Goal: Find contact information: Obtain details needed to contact an individual or organization

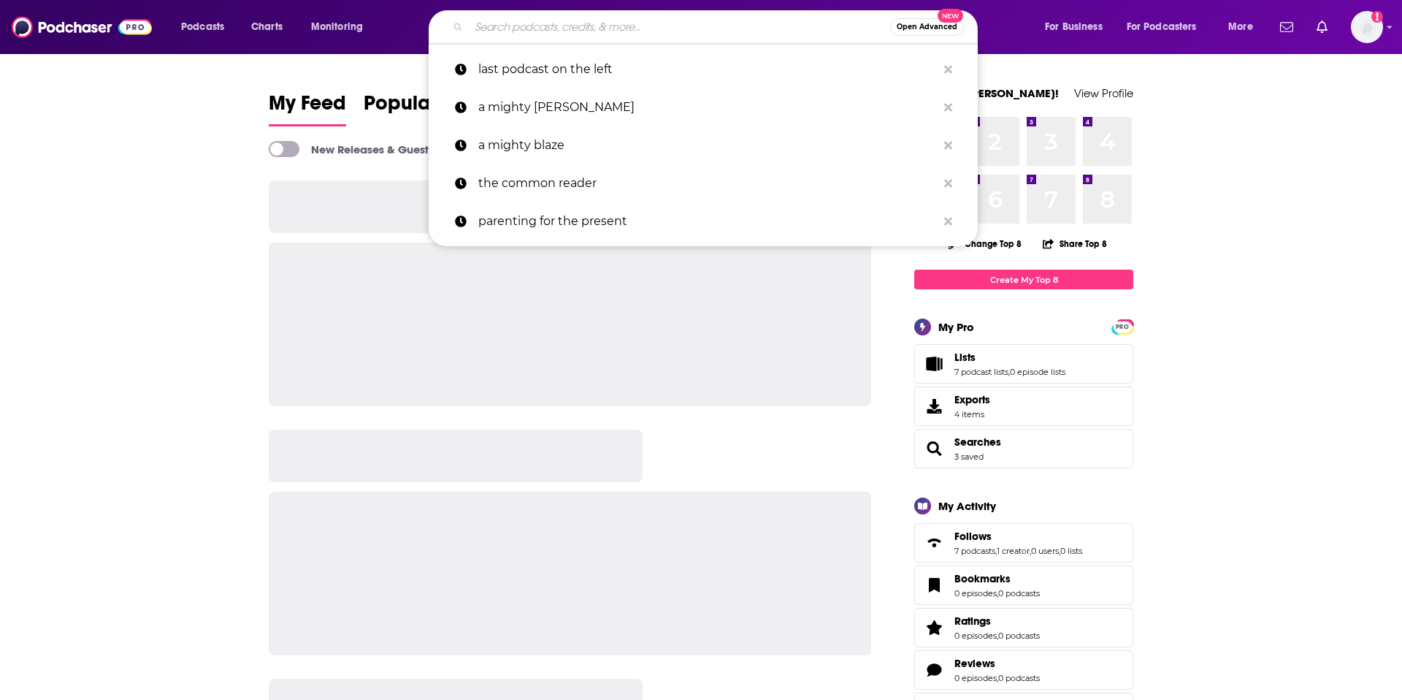
click at [494, 23] on input "Search podcasts, credits, & more..." at bounding box center [679, 26] width 421 height 23
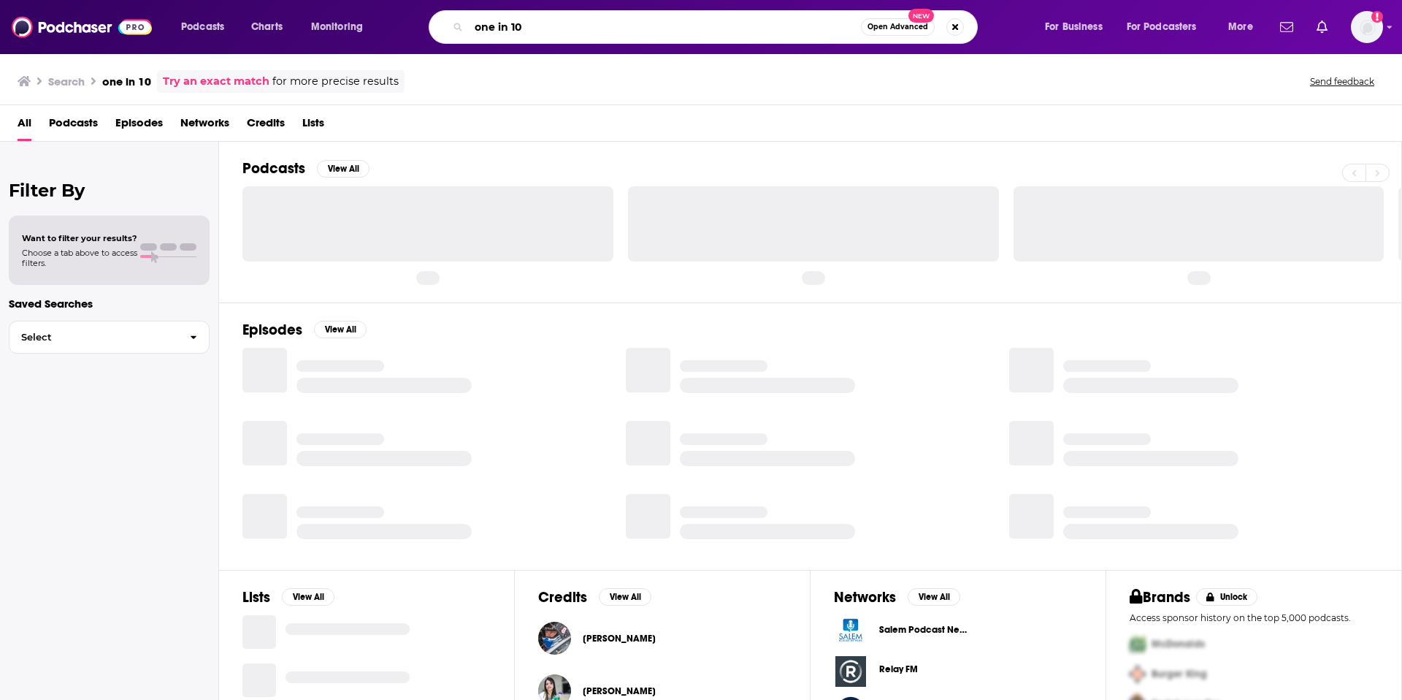
drag, startPoint x: 513, startPoint y: 25, endPoint x: 538, endPoint y: 25, distance: 25.6
click at [538, 25] on input "one in 10" at bounding box center [665, 26] width 392 height 23
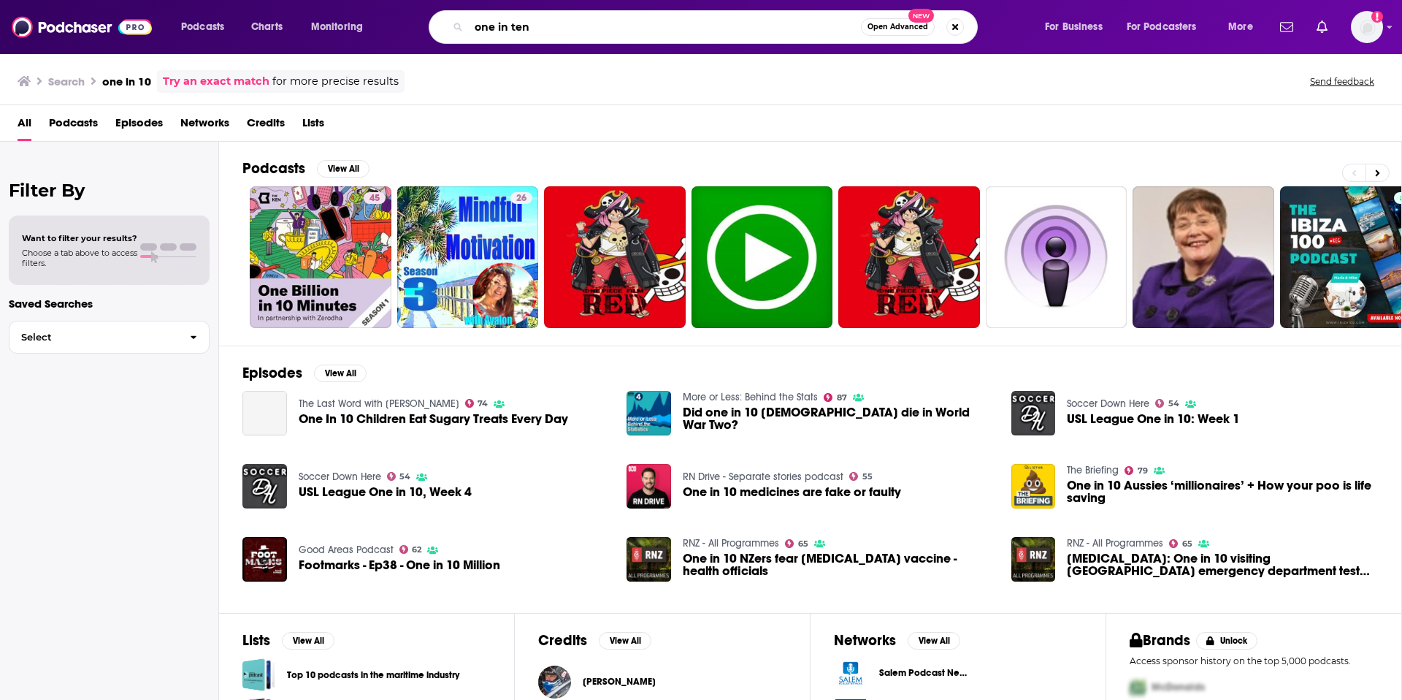
type input "one in ten"
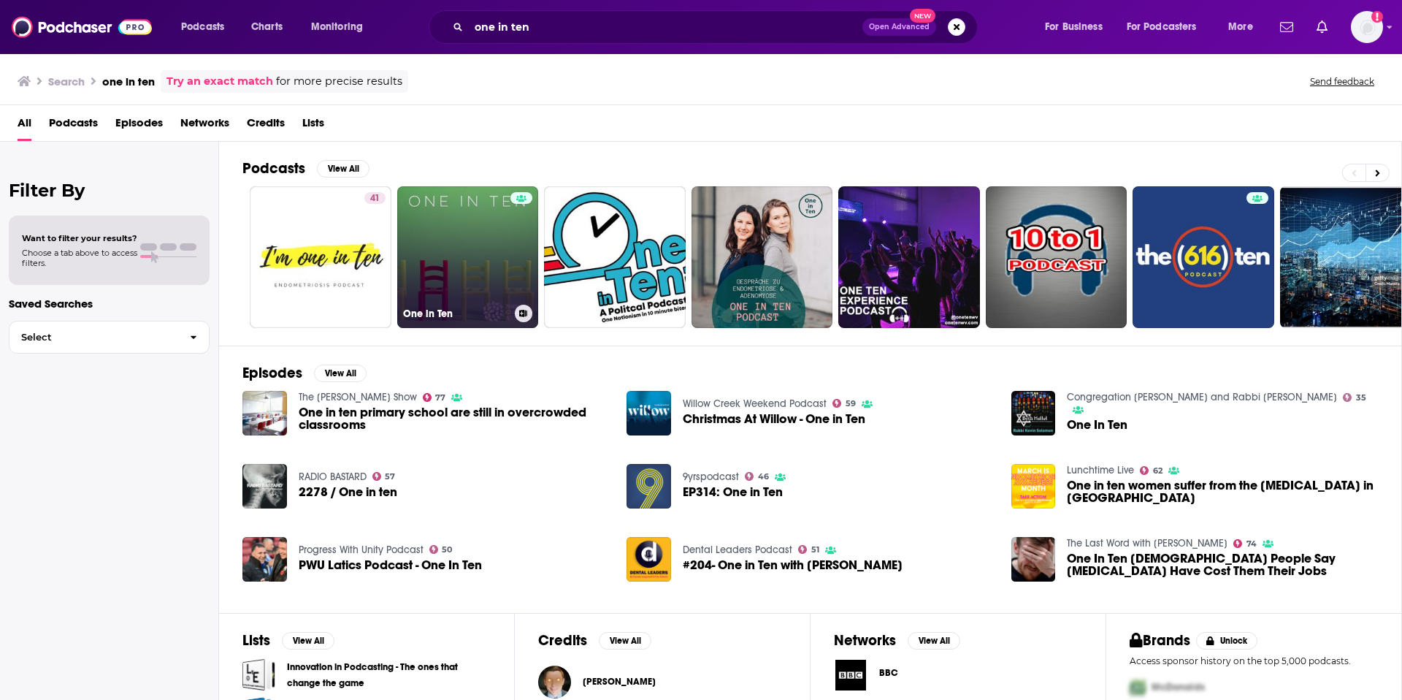
click at [473, 257] on link "One in Ten" at bounding box center [468, 257] width 142 height 142
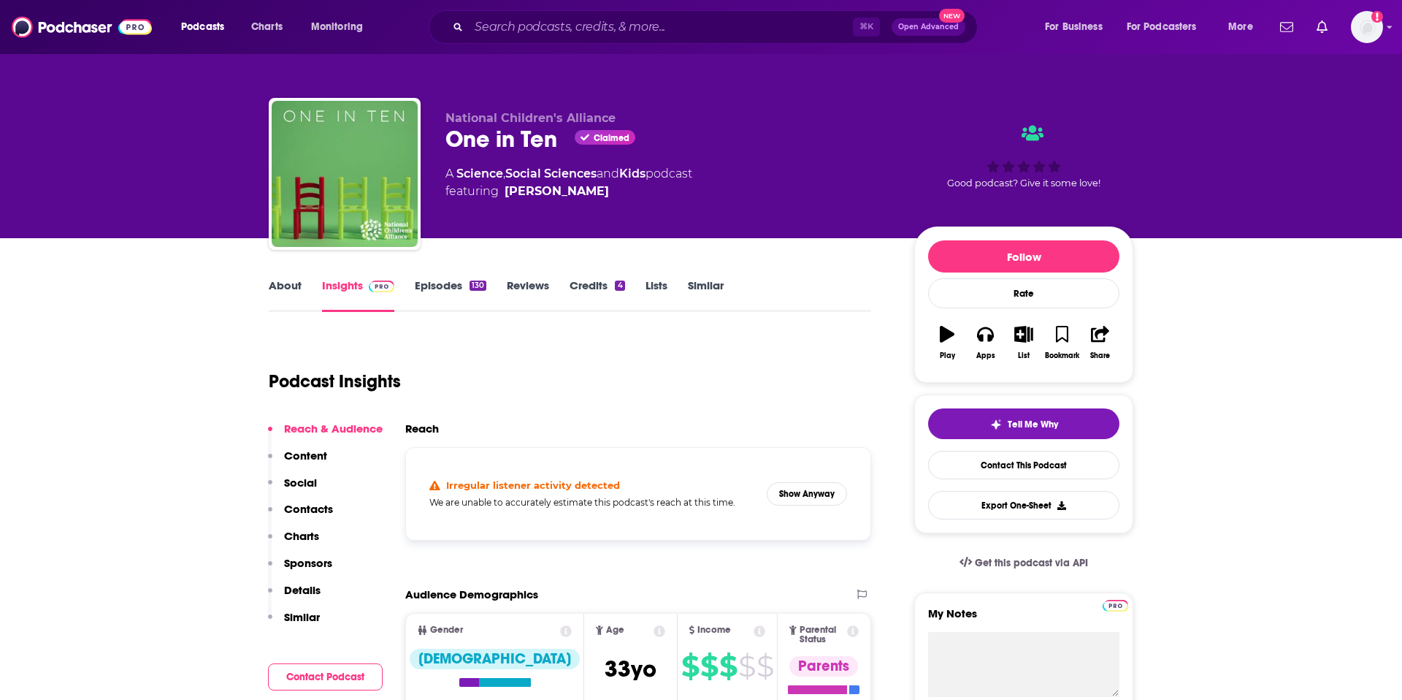
click at [312, 510] on p "Contacts" at bounding box center [308, 509] width 49 height 14
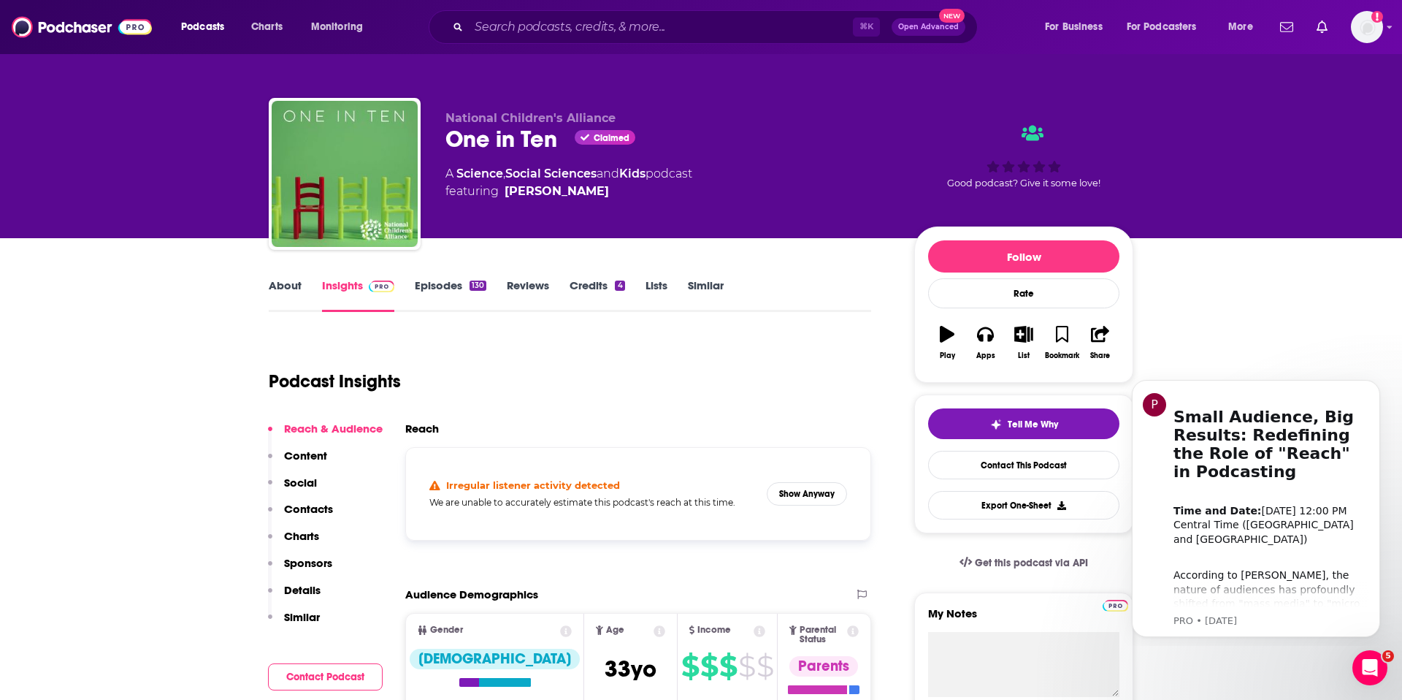
click at [287, 283] on link "About" at bounding box center [285, 295] width 33 height 34
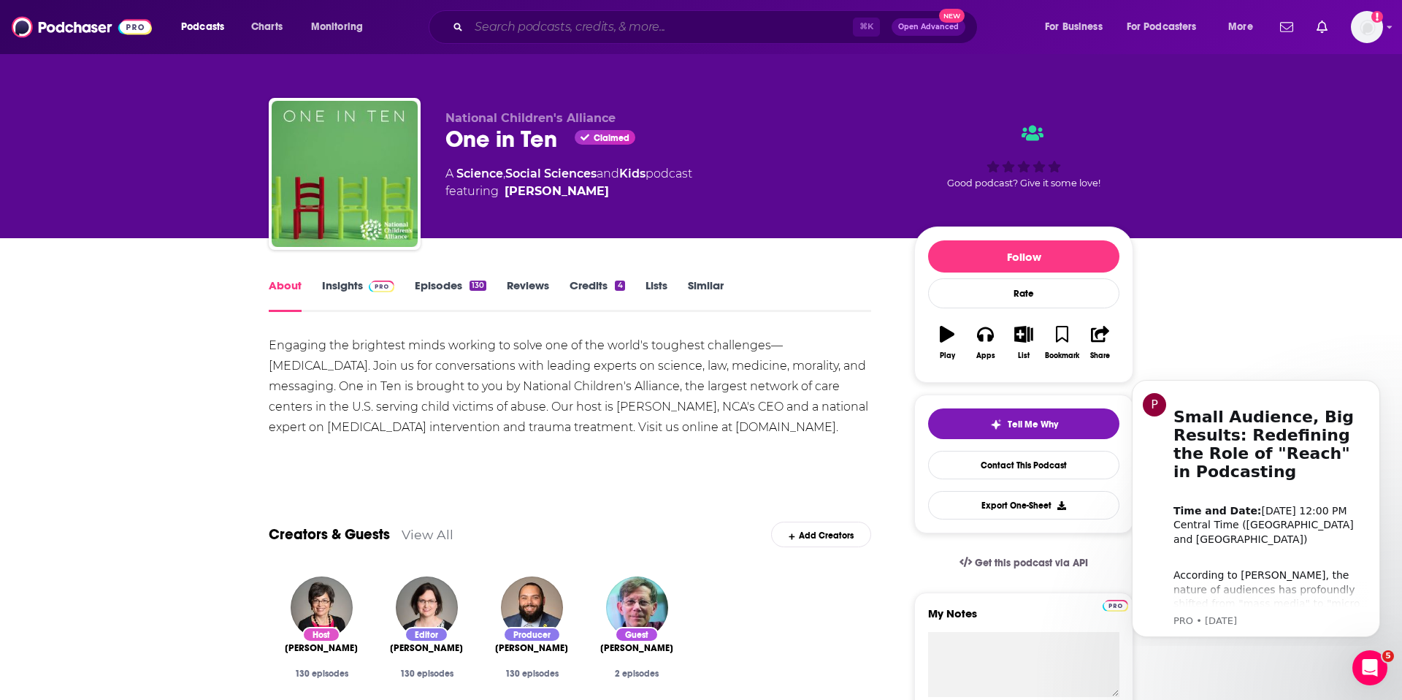
click at [620, 28] on input "Search podcasts, credits, & more..." at bounding box center [661, 26] width 384 height 23
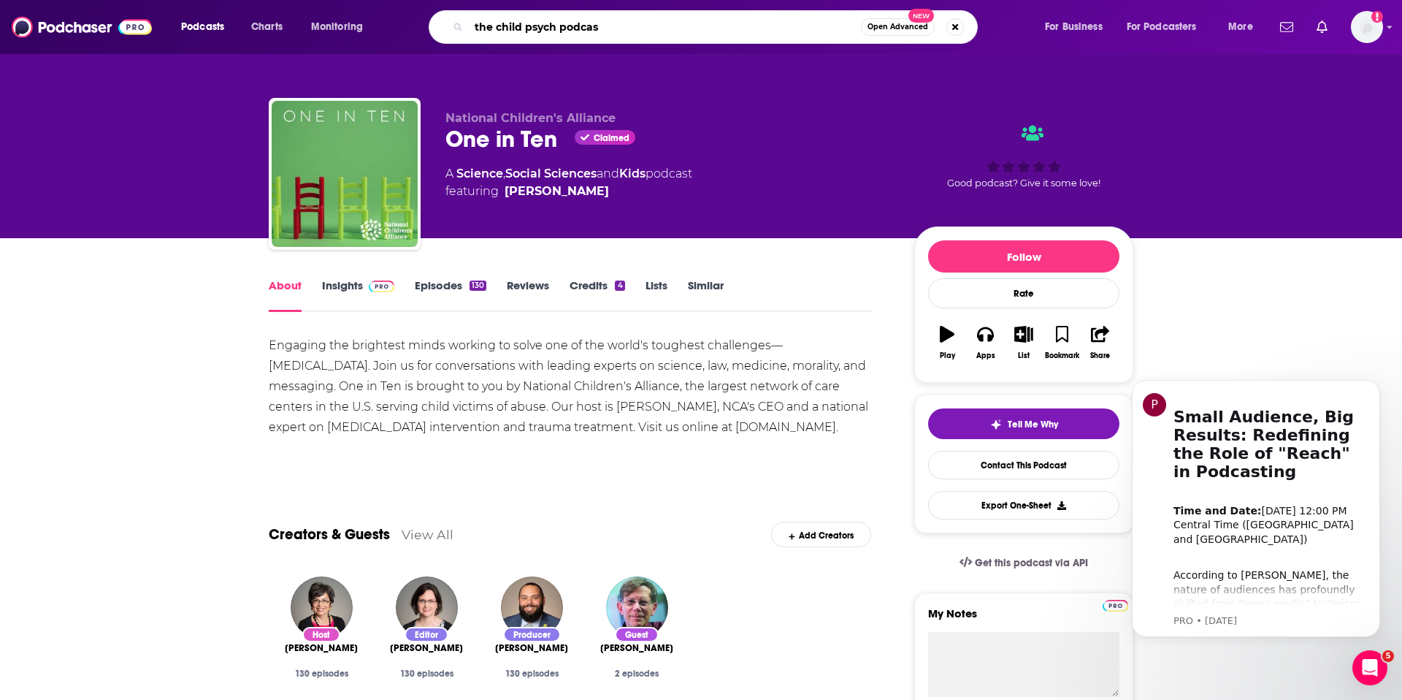
type input "the child psych podcast"
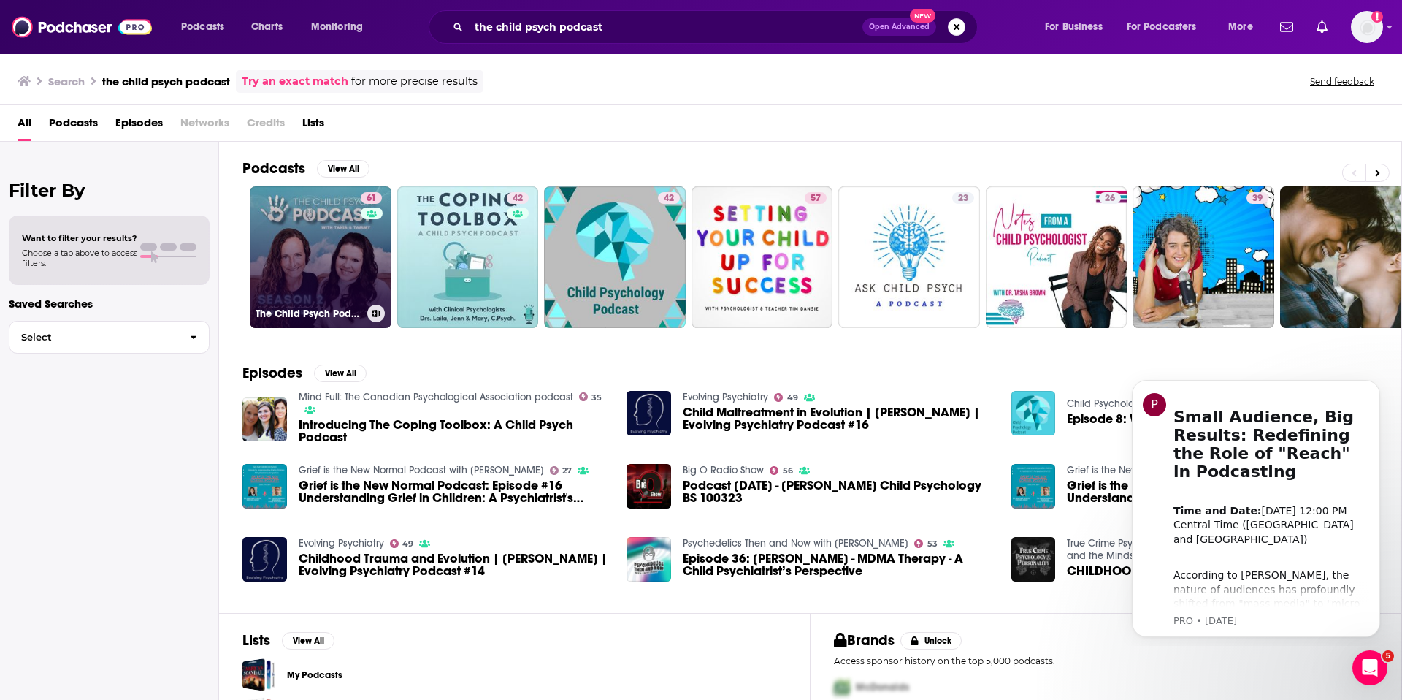
click at [307, 270] on link "61 The Child Psych Podcast" at bounding box center [321, 257] width 142 height 142
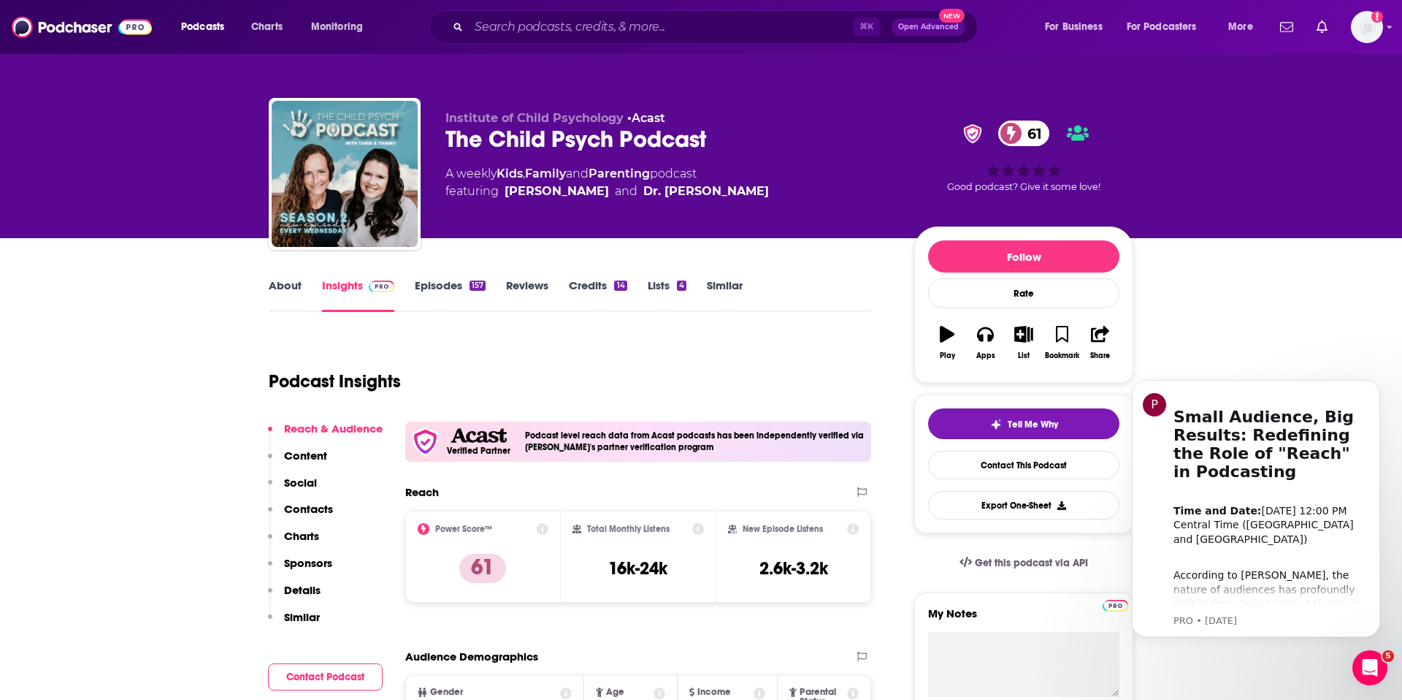
click at [298, 283] on link "About" at bounding box center [285, 295] width 33 height 34
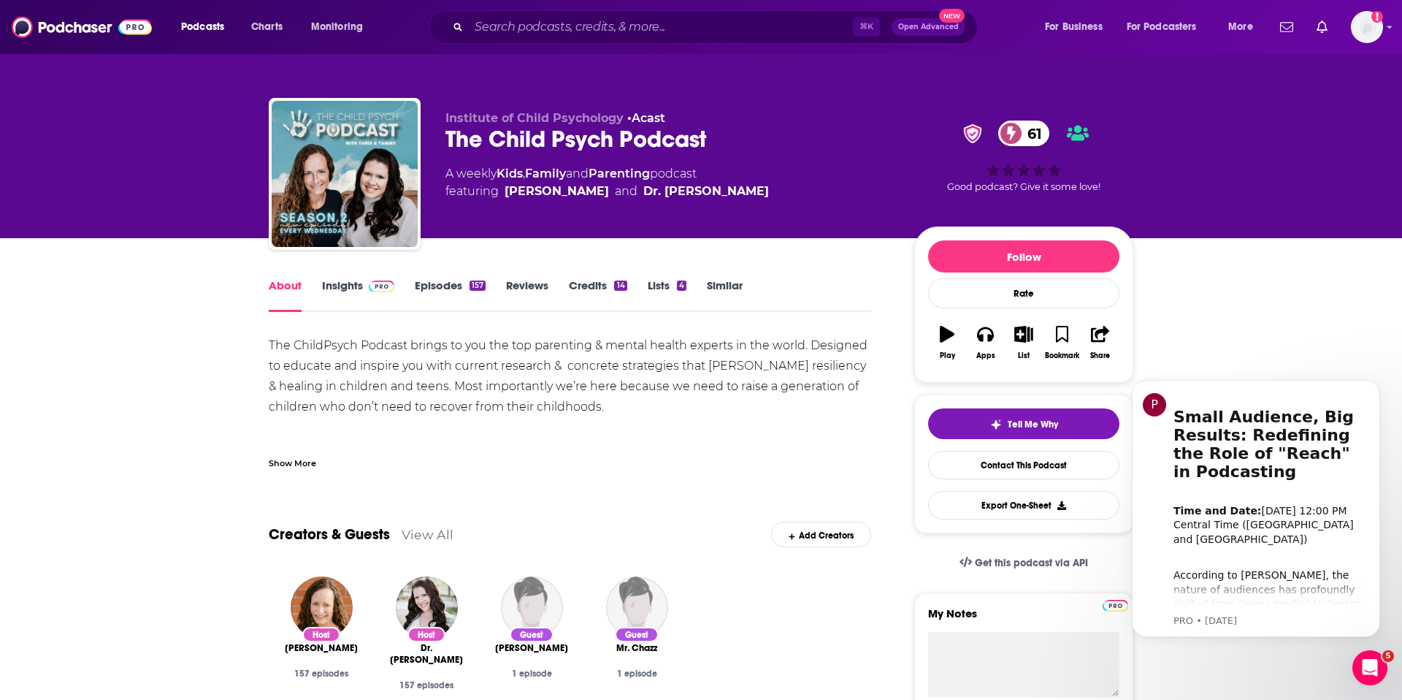
click at [351, 281] on link "Insights" at bounding box center [358, 295] width 72 height 34
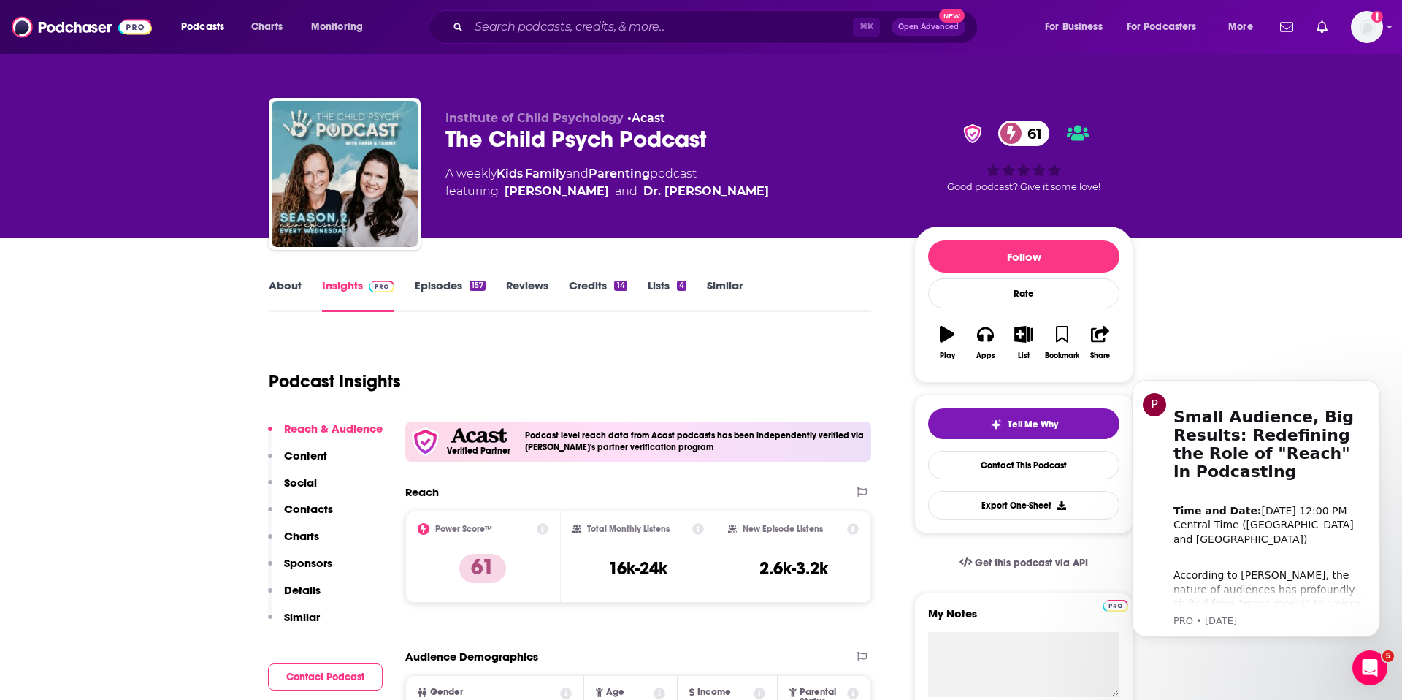
click at [286, 291] on link "About" at bounding box center [285, 295] width 33 height 34
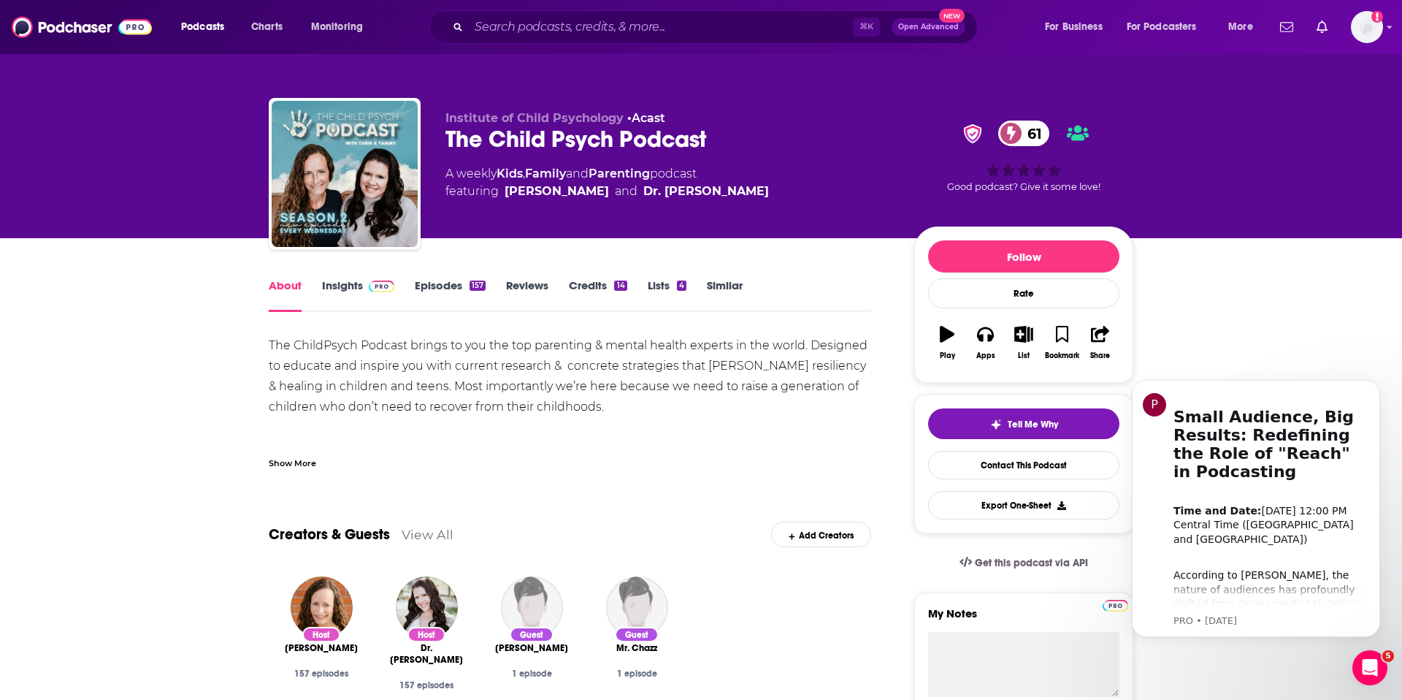
click at [347, 293] on link "Insights" at bounding box center [358, 295] width 72 height 34
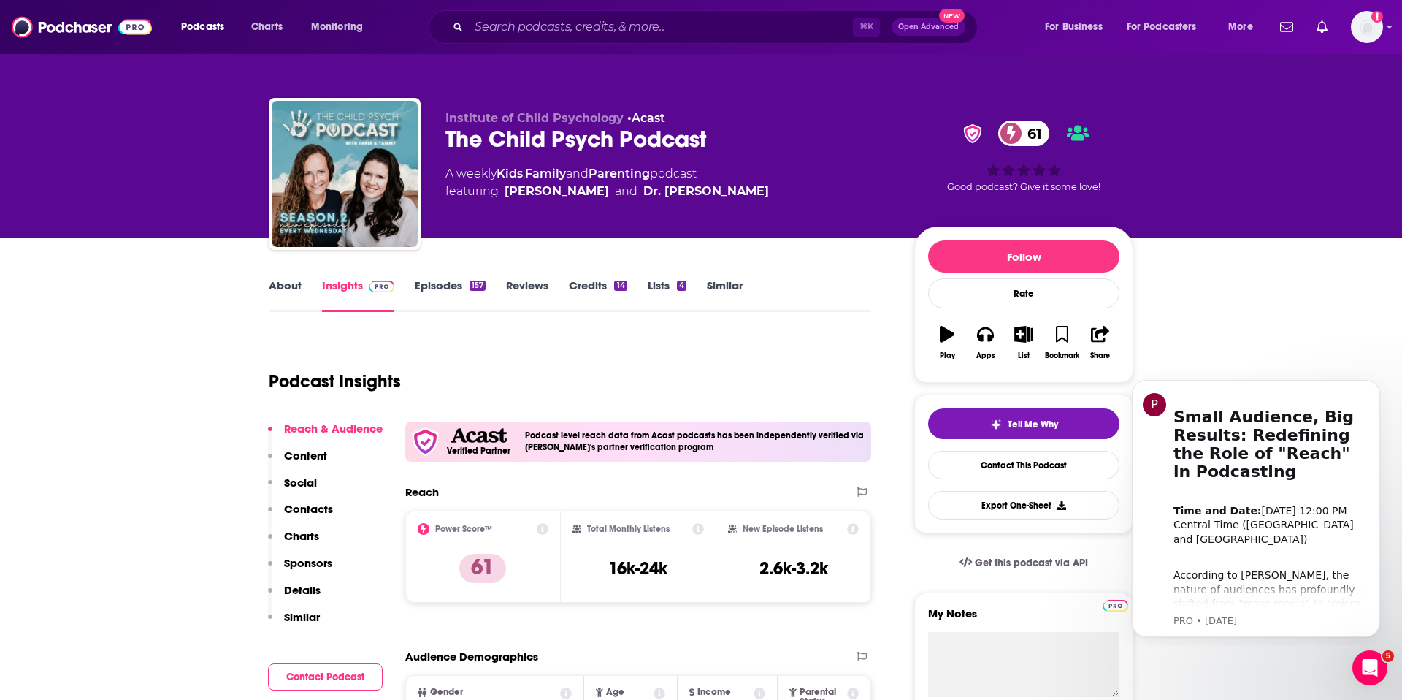
click at [310, 538] on p "Charts" at bounding box center [301, 536] width 35 height 14
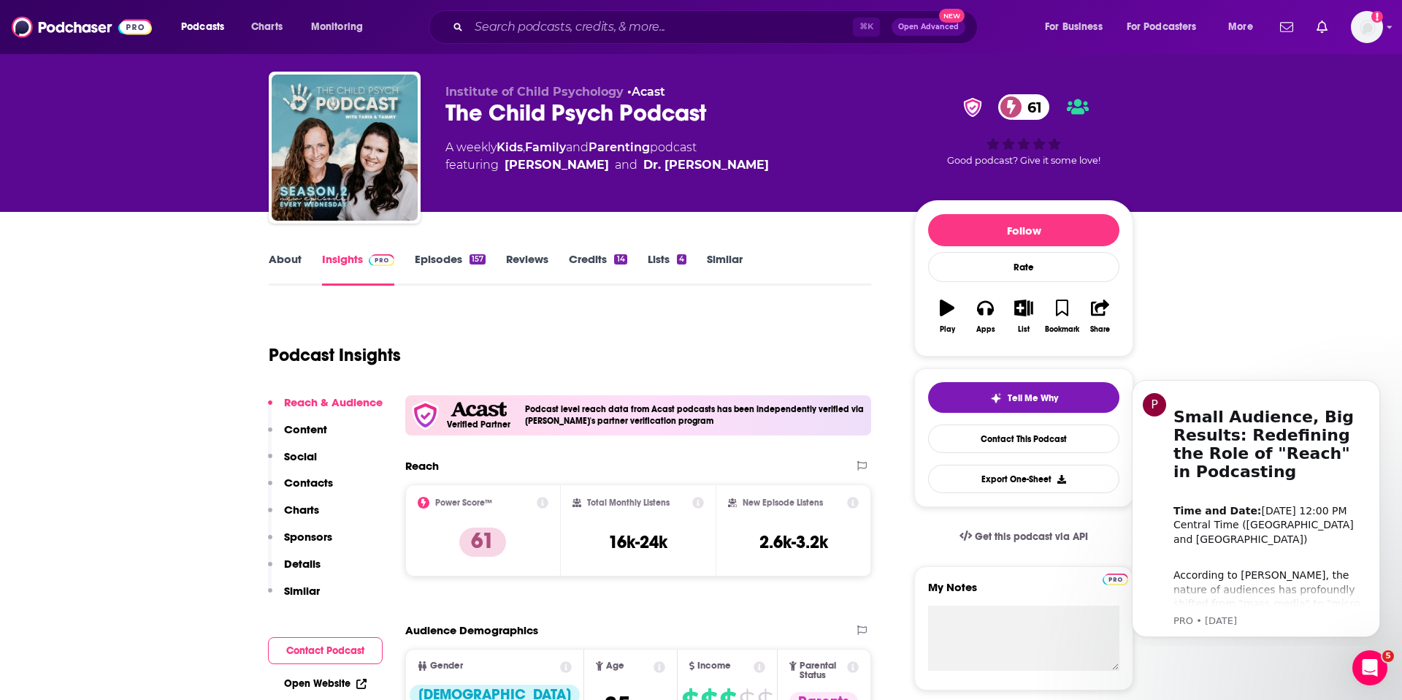
click at [299, 484] on p "Contacts" at bounding box center [308, 482] width 49 height 14
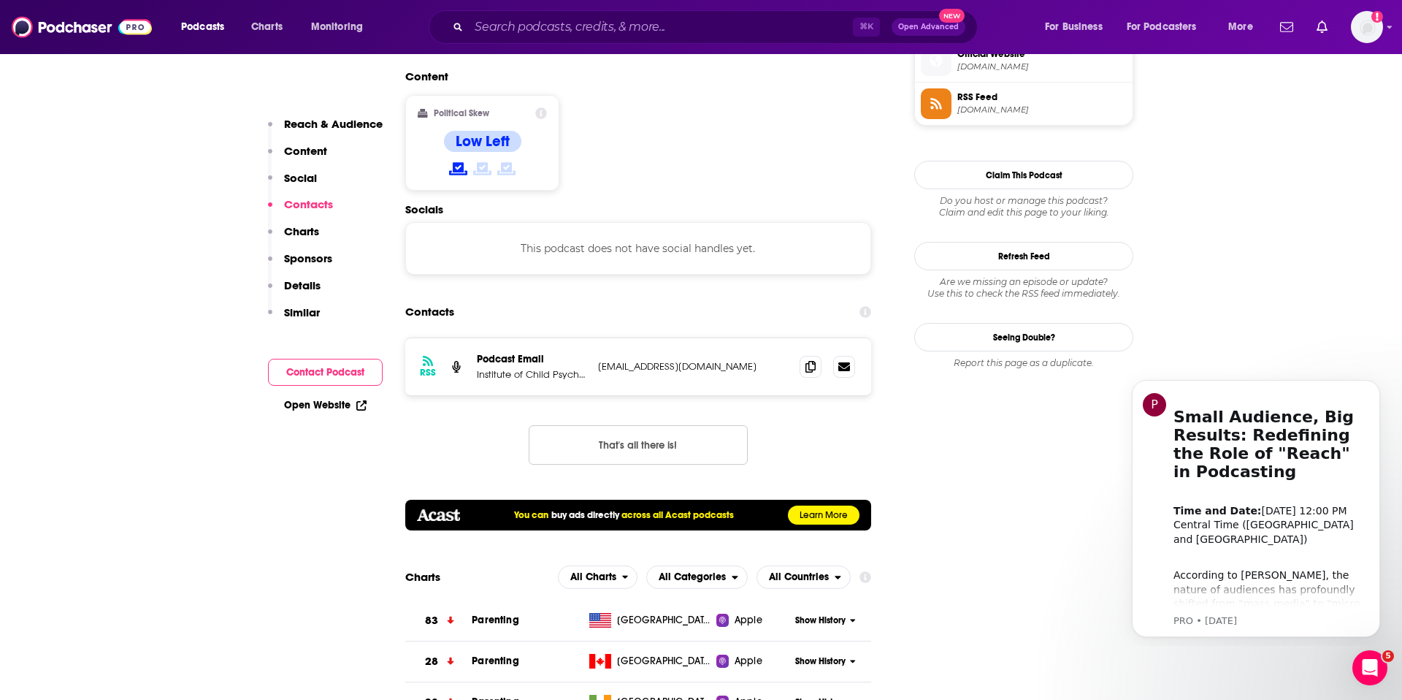
scroll to position [1221, 0]
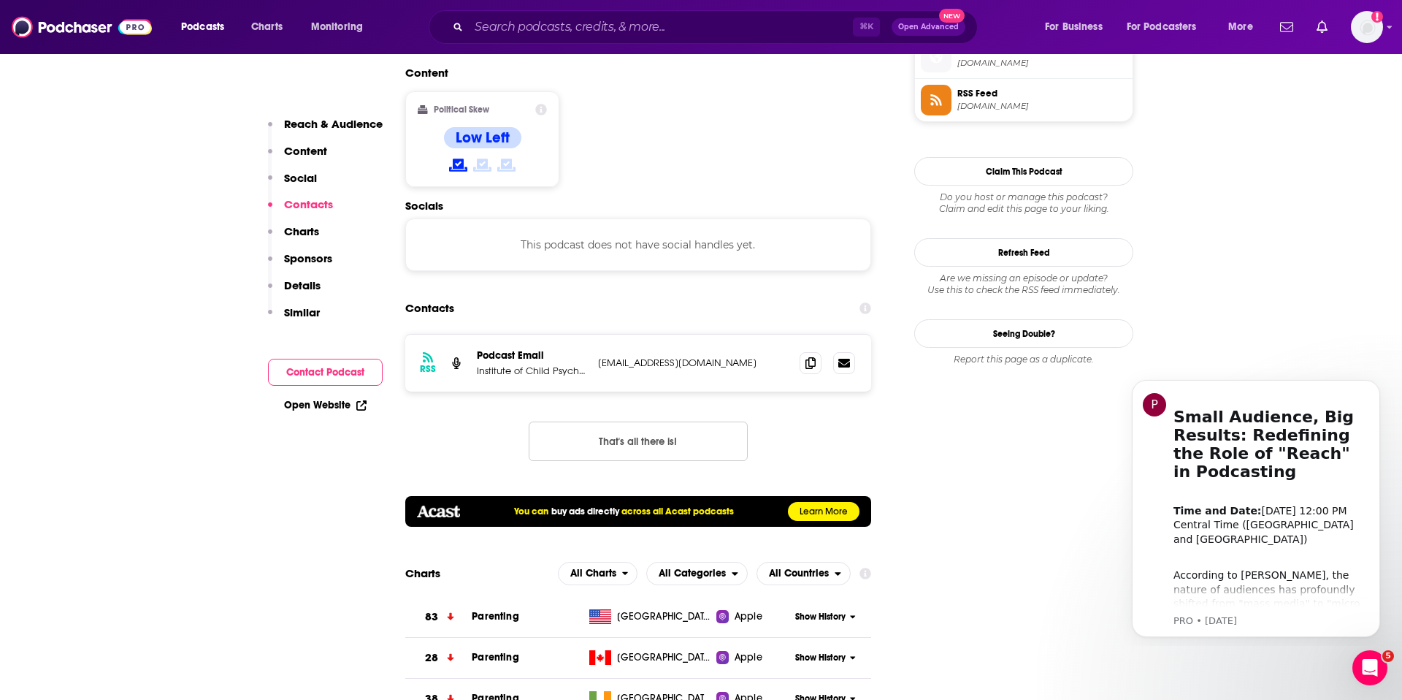
click at [700, 356] on p "info+6728bc98580049df8ffc39c7@mg-eu.acast.com" at bounding box center [693, 362] width 190 height 12
click at [809, 356] on icon at bounding box center [811, 362] width 10 height 12
click at [798, 349] on div "RSS Podcast Email Institute of Child Psychology info+6728bc98580049df8ffc39c7@m…" at bounding box center [638, 409] width 466 height 150
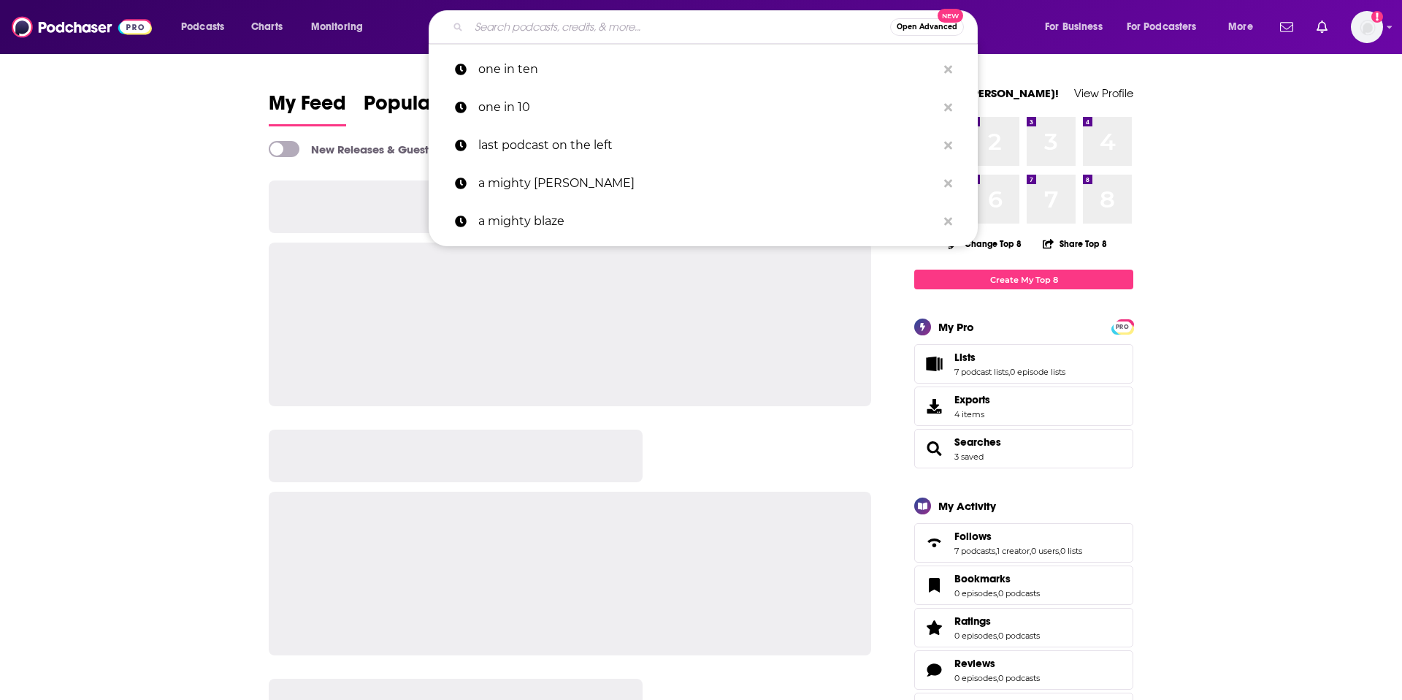
click at [511, 29] on input "Search podcasts, credits, & more..." at bounding box center [679, 26] width 421 height 23
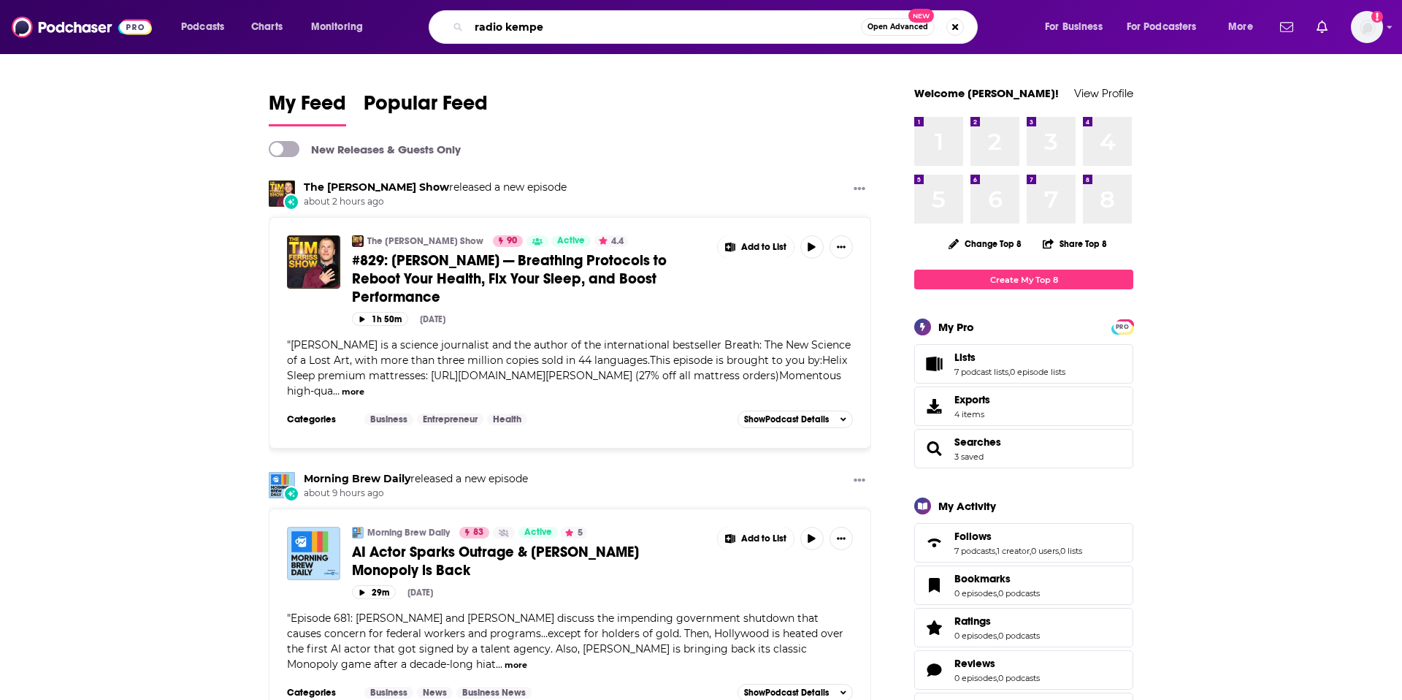
type input "radio kempe"
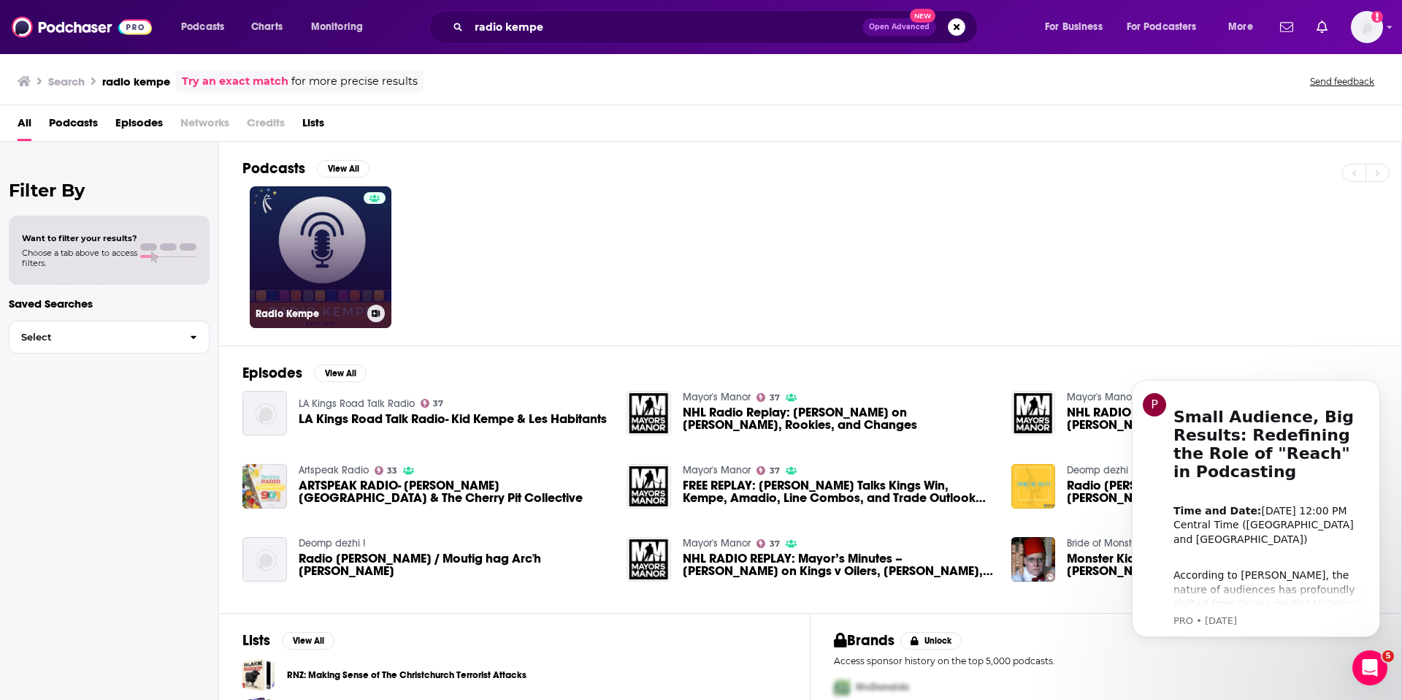
click at [280, 207] on link "Radio Kempe" at bounding box center [321, 257] width 142 height 142
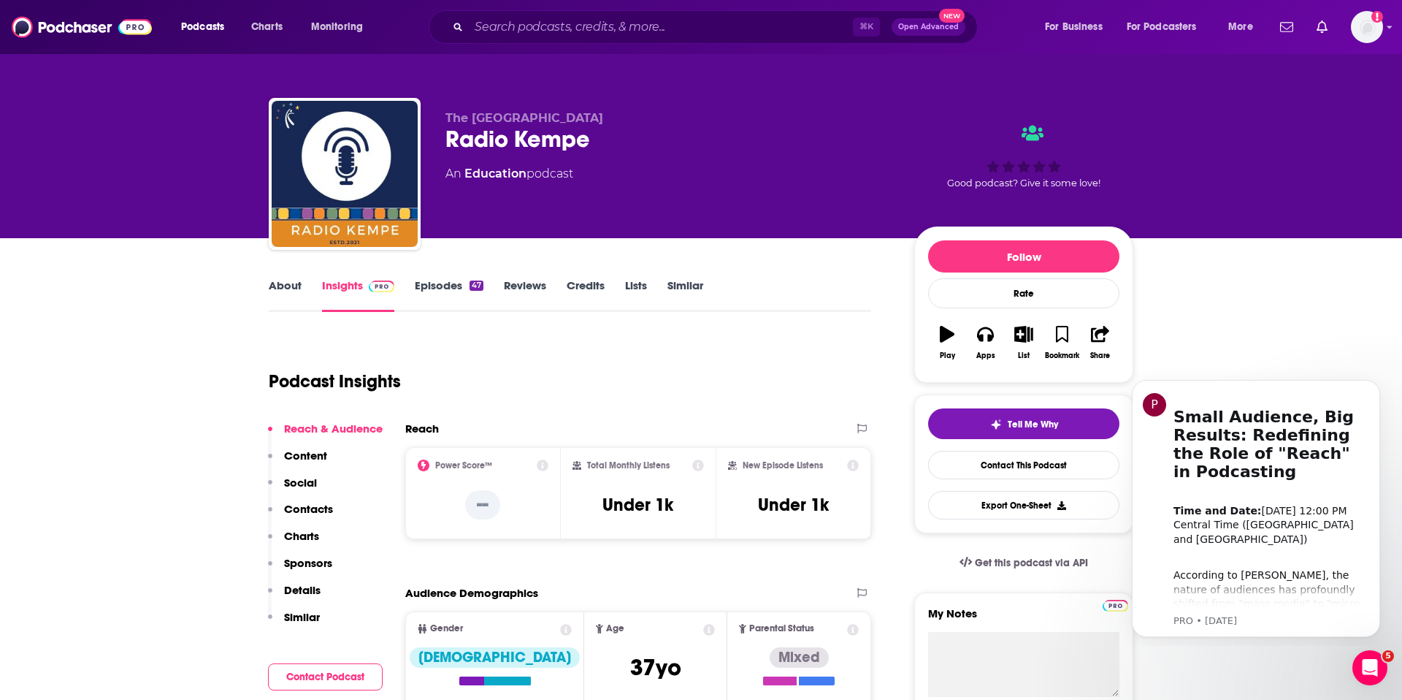
click at [288, 279] on link "About" at bounding box center [285, 295] width 33 height 34
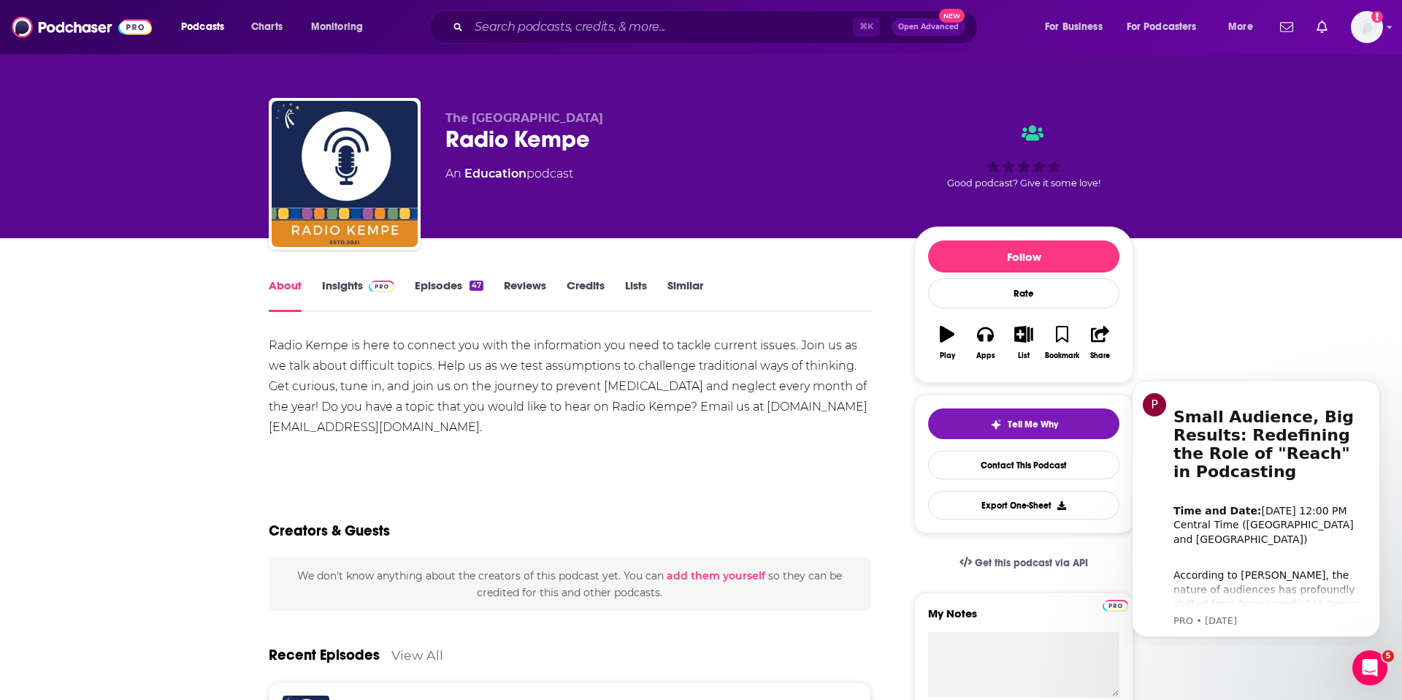
click at [334, 286] on link "Insights" at bounding box center [358, 295] width 72 height 34
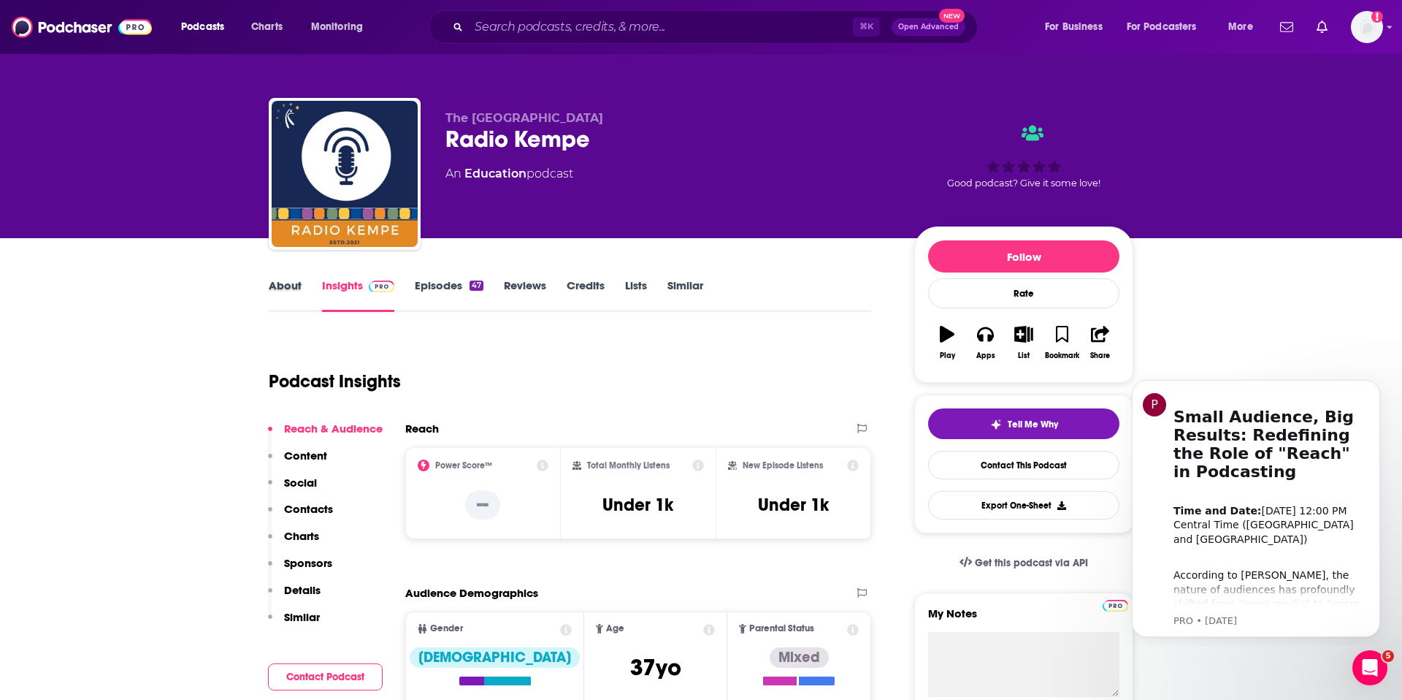
click at [301, 281] on div "About" at bounding box center [295, 295] width 53 height 34
click at [277, 282] on link "About" at bounding box center [285, 295] width 33 height 34
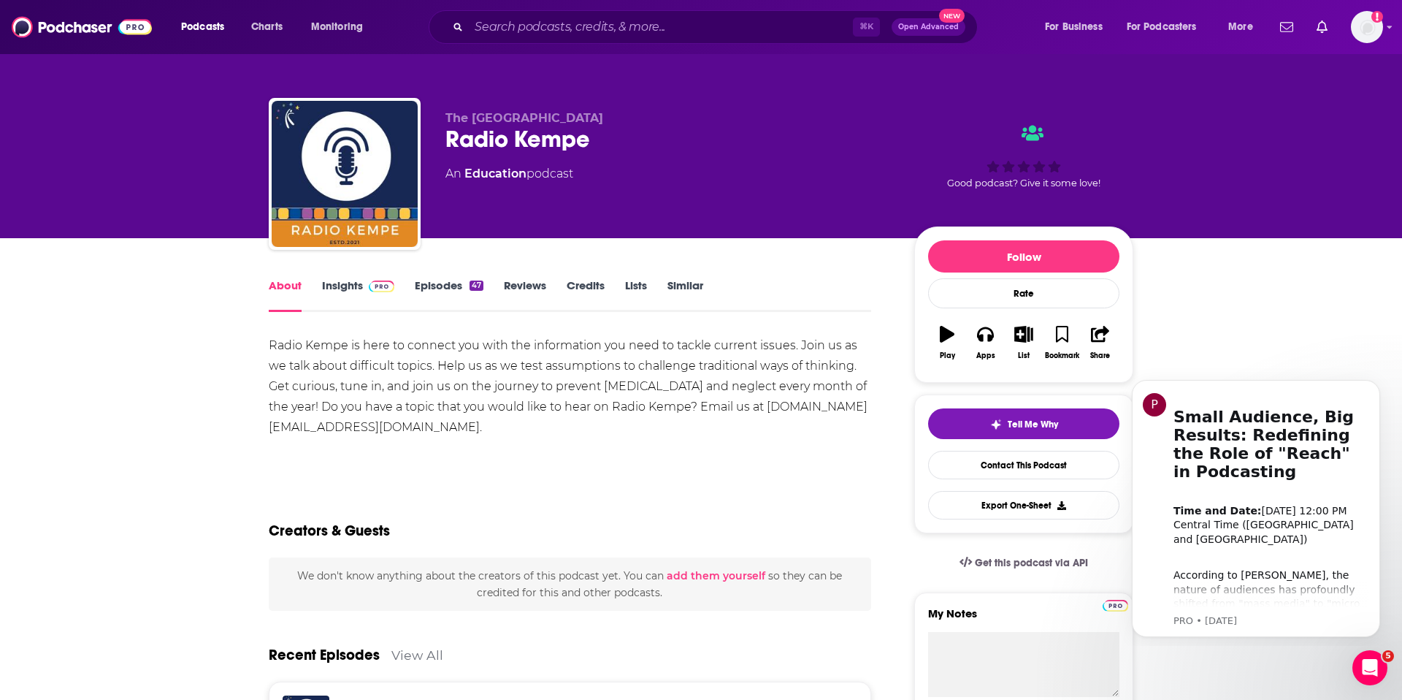
click at [329, 287] on link "Insights" at bounding box center [358, 295] width 72 height 34
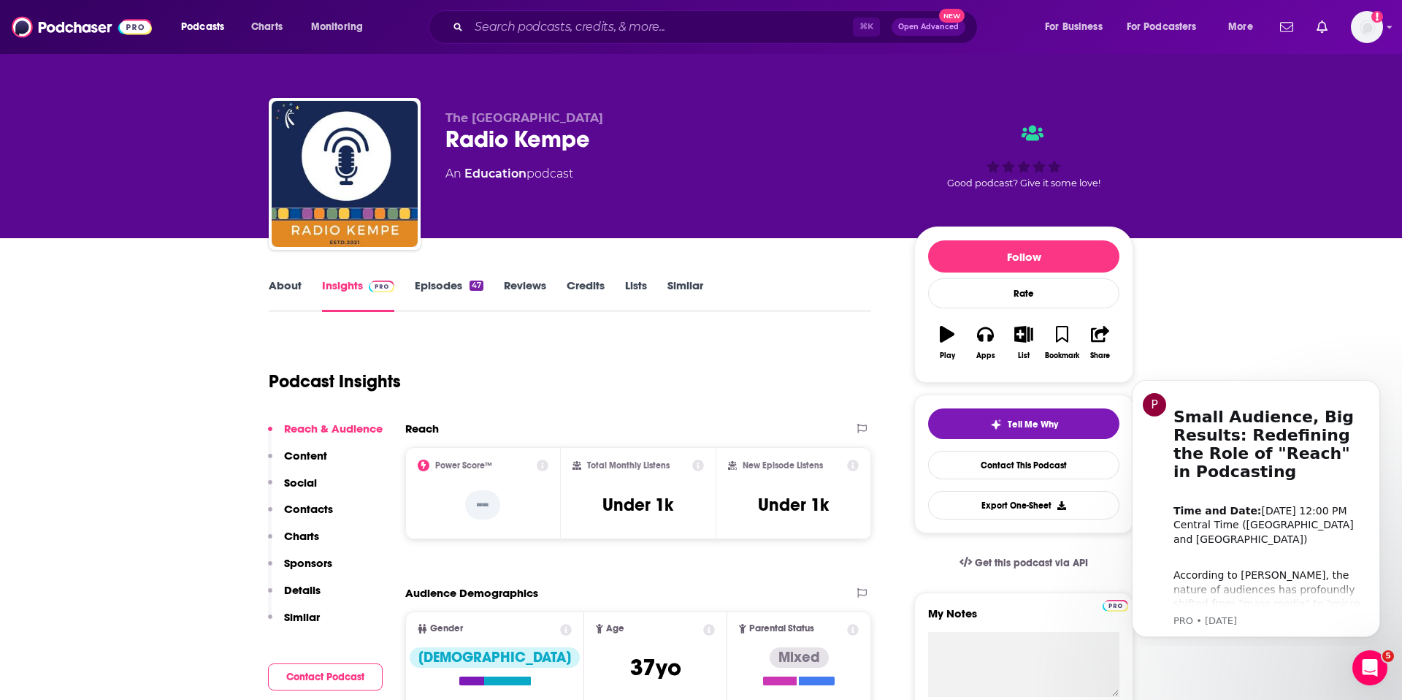
click at [307, 508] on p "Contacts" at bounding box center [308, 509] width 49 height 14
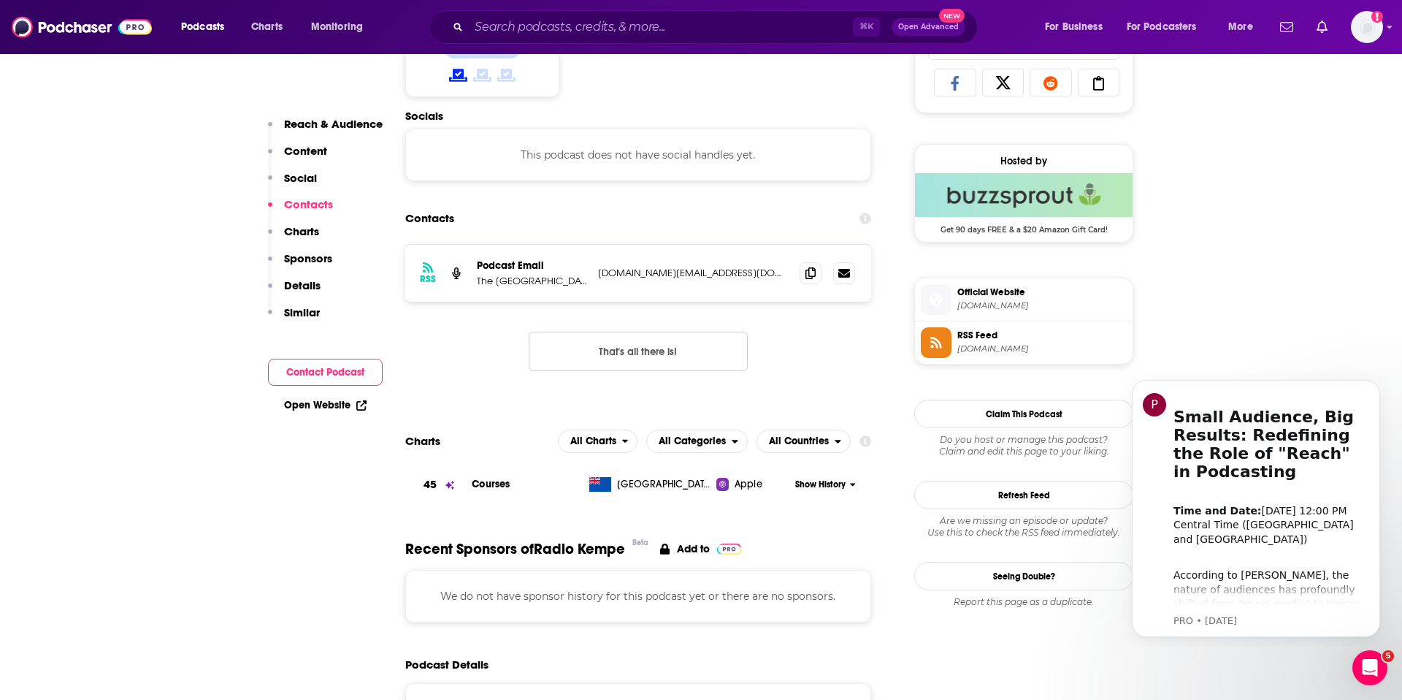
scroll to position [980, 0]
drag, startPoint x: 744, startPoint y: 270, endPoint x: 599, endPoint y: 269, distance: 145.3
click at [599, 269] on p "Kempe.Center@ucdenver.edu" at bounding box center [693, 271] width 190 height 12
copy p "Kempe.Center@ucdenver.edu"
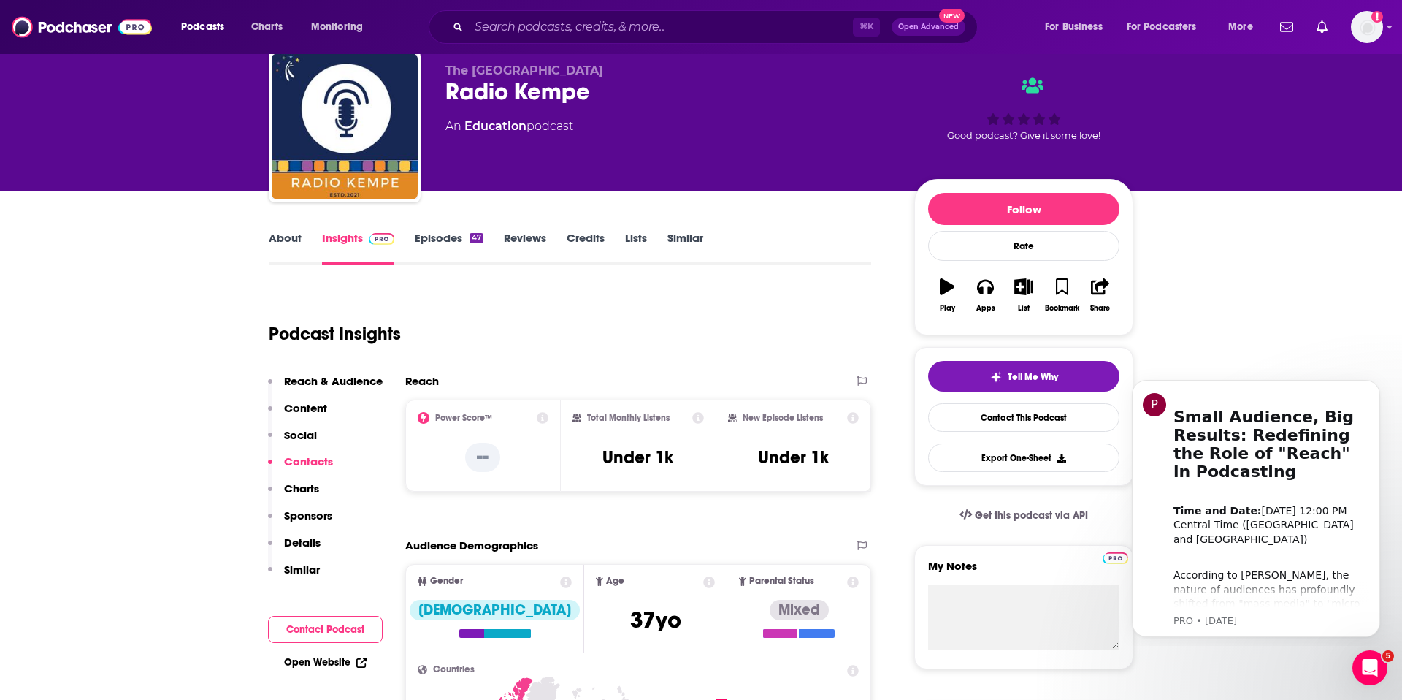
scroll to position [0, 0]
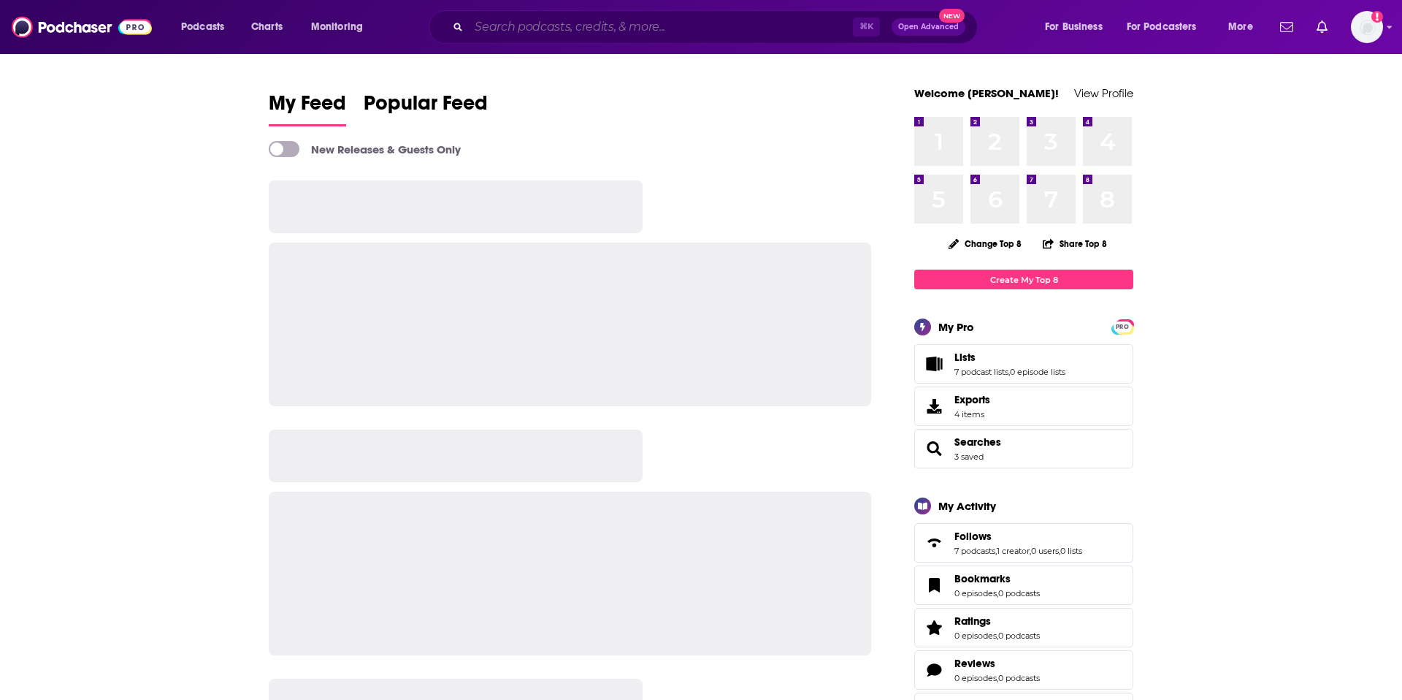
click at [556, 29] on input "Search podcasts, credits, & more..." at bounding box center [661, 26] width 384 height 23
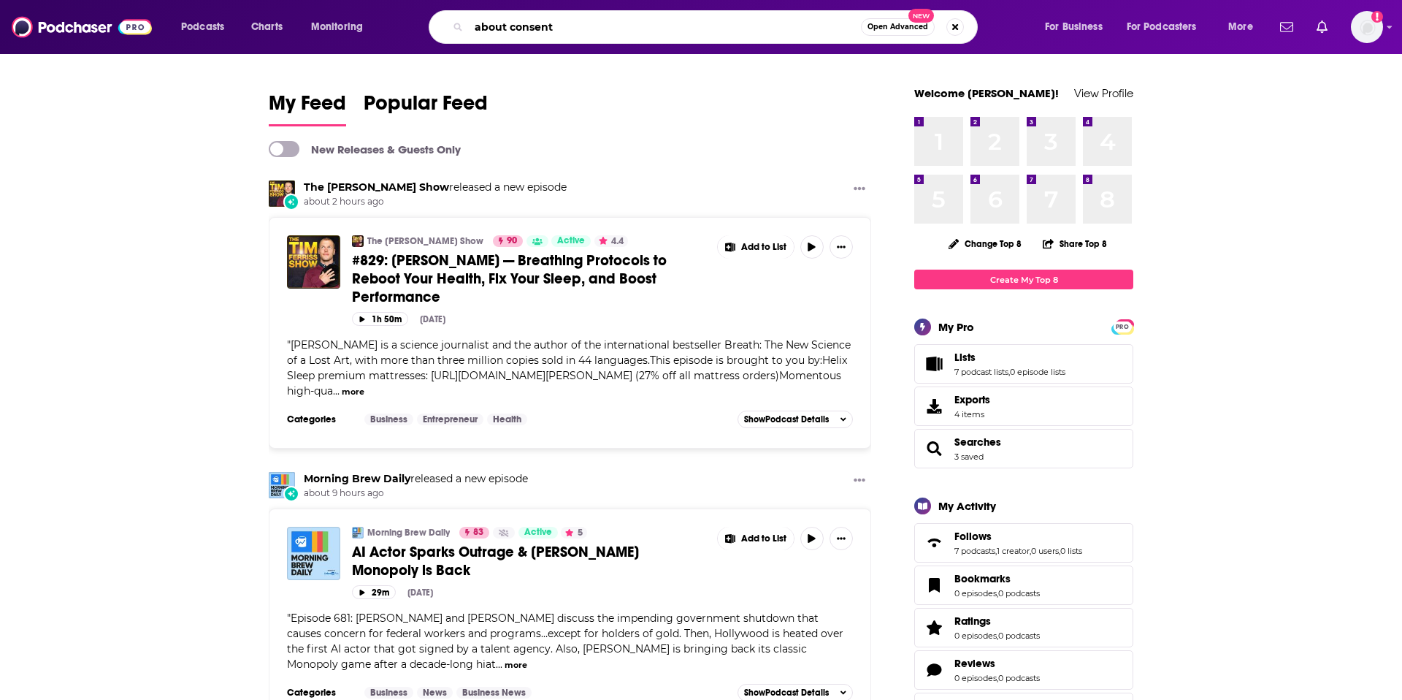
type input "about consent"
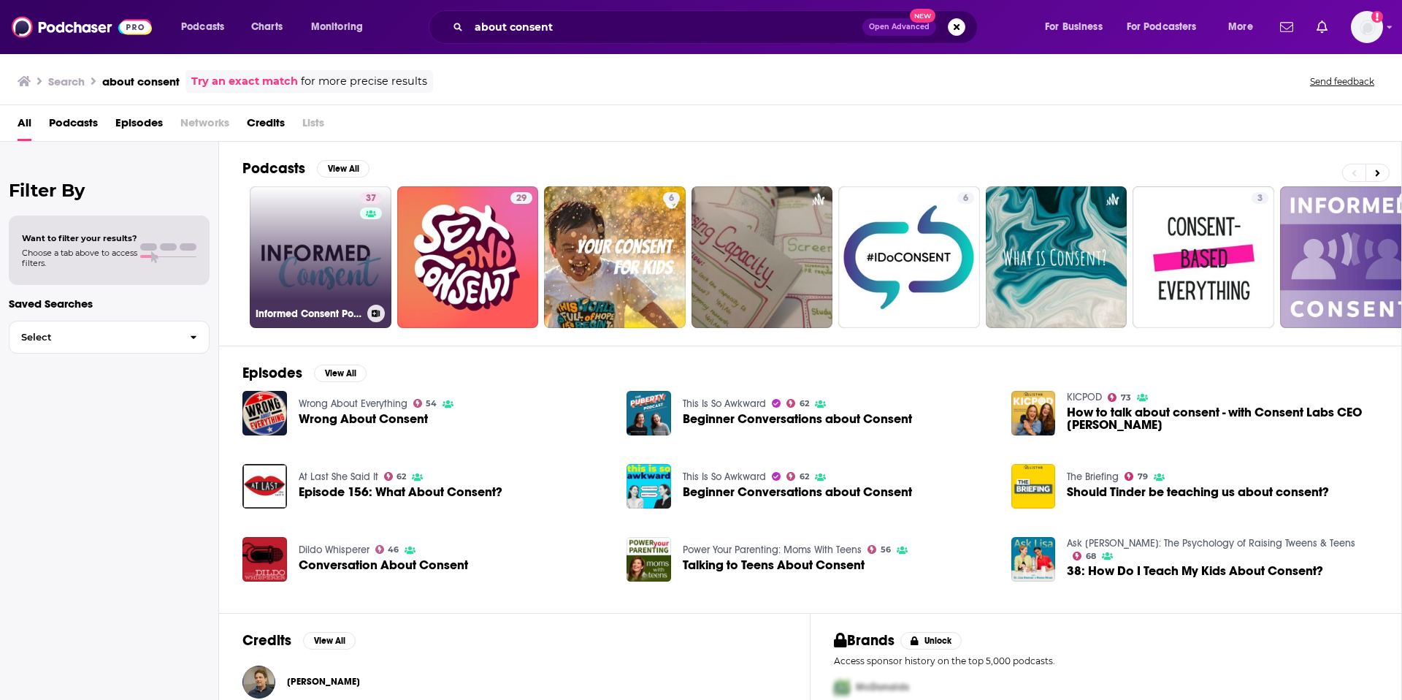
click at [319, 246] on link "37 Informed Consent Podcast" at bounding box center [321, 257] width 142 height 142
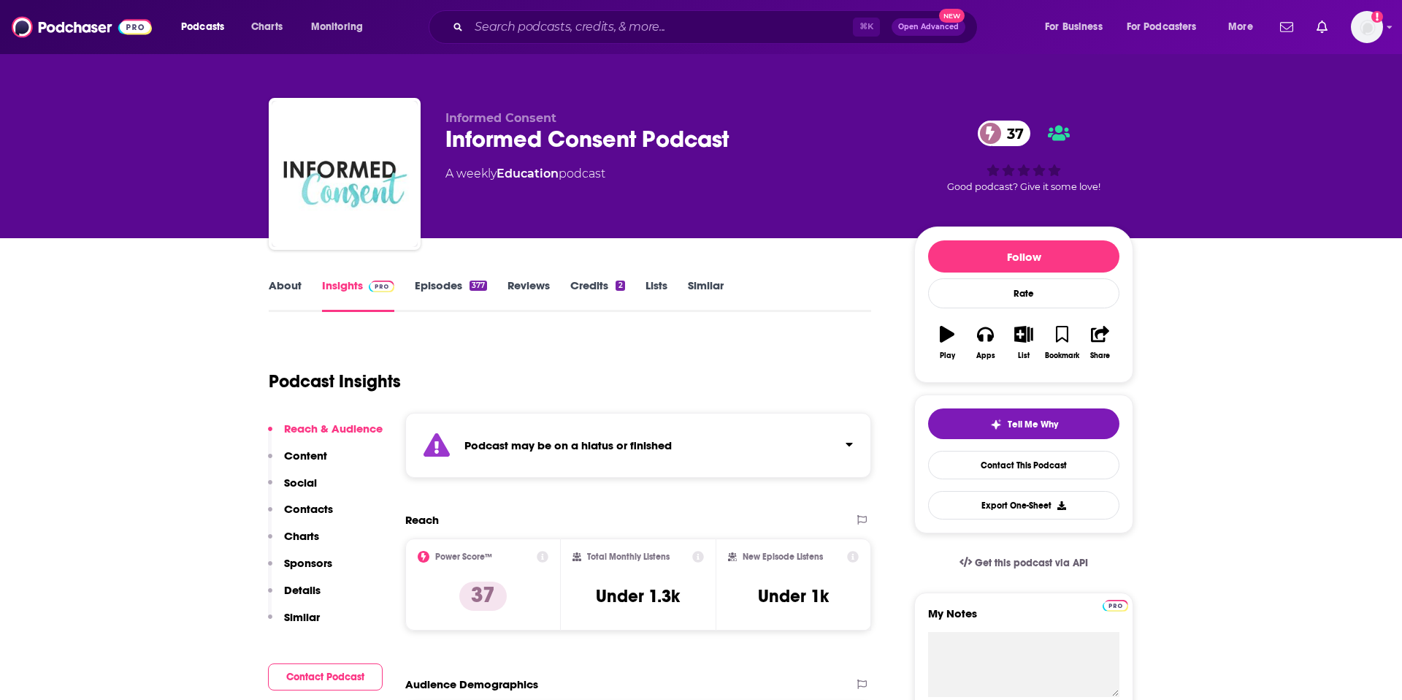
click at [294, 288] on link "About" at bounding box center [285, 295] width 33 height 34
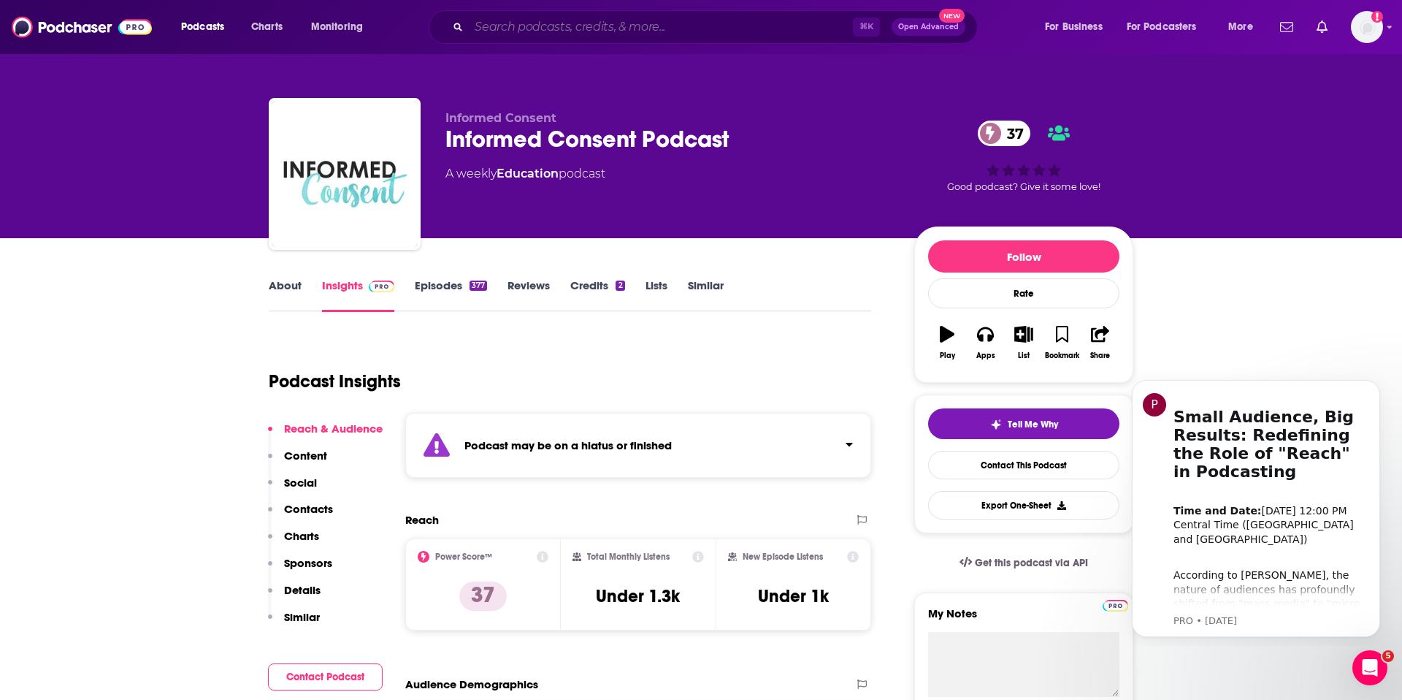
click at [497, 28] on input "Search podcasts, credits, & more..." at bounding box center [661, 26] width 384 height 23
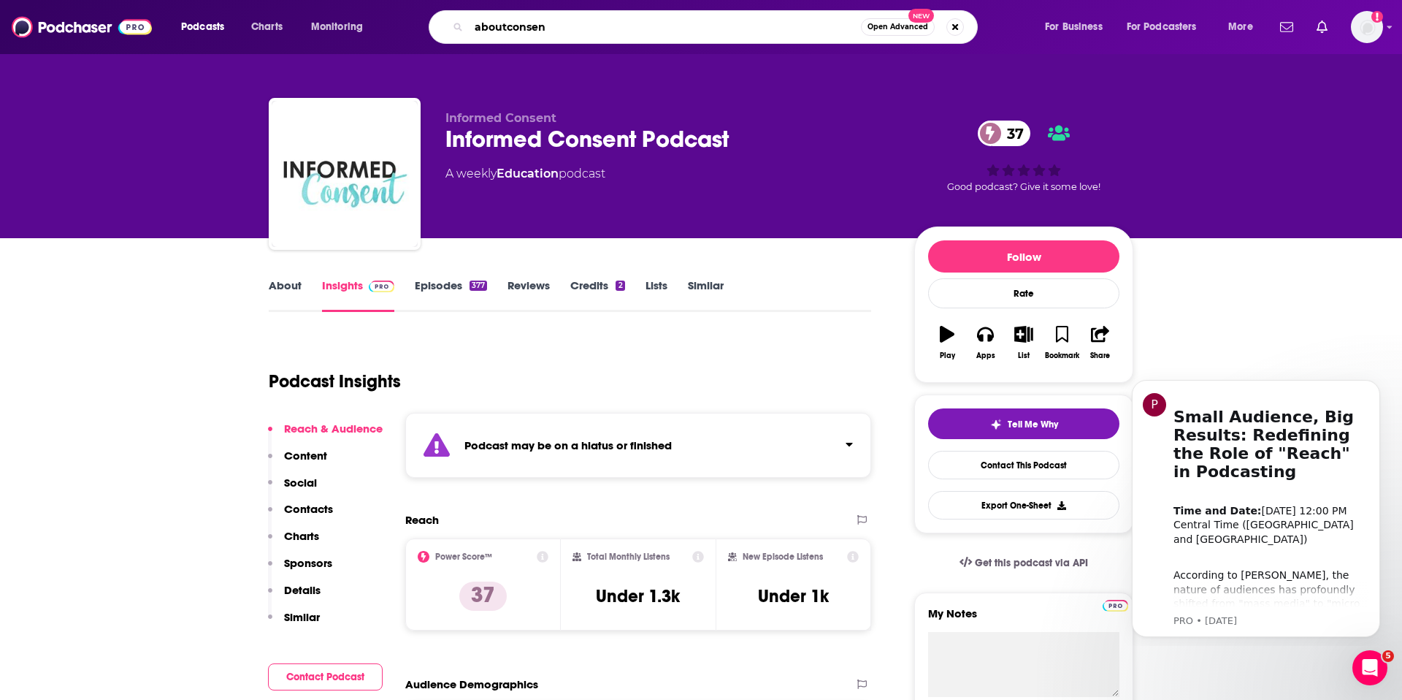
type input "aboutconsent"
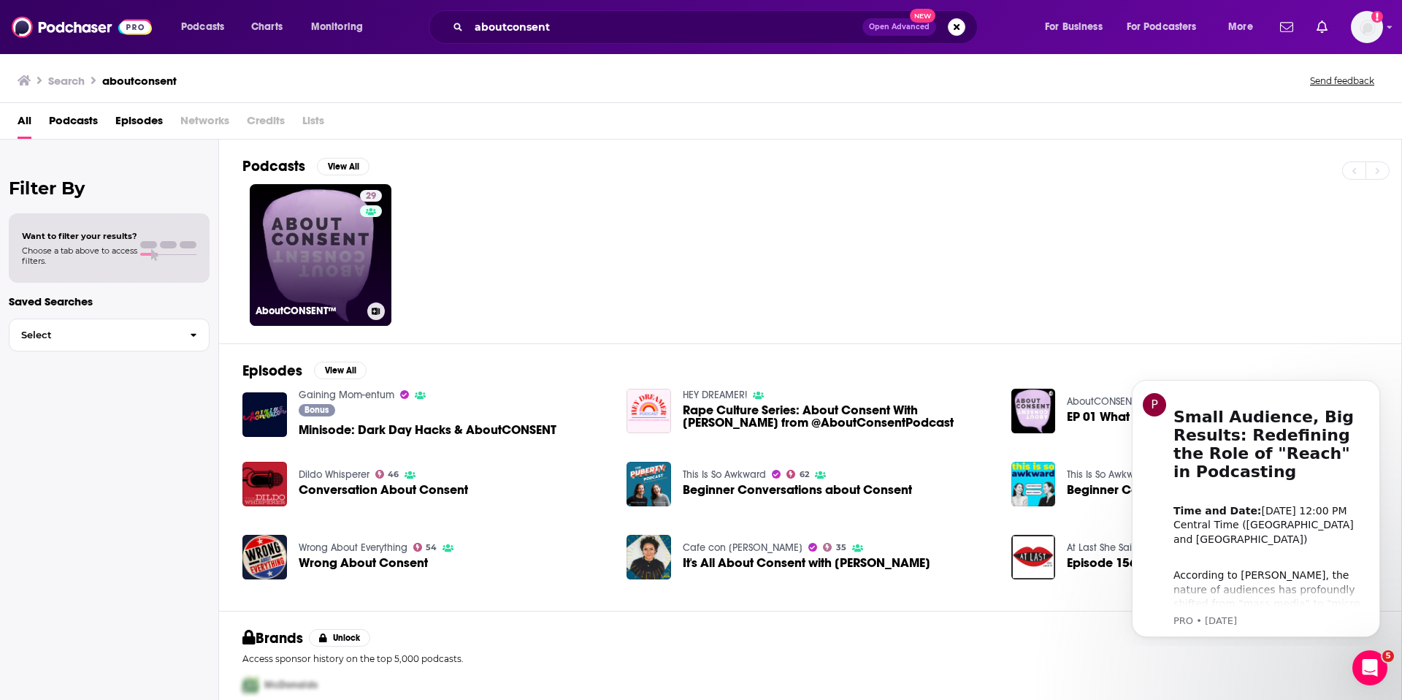
click at [318, 269] on link "29 AboutCONSENT™" at bounding box center [321, 255] width 142 height 142
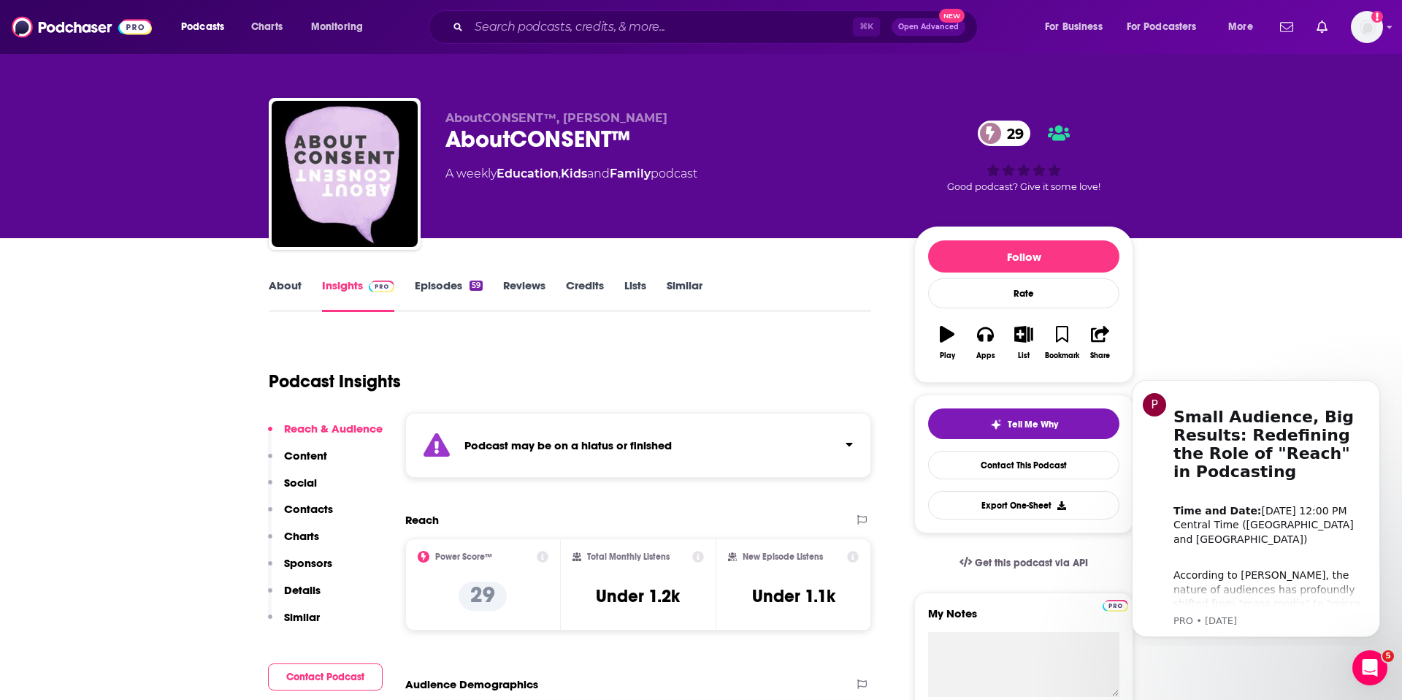
click at [293, 279] on link "About" at bounding box center [285, 295] width 33 height 34
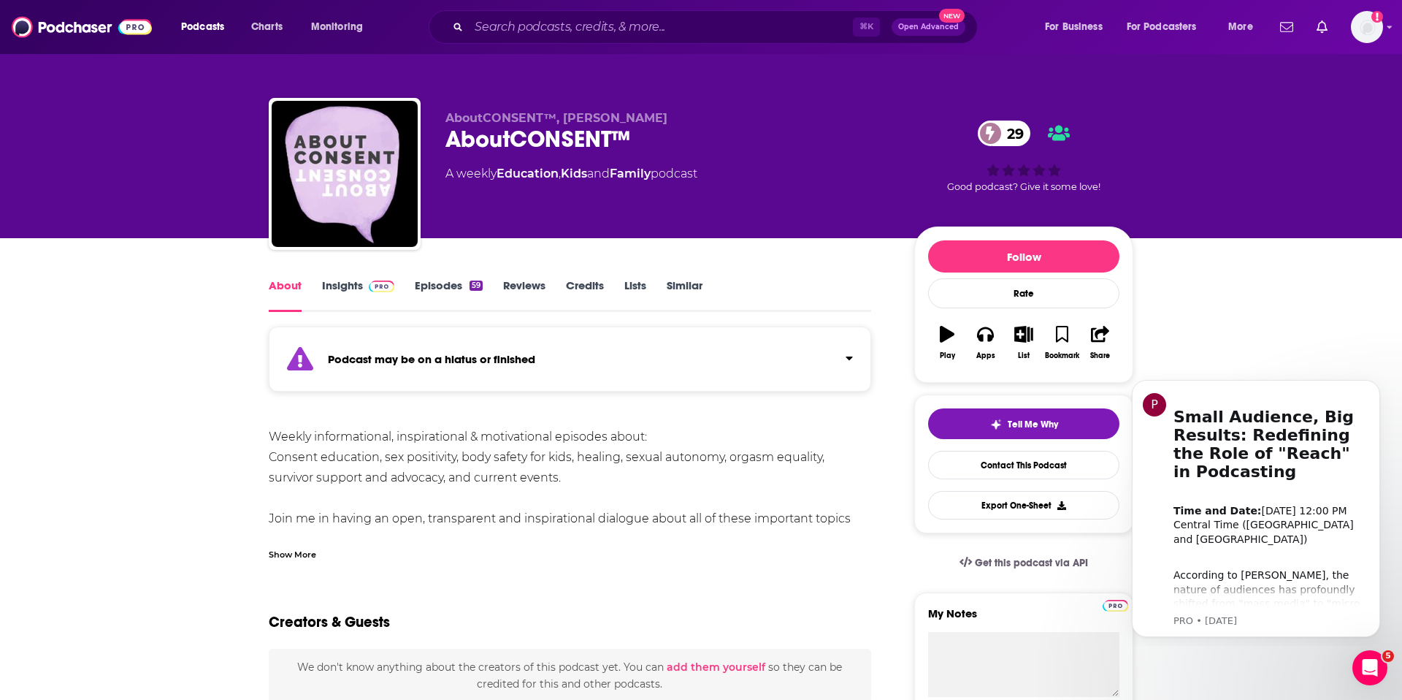
click at [343, 292] on link "Insights" at bounding box center [358, 295] width 72 height 34
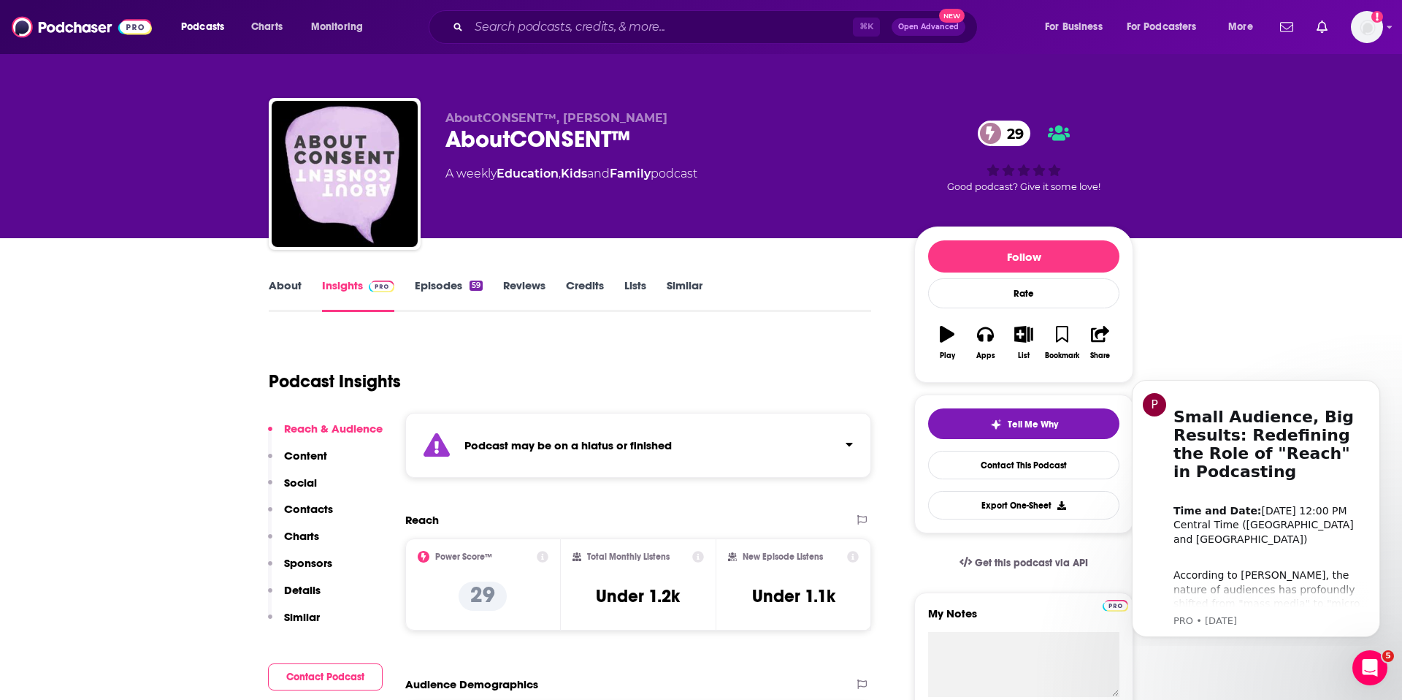
click at [316, 502] on p "Contacts" at bounding box center [308, 509] width 49 height 14
click at [297, 280] on link "About" at bounding box center [285, 295] width 33 height 34
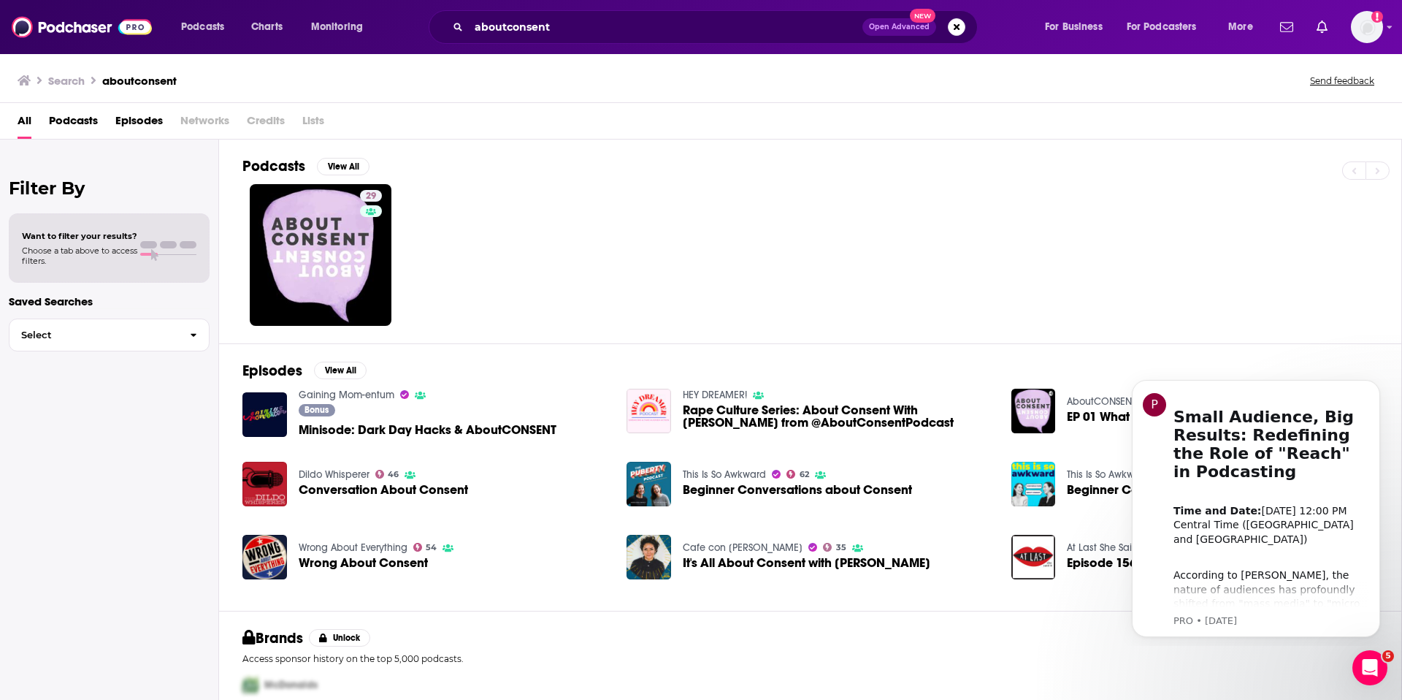
click at [746, 413] on span "Rape Culture Series: About Consent With Rosalia Rivera from @AboutConsentPodcast" at bounding box center [838, 416] width 311 height 25
click at [1375, 385] on icon "Dismiss notification" at bounding box center [1375, 383] width 5 height 5
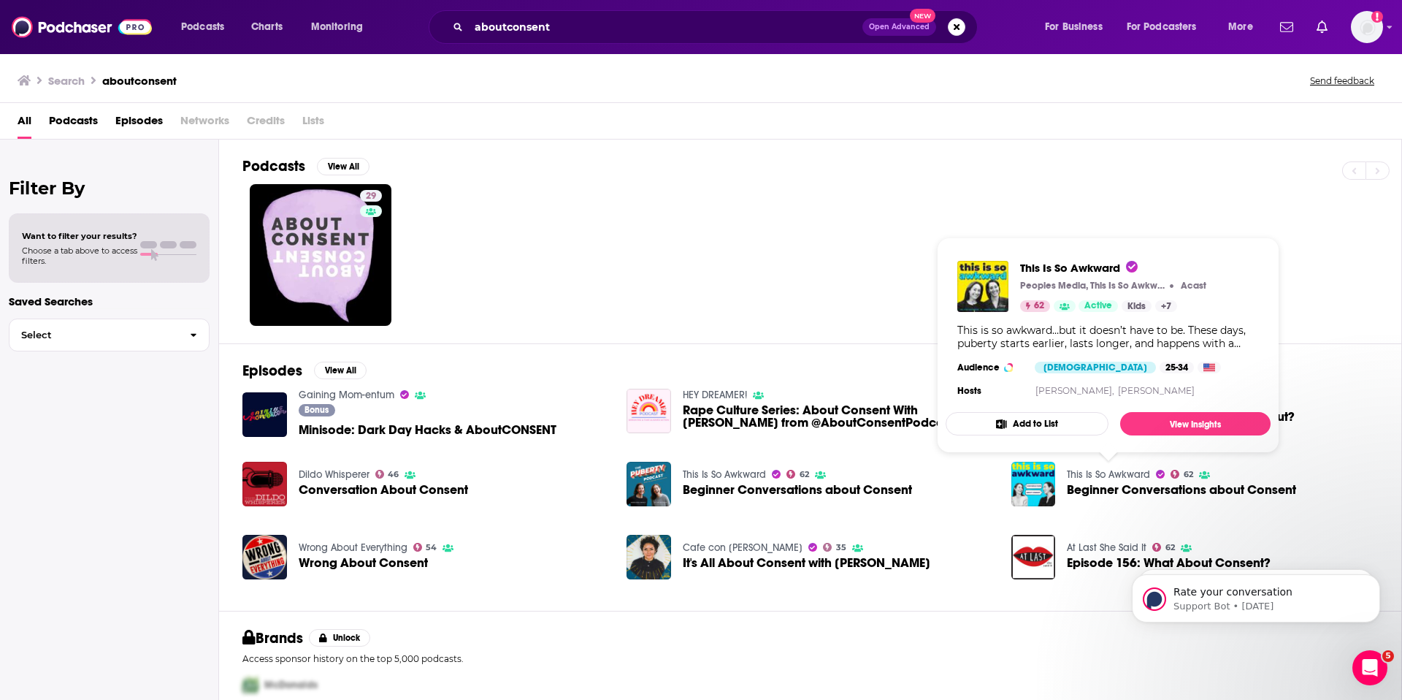
click at [1108, 473] on link "This Is So Awkward" at bounding box center [1108, 474] width 83 height 12
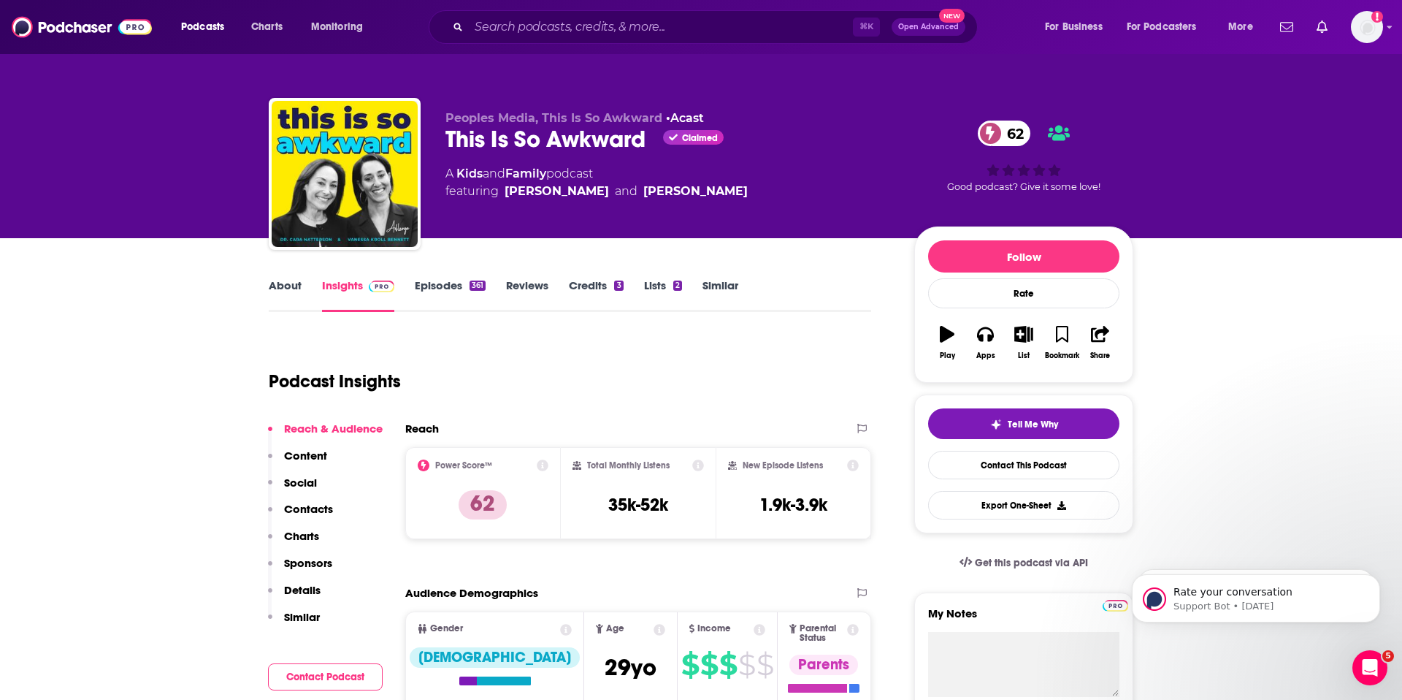
click at [310, 504] on p "Contacts" at bounding box center [308, 509] width 49 height 14
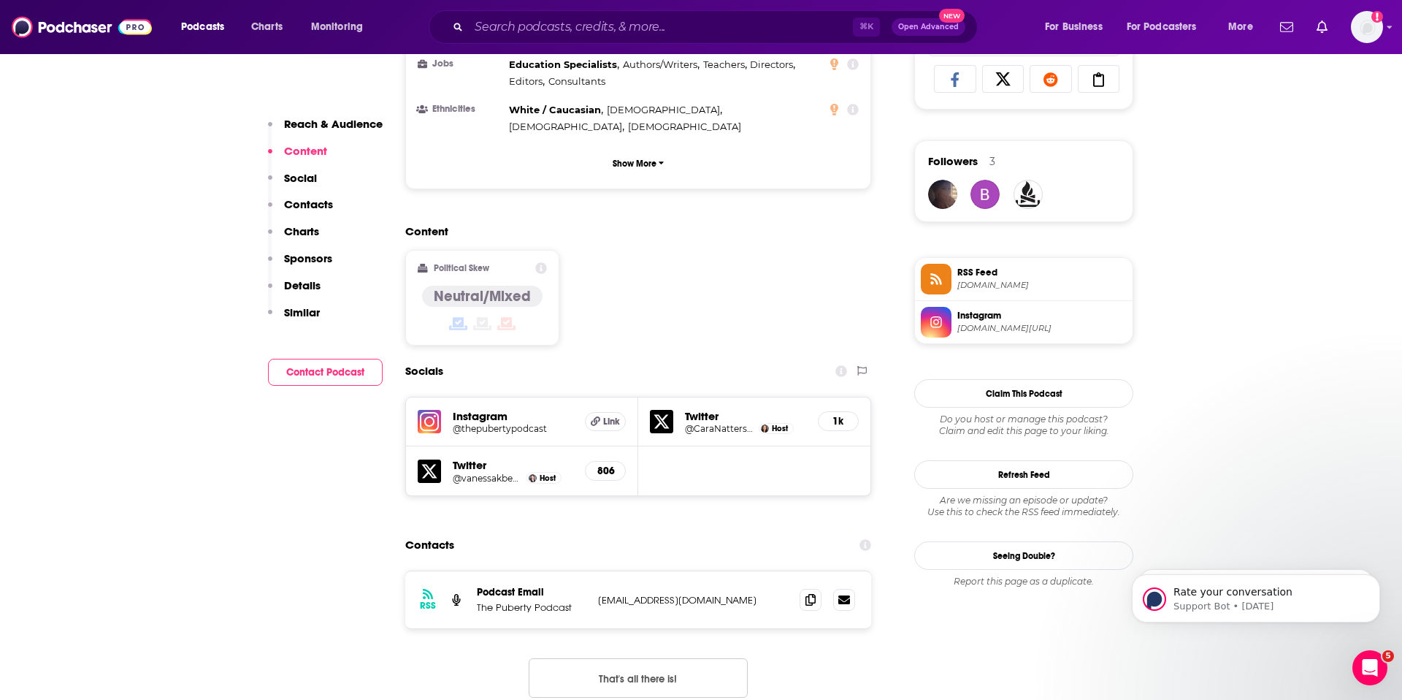
scroll to position [1036, 0]
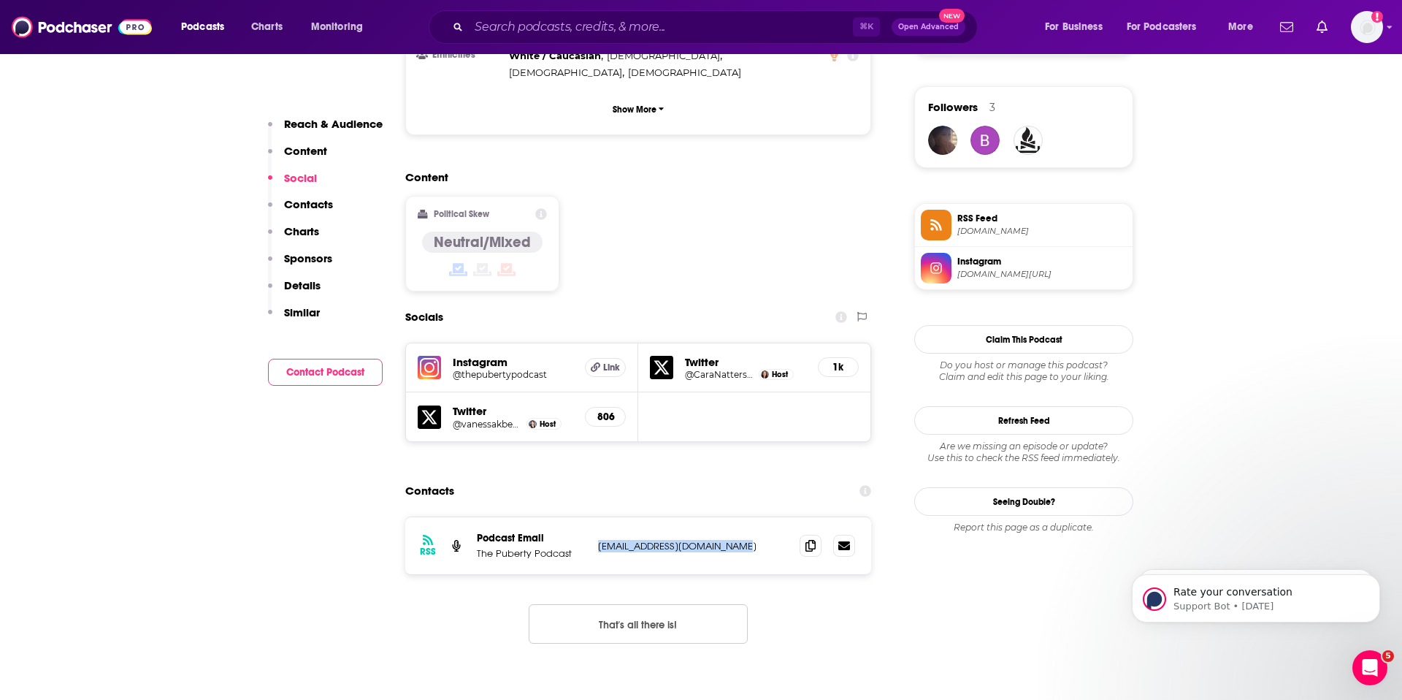
drag, startPoint x: 597, startPoint y: 469, endPoint x: 749, endPoint y: 472, distance: 151.9
click at [749, 517] on div "RSS Podcast Email The Puberty Podcast thepubertypodcast@gmail.com thepubertypod…" at bounding box center [638, 545] width 466 height 57
copy p "[EMAIL_ADDRESS][DOMAIN_NAME]"
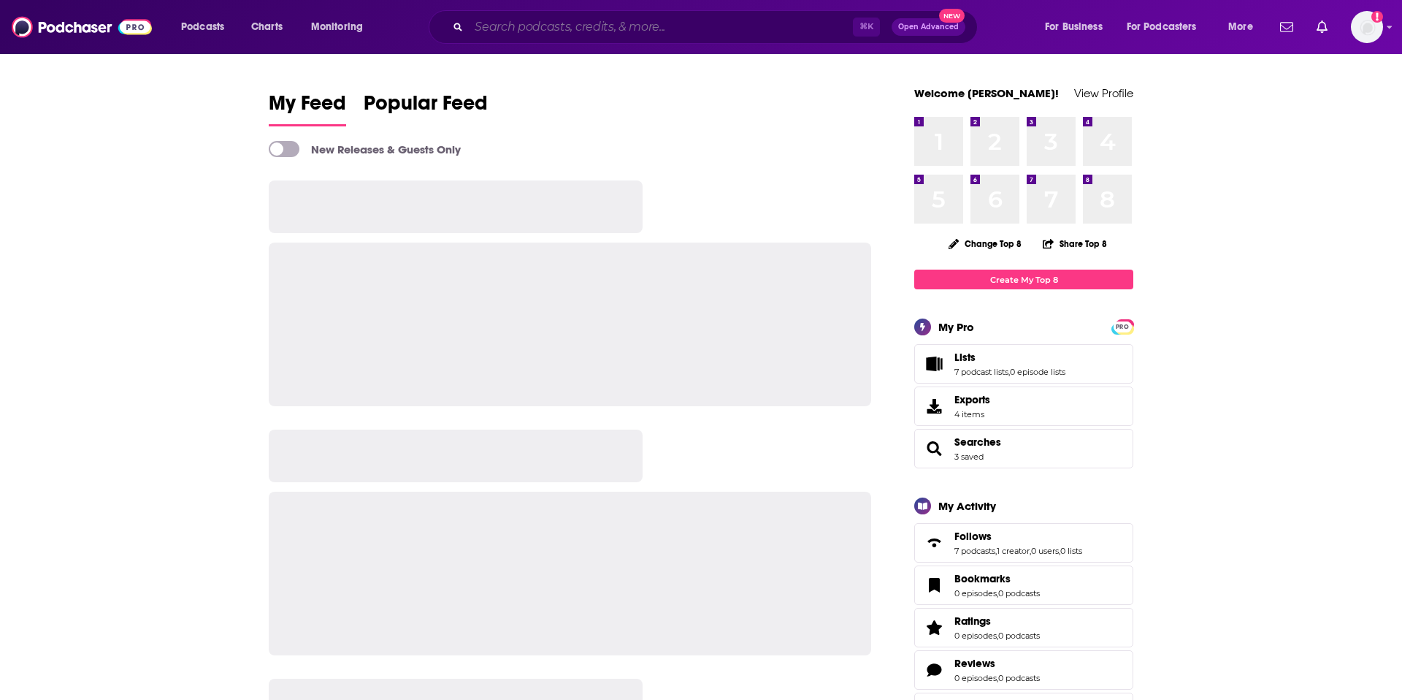
click at [532, 26] on input "Search podcasts, credits, & more..." at bounding box center [661, 26] width 384 height 23
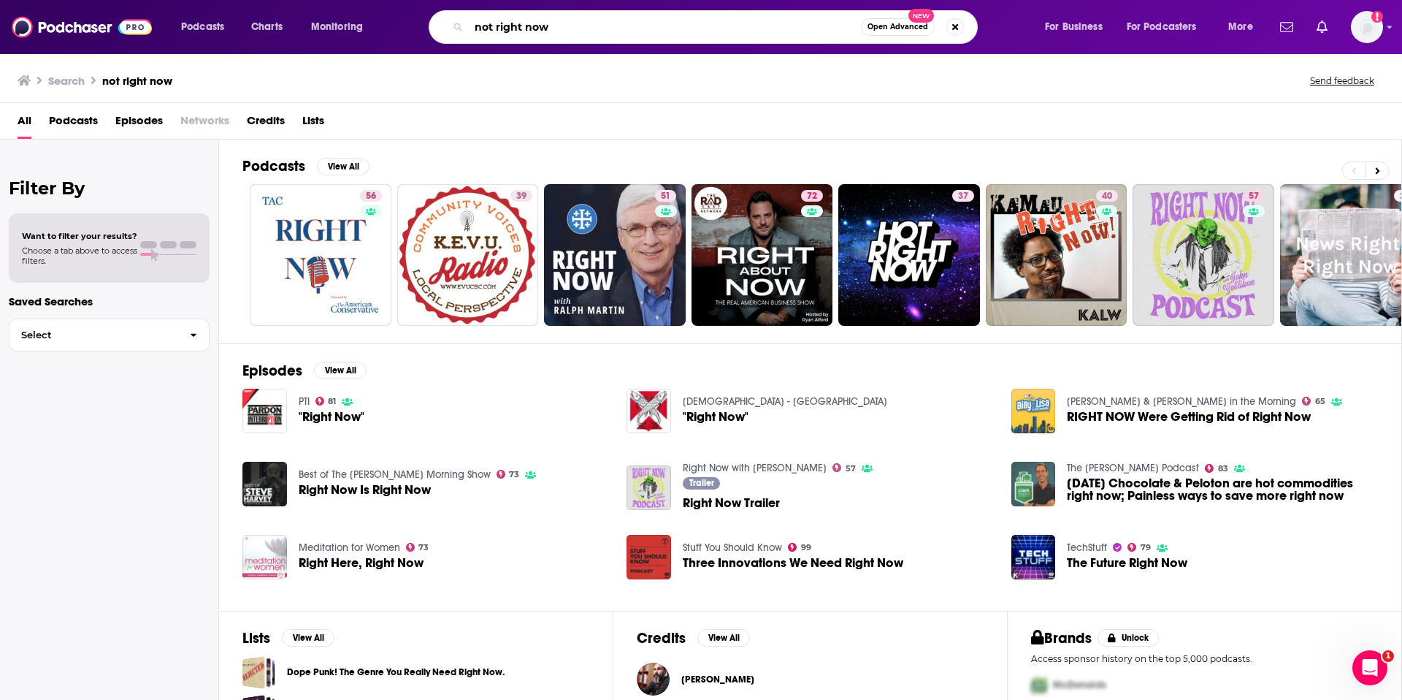
click at [562, 28] on input "not right now" at bounding box center [665, 26] width 392 height 23
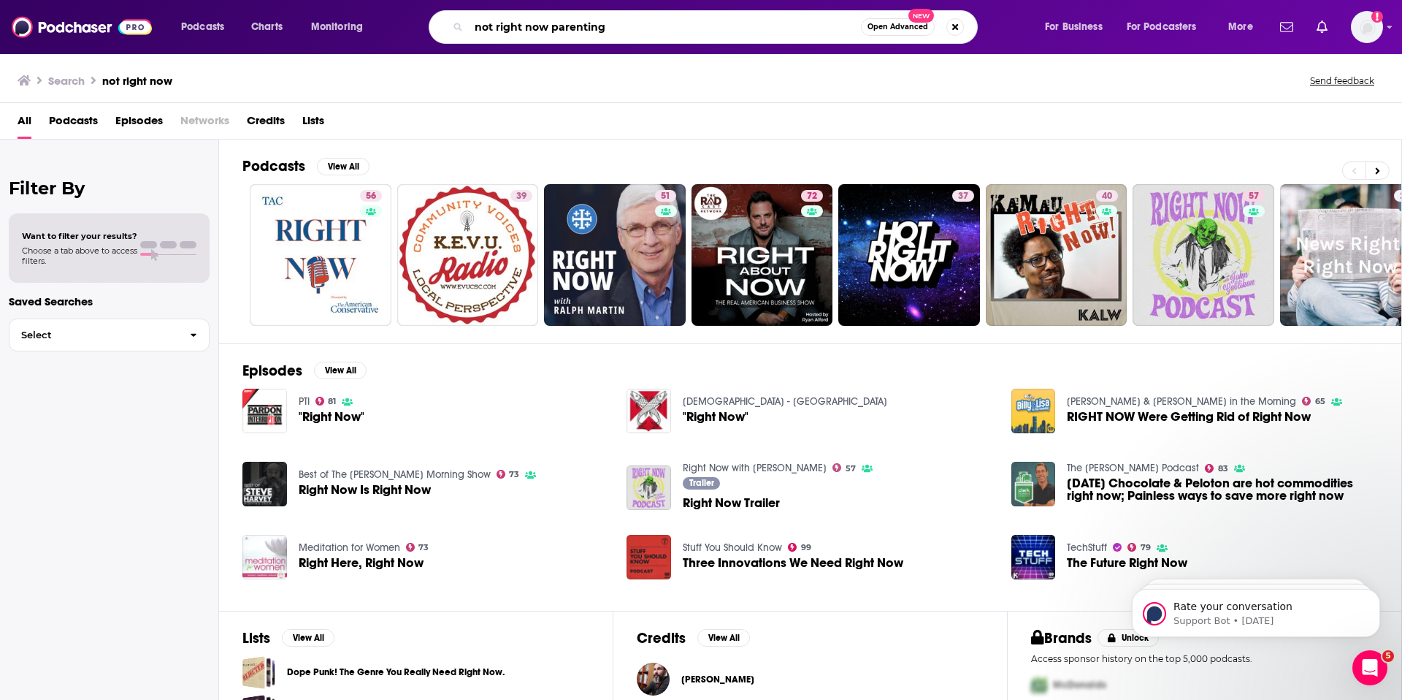
type input "not right now parenting"
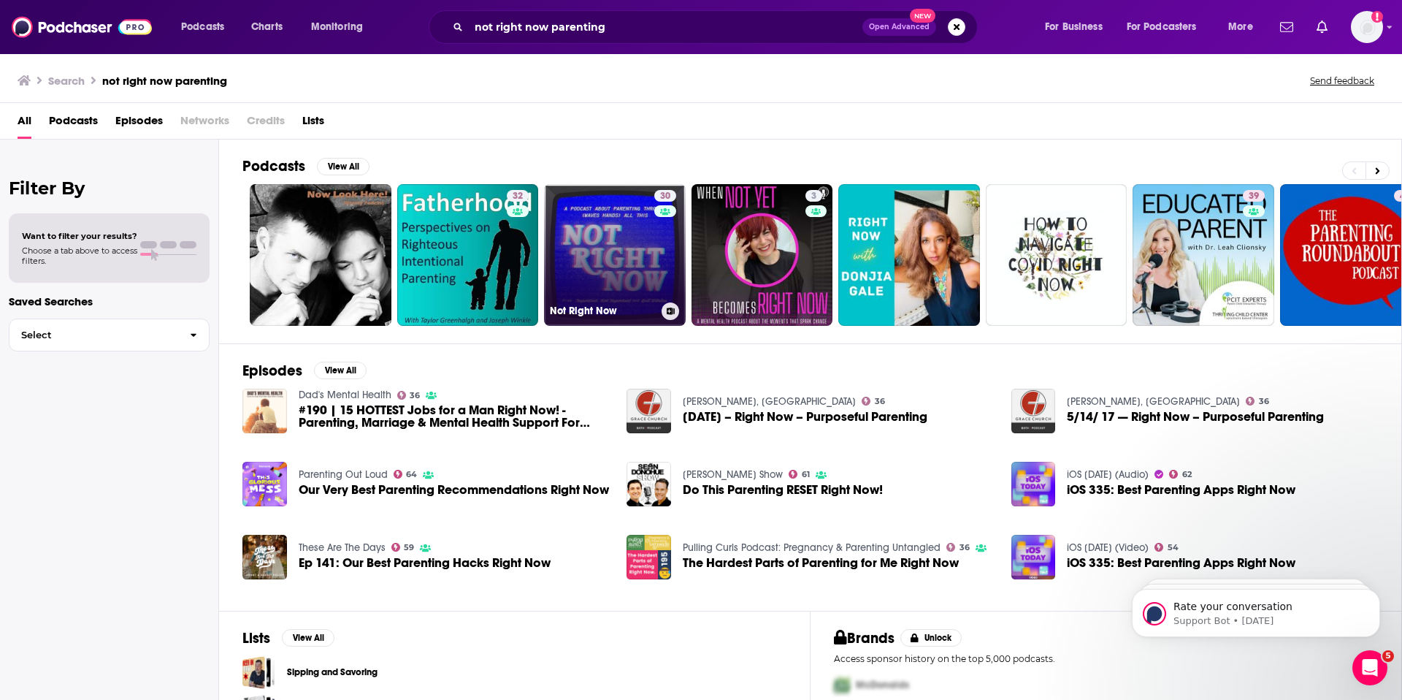
click at [619, 243] on link "30 Not Right Now" at bounding box center [615, 255] width 142 height 142
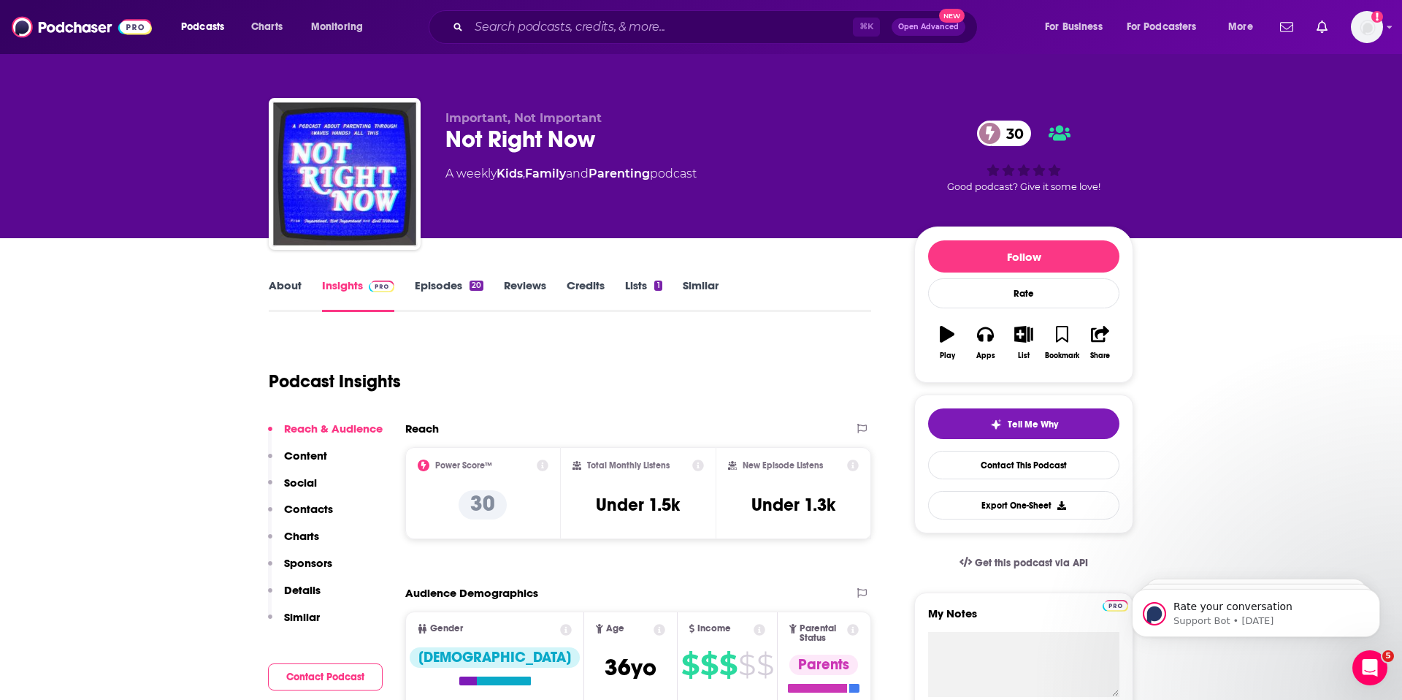
click at [289, 282] on link "About" at bounding box center [285, 295] width 33 height 34
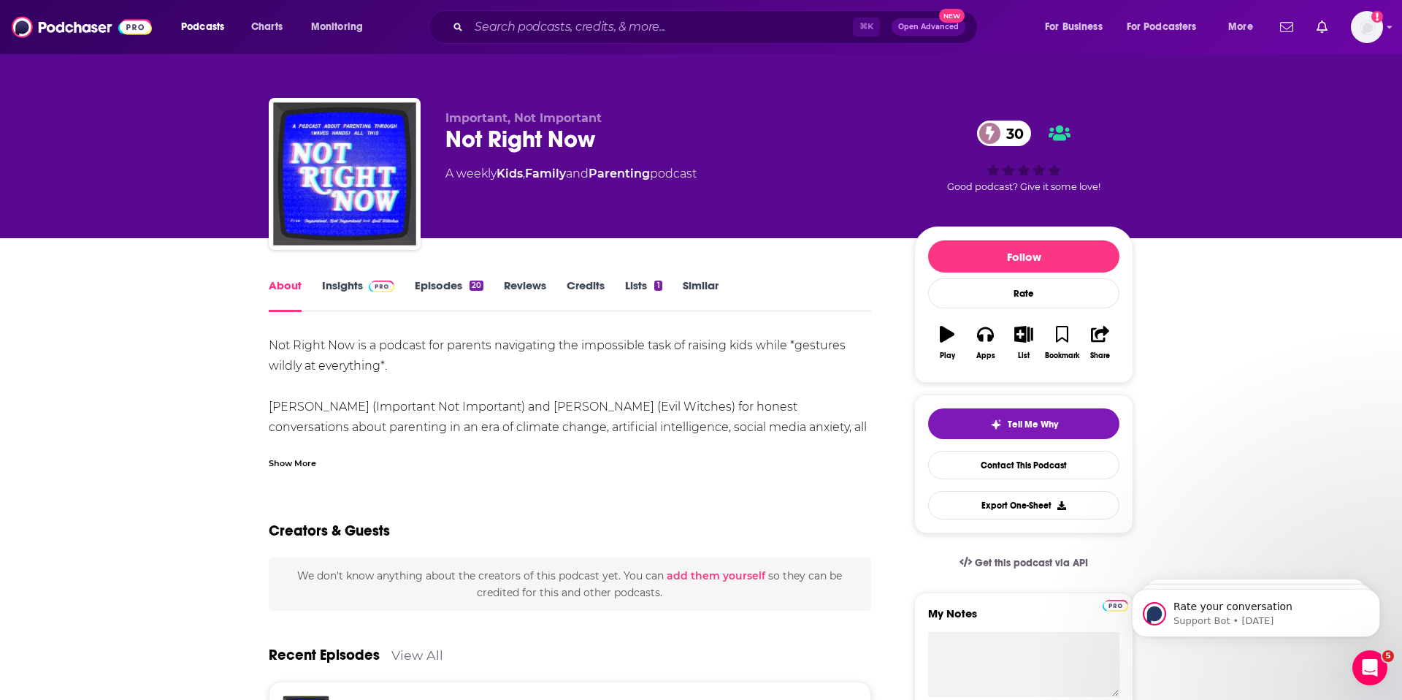
click at [341, 290] on link "Insights" at bounding box center [358, 295] width 72 height 34
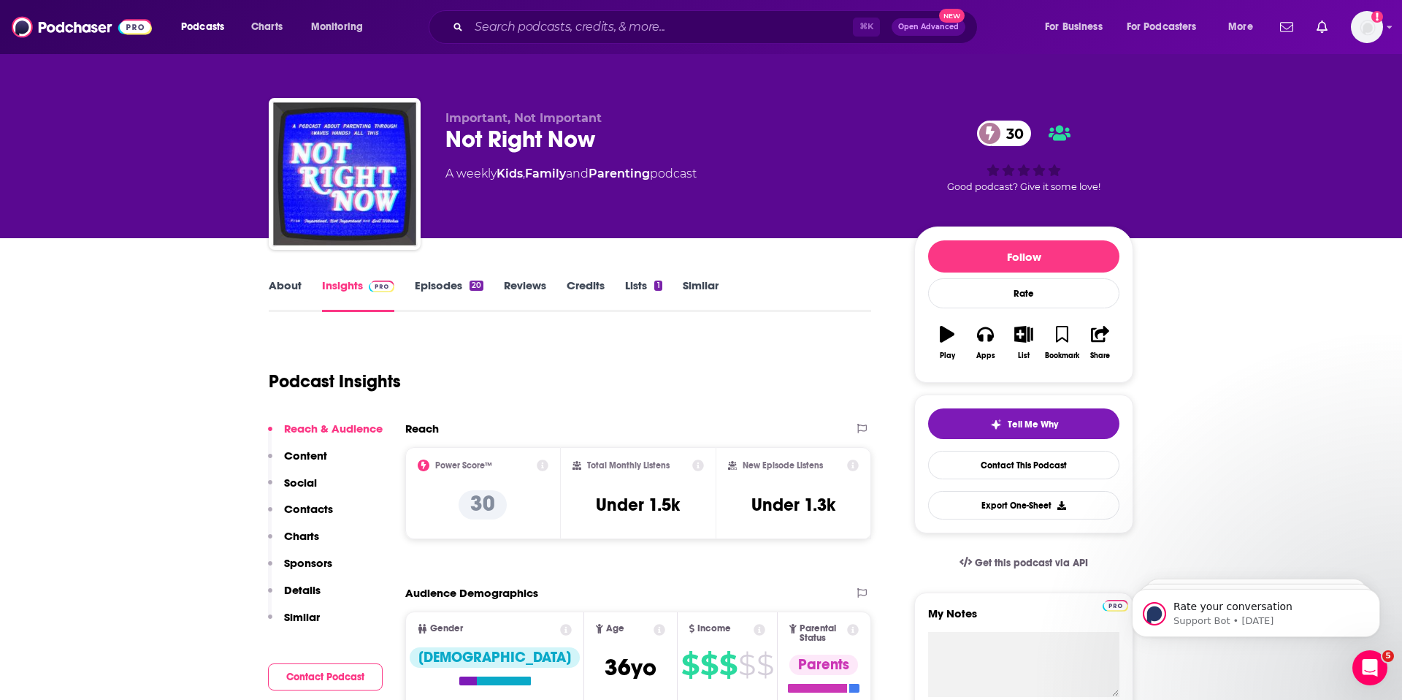
click at [304, 508] on p "Contacts" at bounding box center [308, 509] width 49 height 14
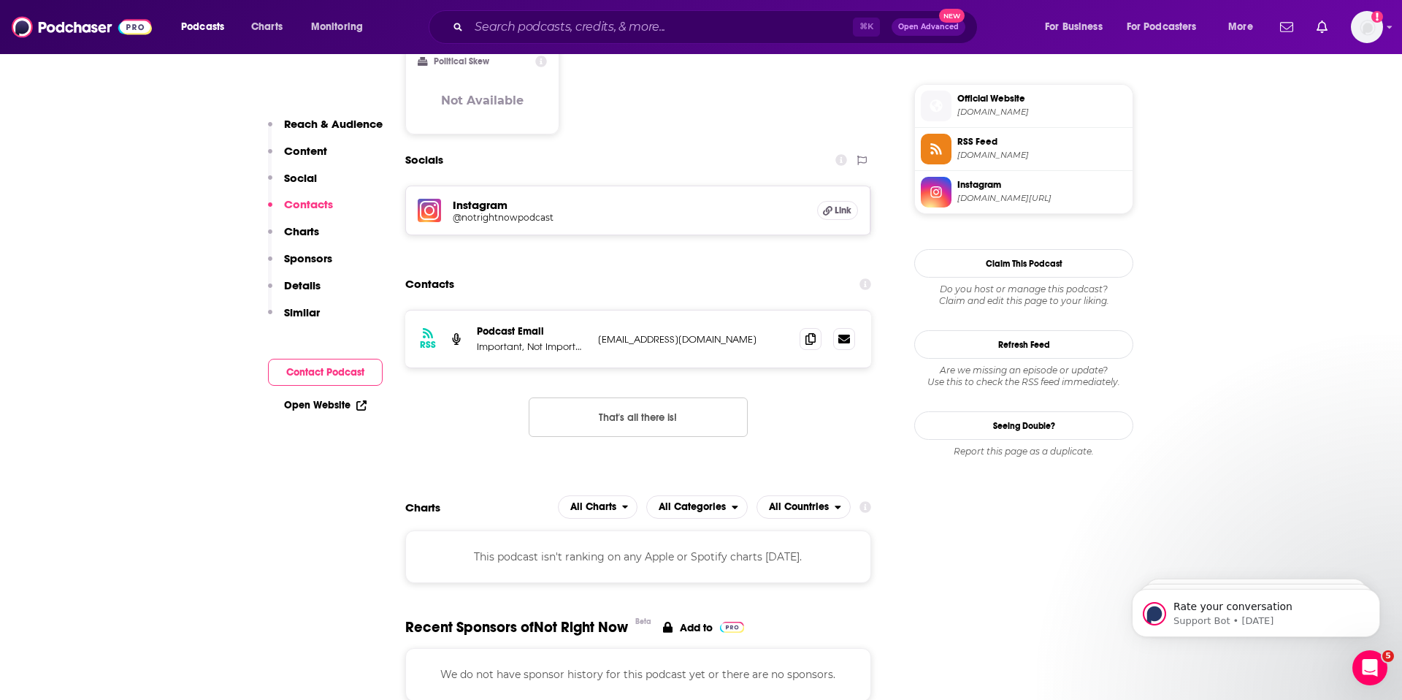
scroll to position [1182, 0]
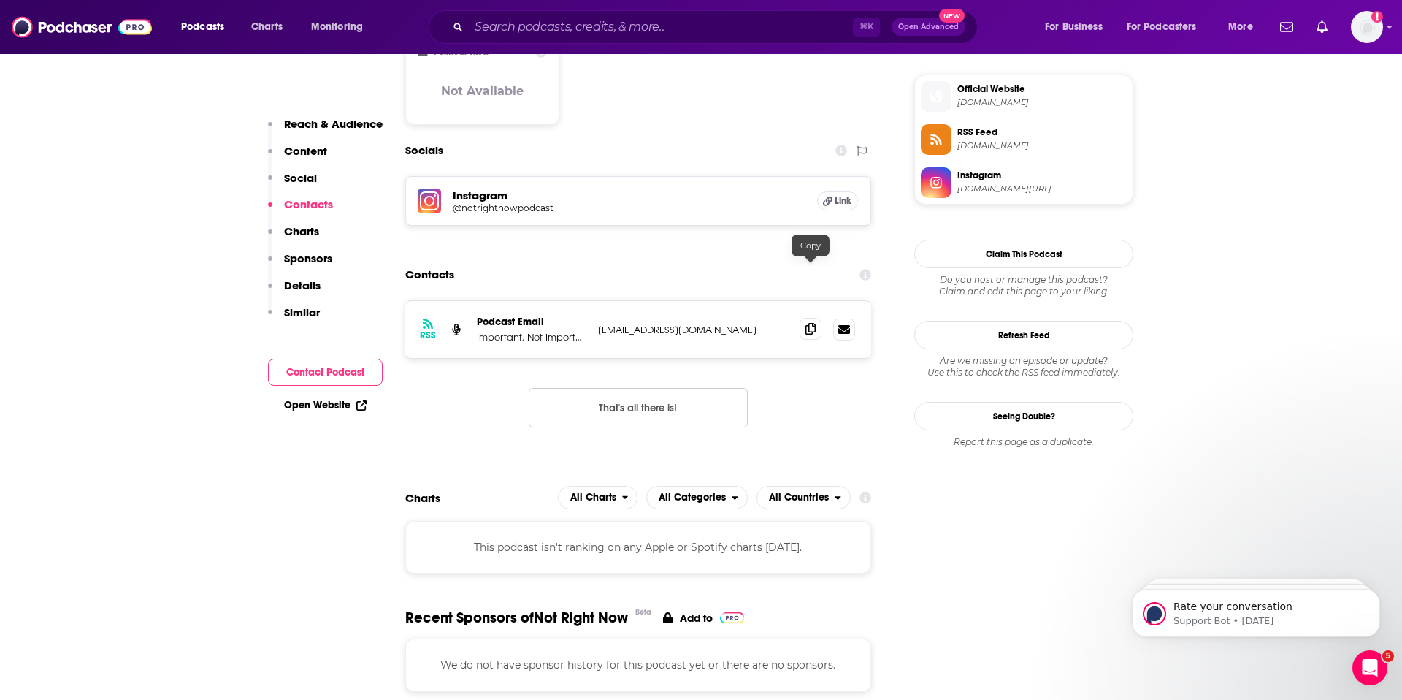
click at [814, 323] on icon at bounding box center [811, 329] width 10 height 12
click at [811, 323] on icon at bounding box center [811, 329] width 10 height 12
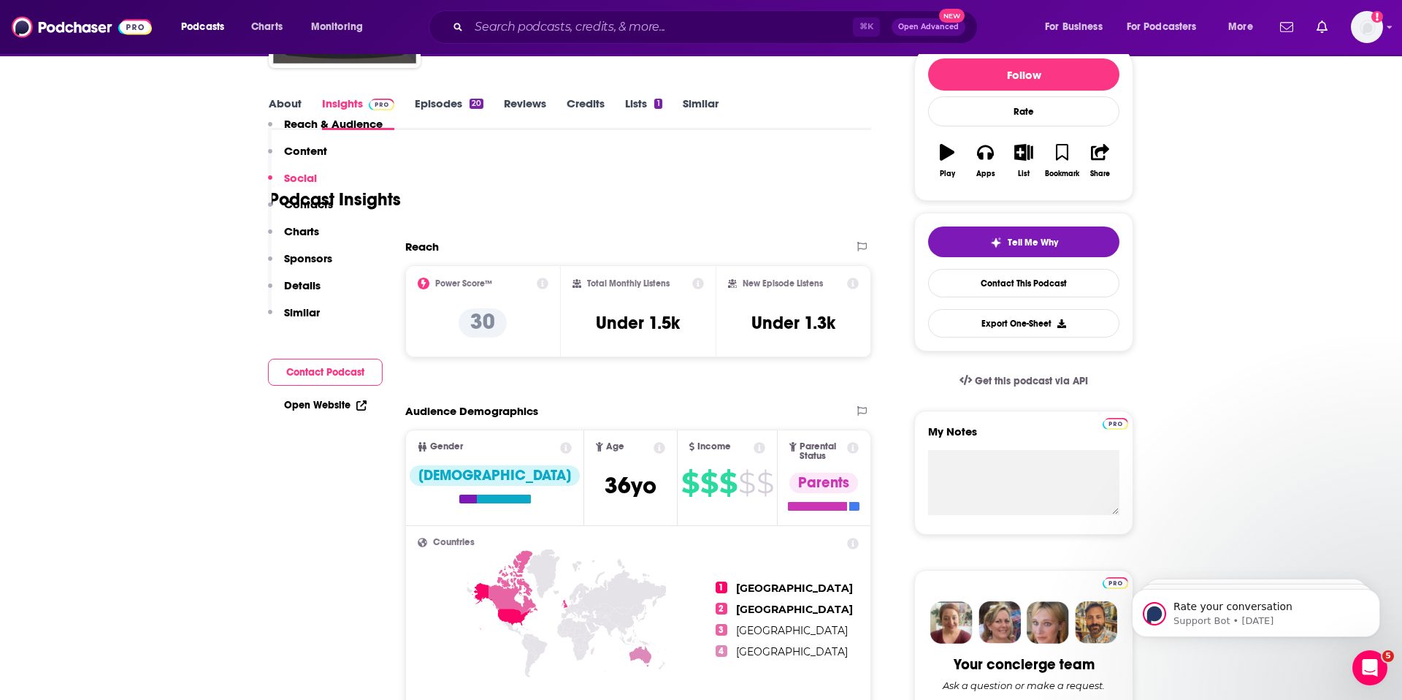
scroll to position [134, 0]
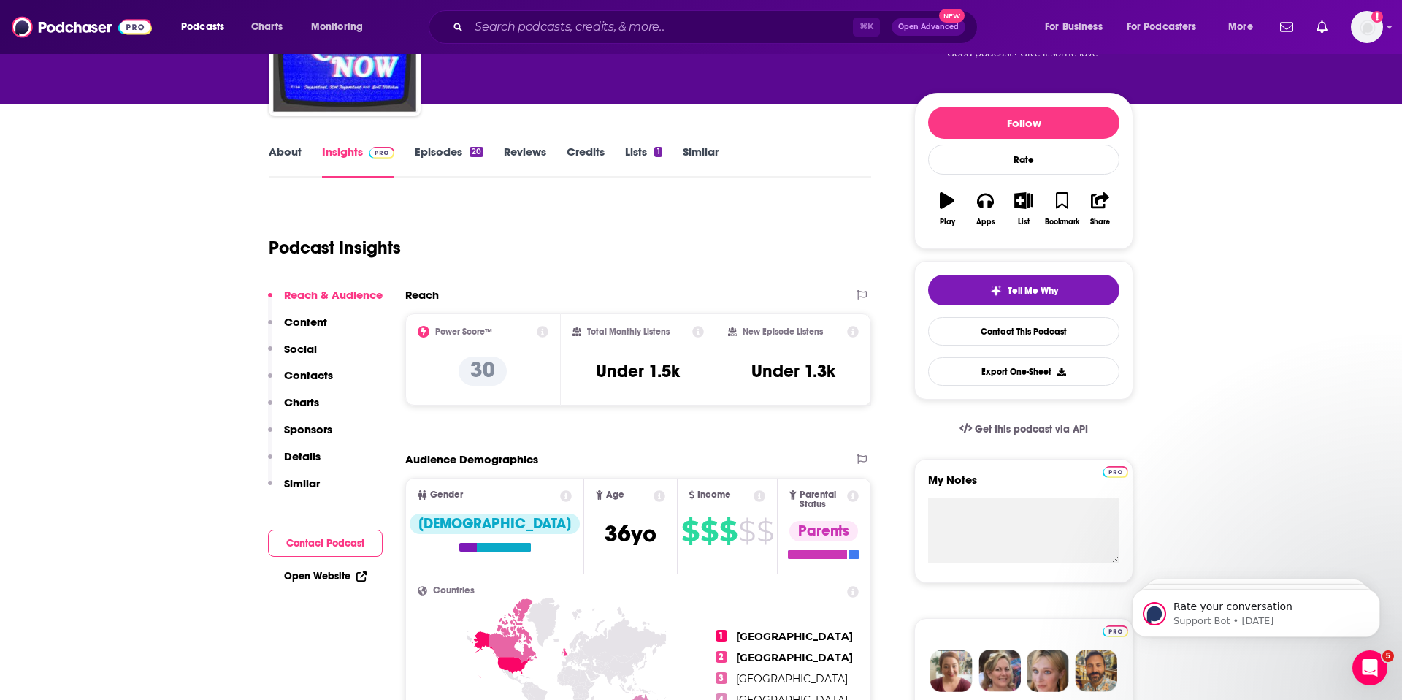
click at [281, 148] on link "About" at bounding box center [285, 162] width 33 height 34
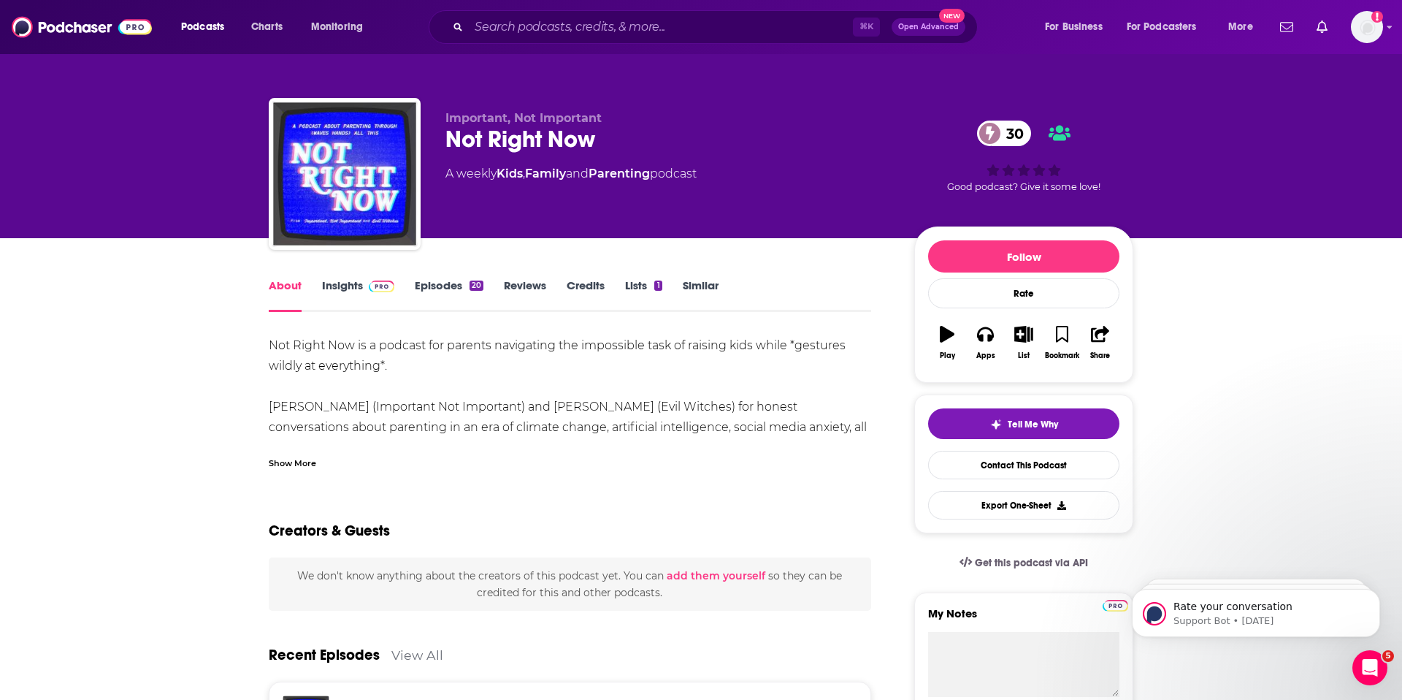
click at [339, 285] on link "Insights" at bounding box center [358, 295] width 72 height 34
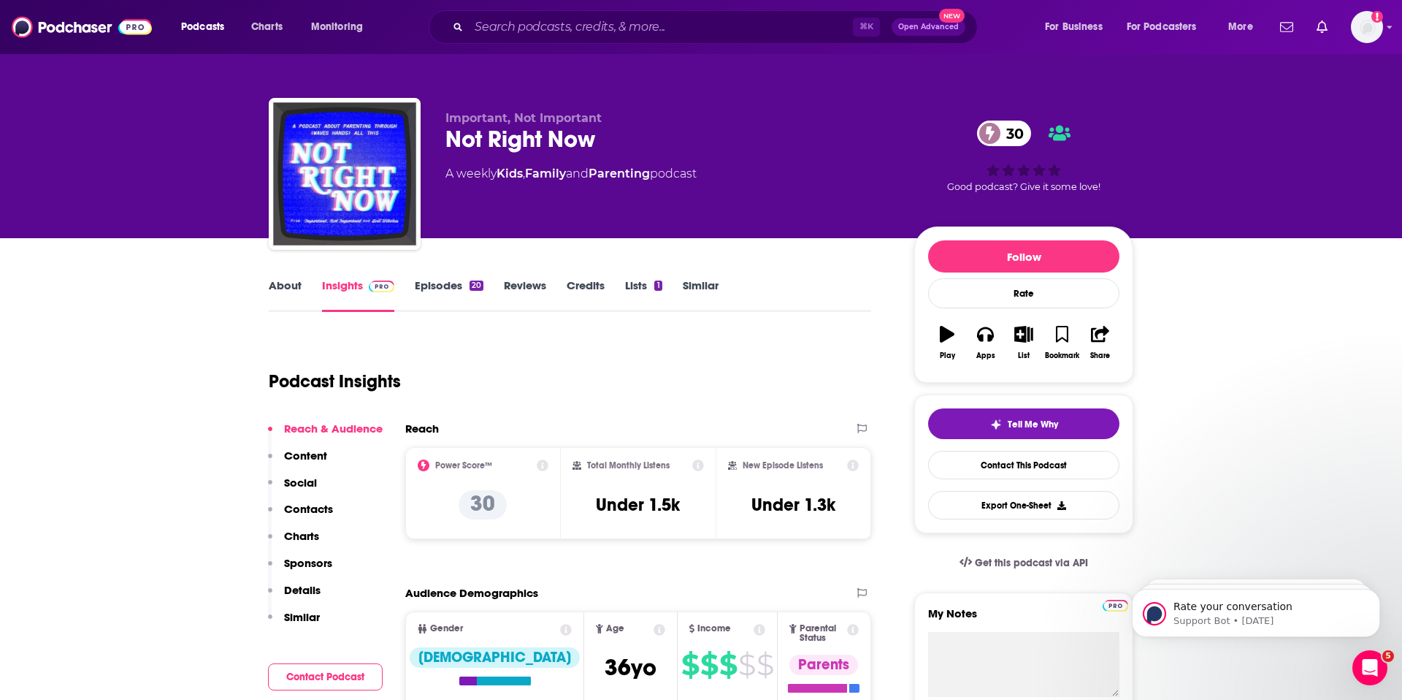
click at [299, 513] on p "Contacts" at bounding box center [308, 509] width 49 height 14
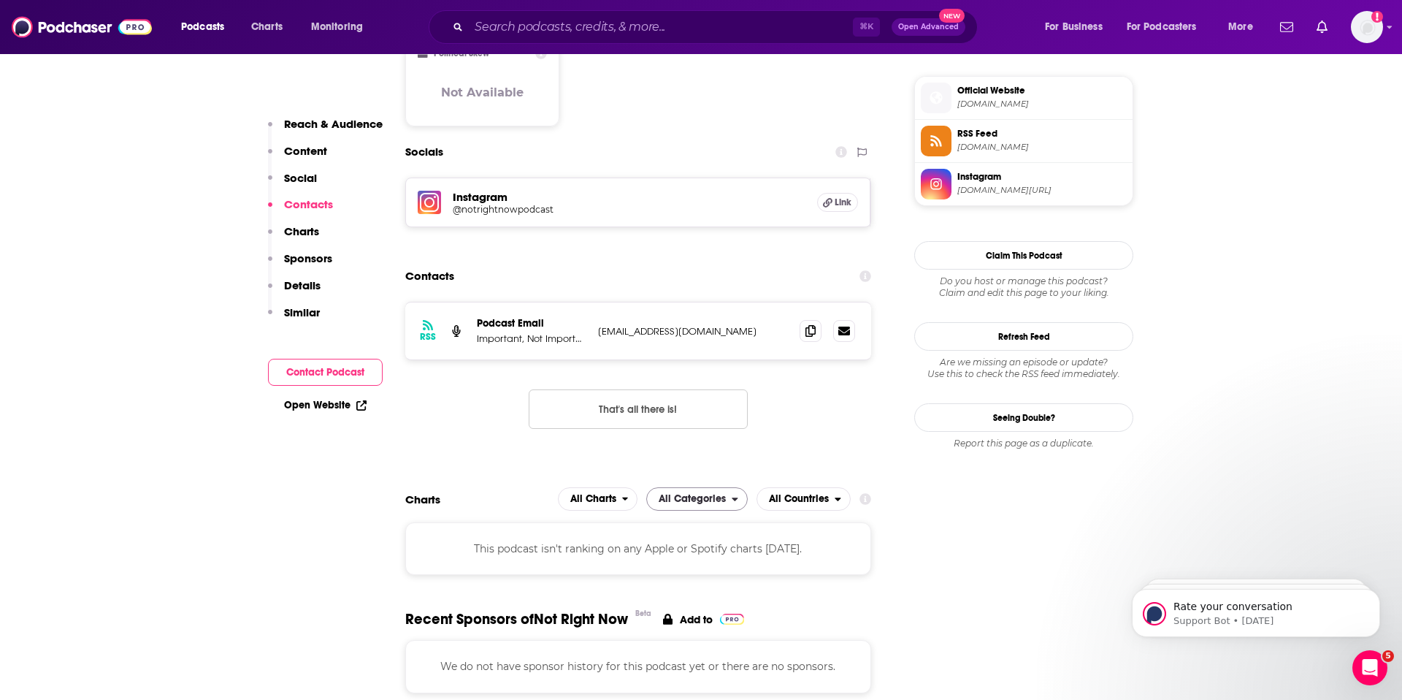
scroll to position [1182, 0]
click at [809, 323] on icon at bounding box center [811, 329] width 10 height 12
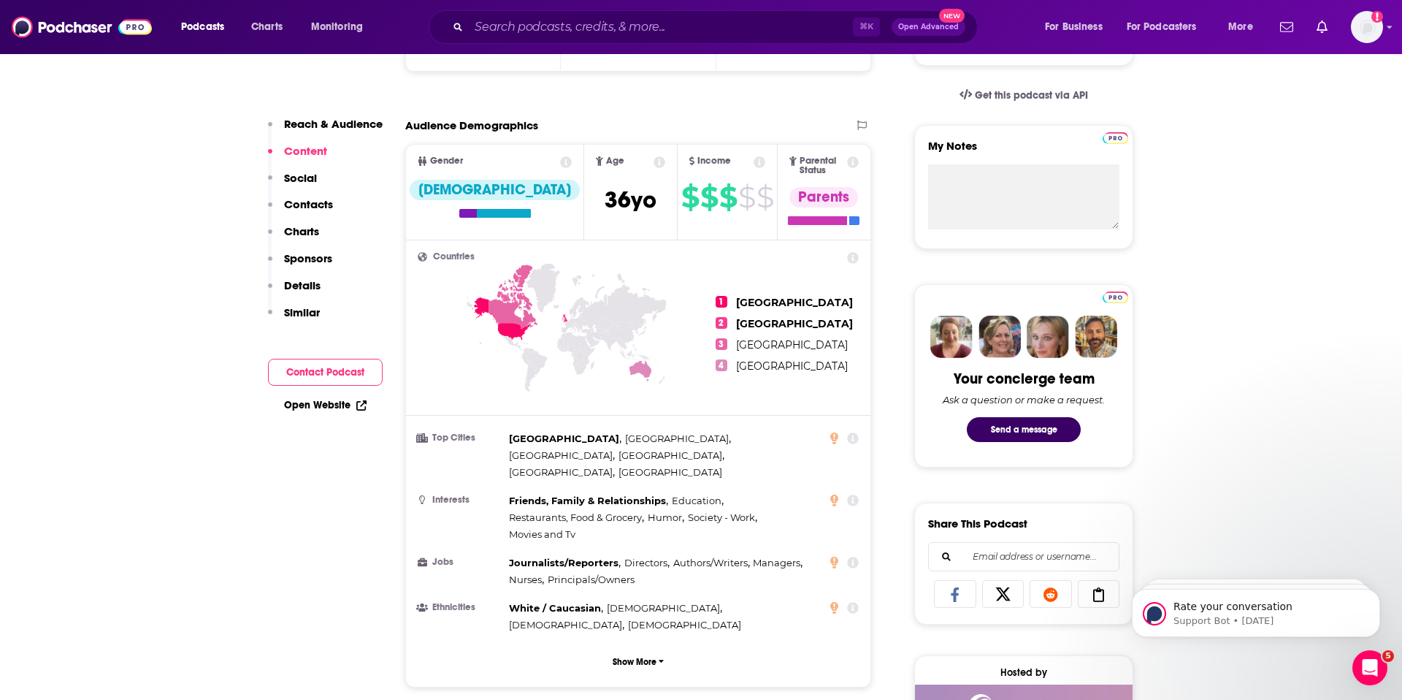
scroll to position [0, 0]
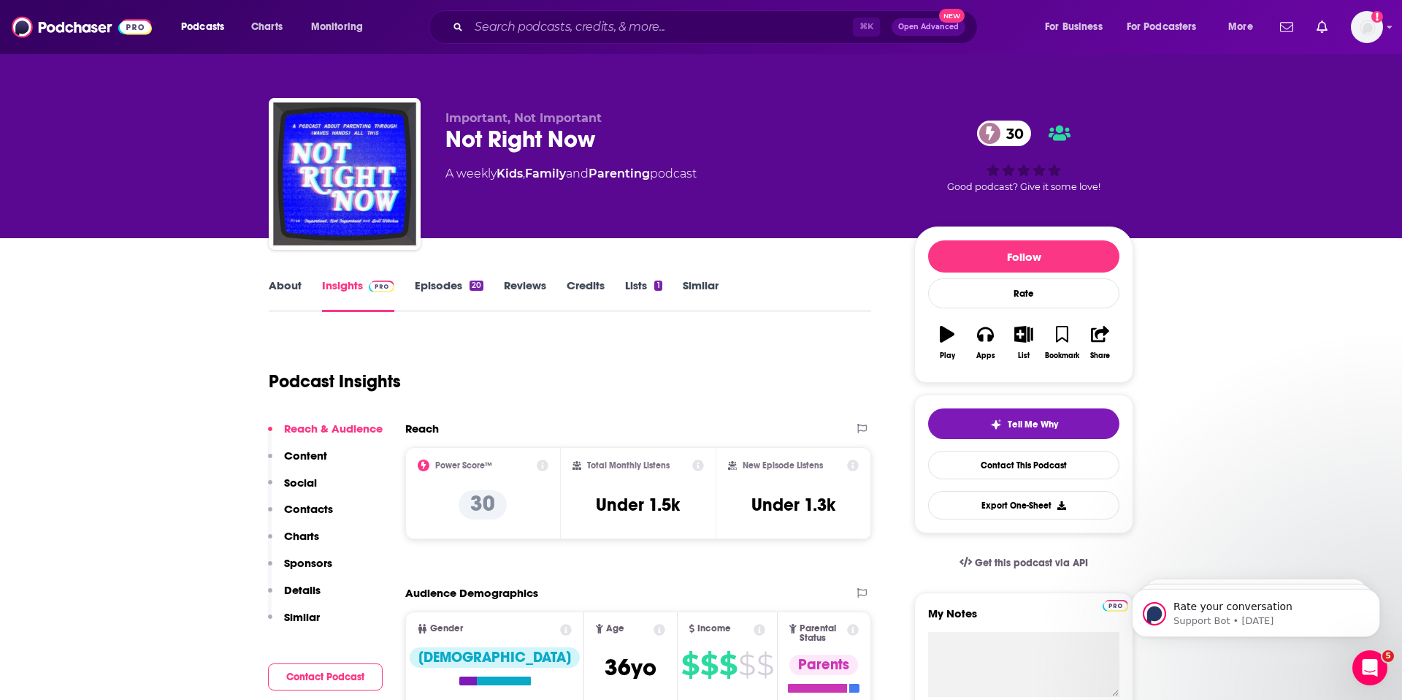
click at [291, 282] on link "About" at bounding box center [285, 295] width 33 height 34
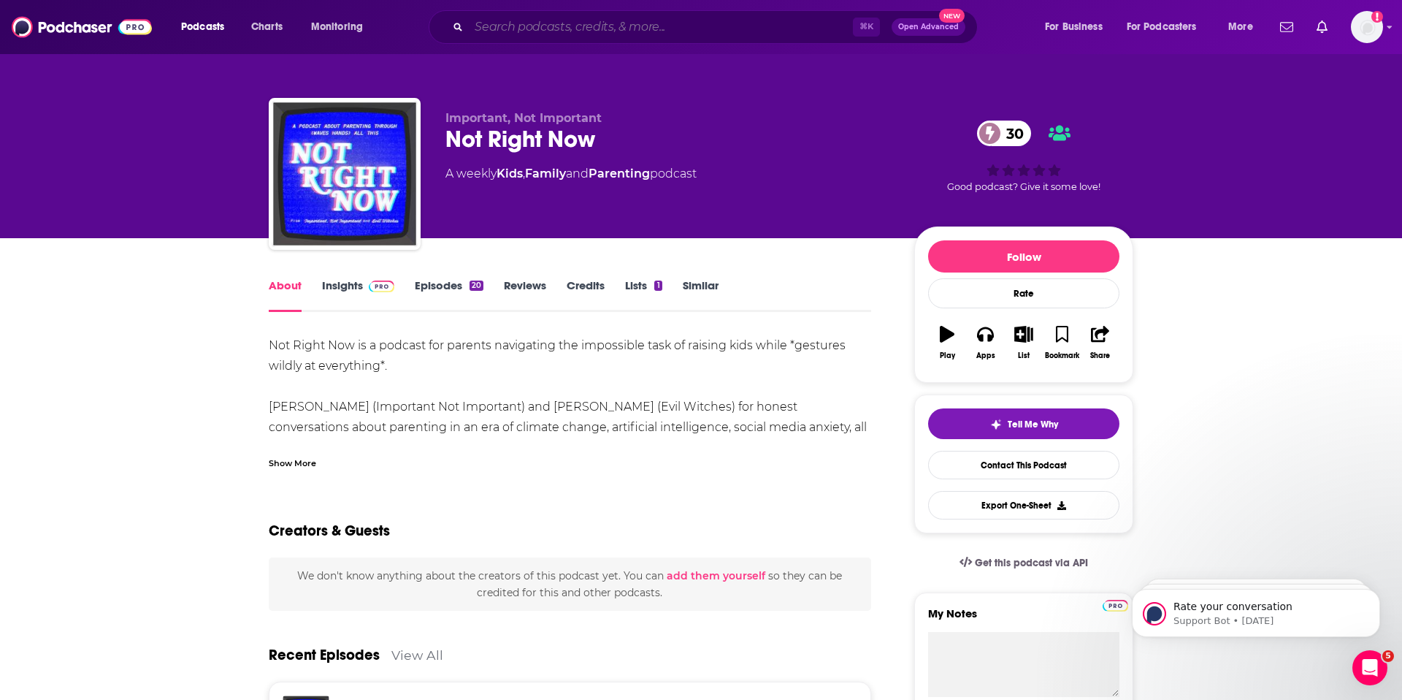
click at [481, 26] on input "Search podcasts, credits, & more..." at bounding box center [661, 26] width 384 height 23
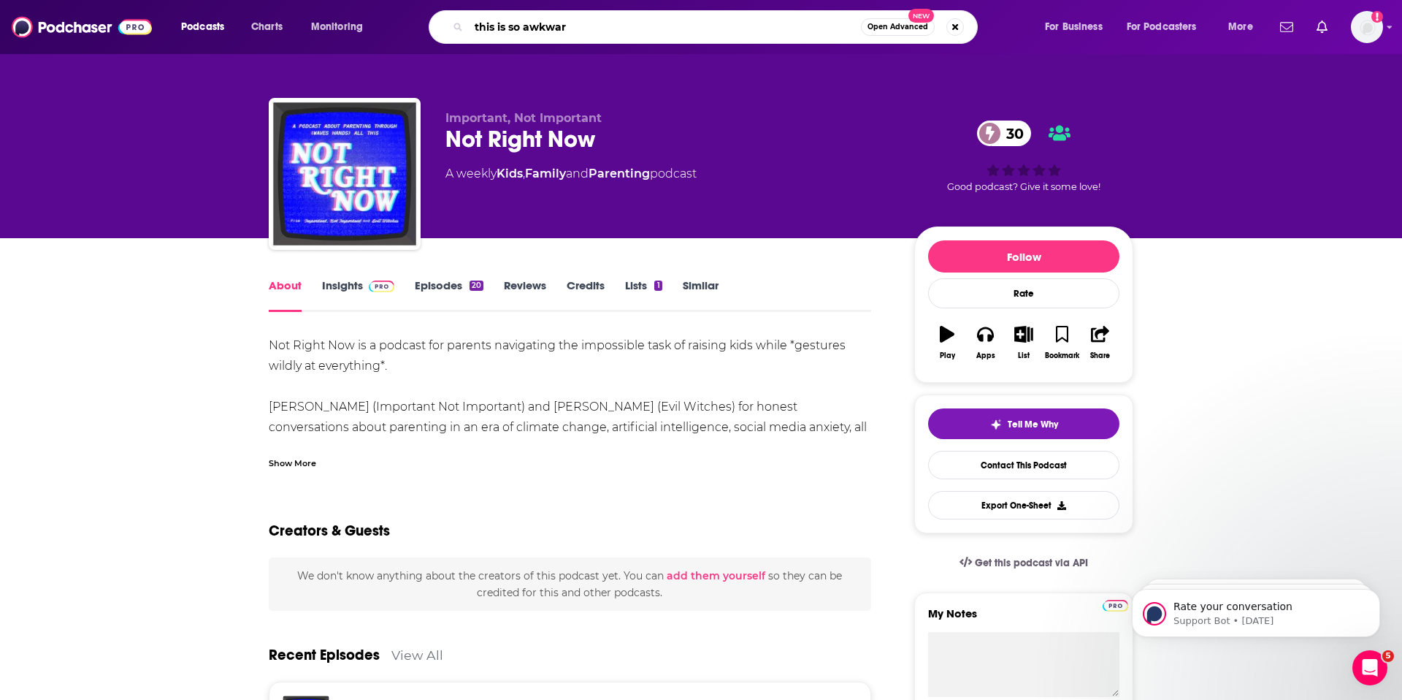
type input "this is so awkward"
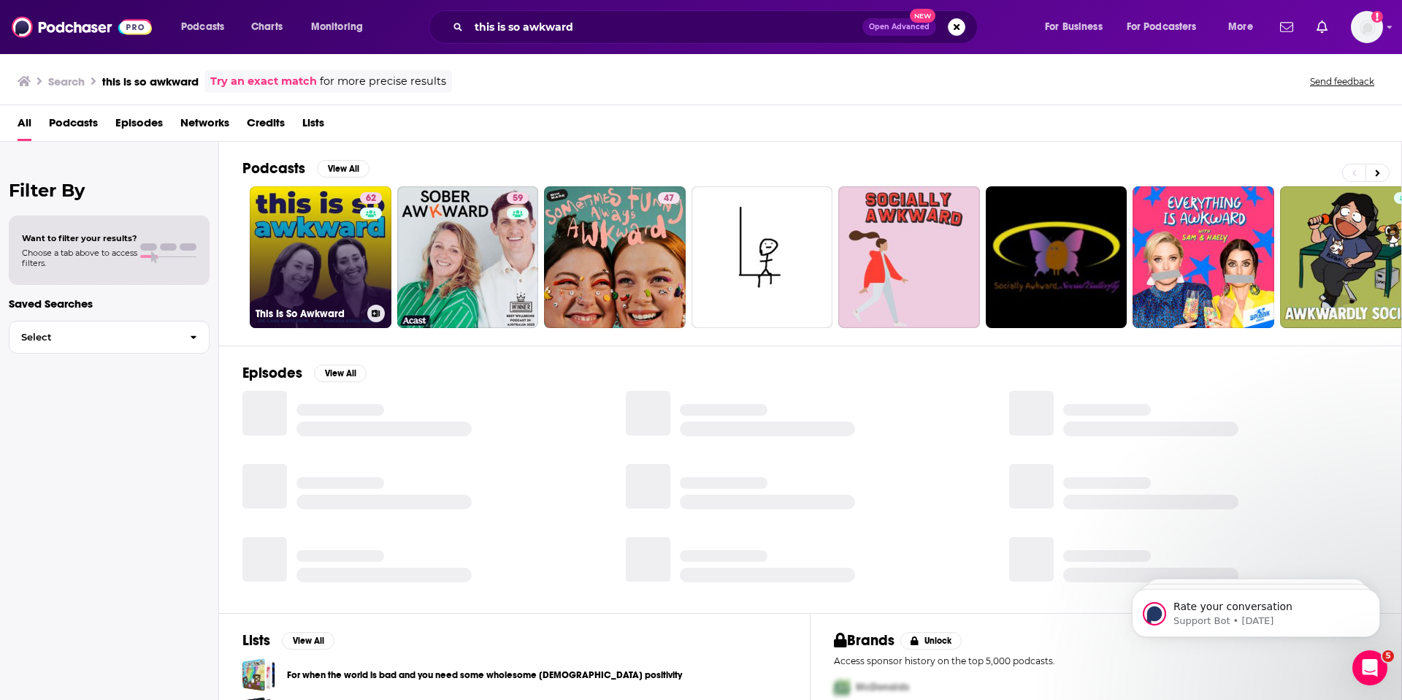
click at [352, 264] on link "62 This Is So Awkward" at bounding box center [321, 257] width 142 height 142
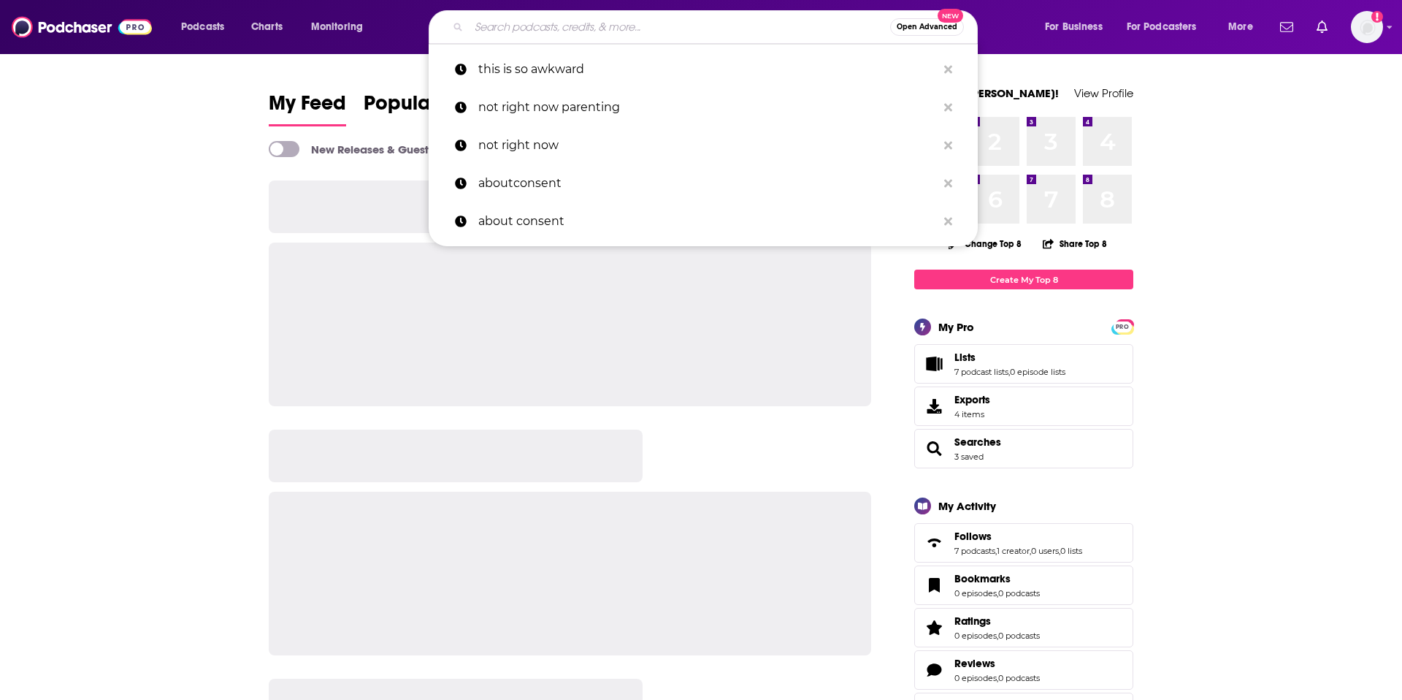
click at [714, 27] on input "Search podcasts, credits, & more..." at bounding box center [679, 26] width 421 height 23
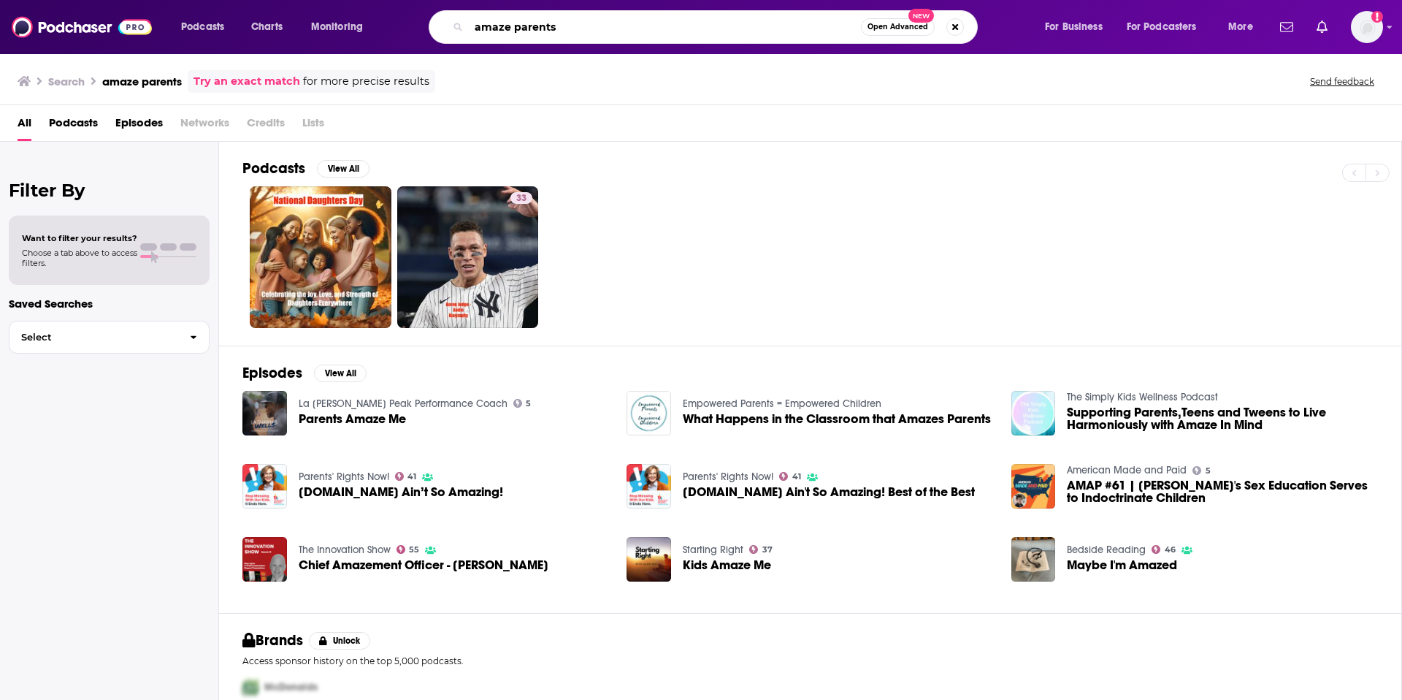
drag, startPoint x: 513, startPoint y: 26, endPoint x: 440, endPoint y: 23, distance: 73.8
click at [440, 23] on div "amaze parents Open Advanced New" at bounding box center [703, 27] width 549 height 34
type input "AMAZE parents"
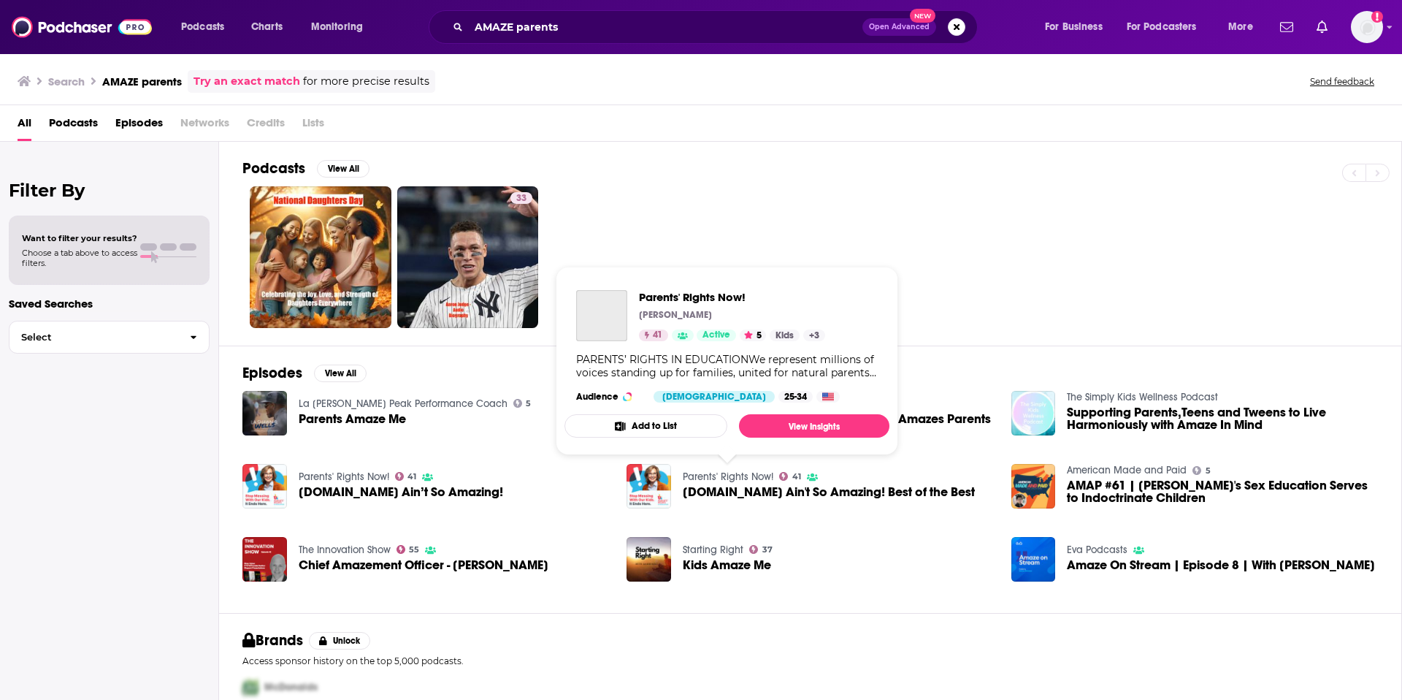
click at [709, 473] on link "Parents' Rights Now!" at bounding box center [728, 476] width 91 height 12
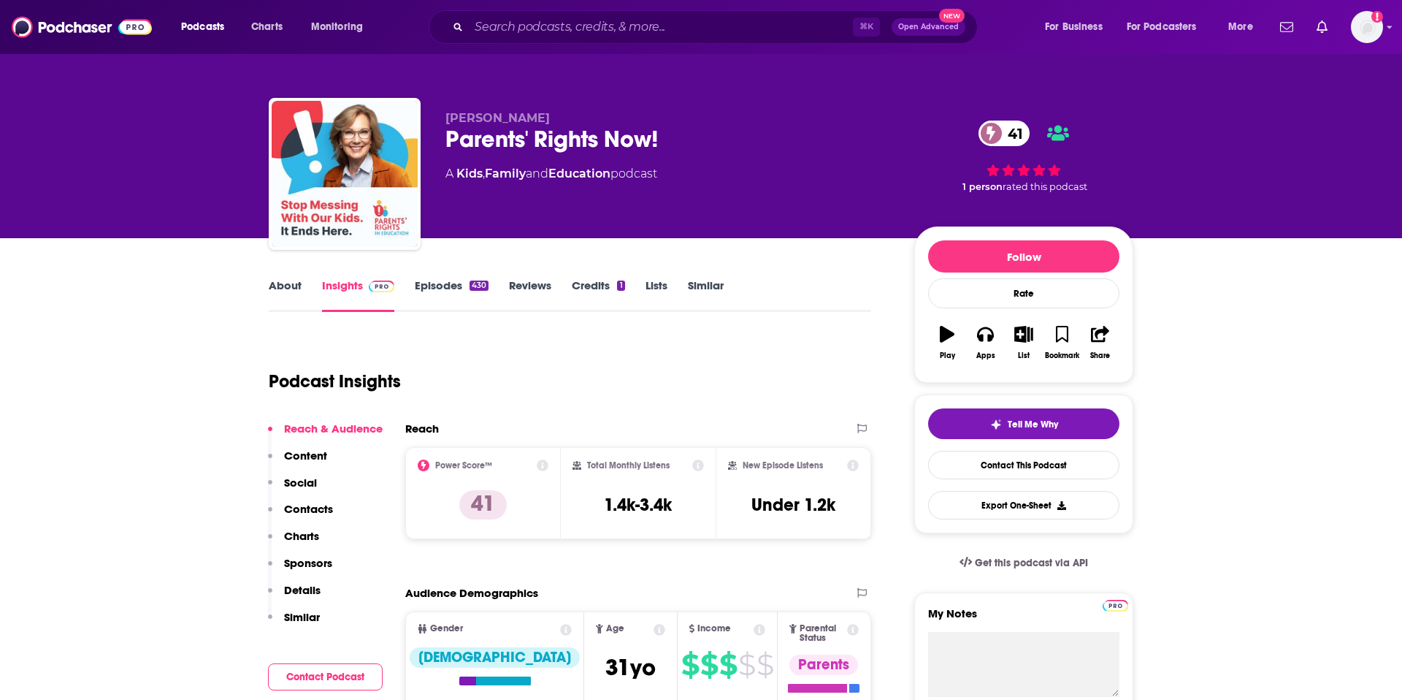
click at [287, 285] on link "About" at bounding box center [285, 295] width 33 height 34
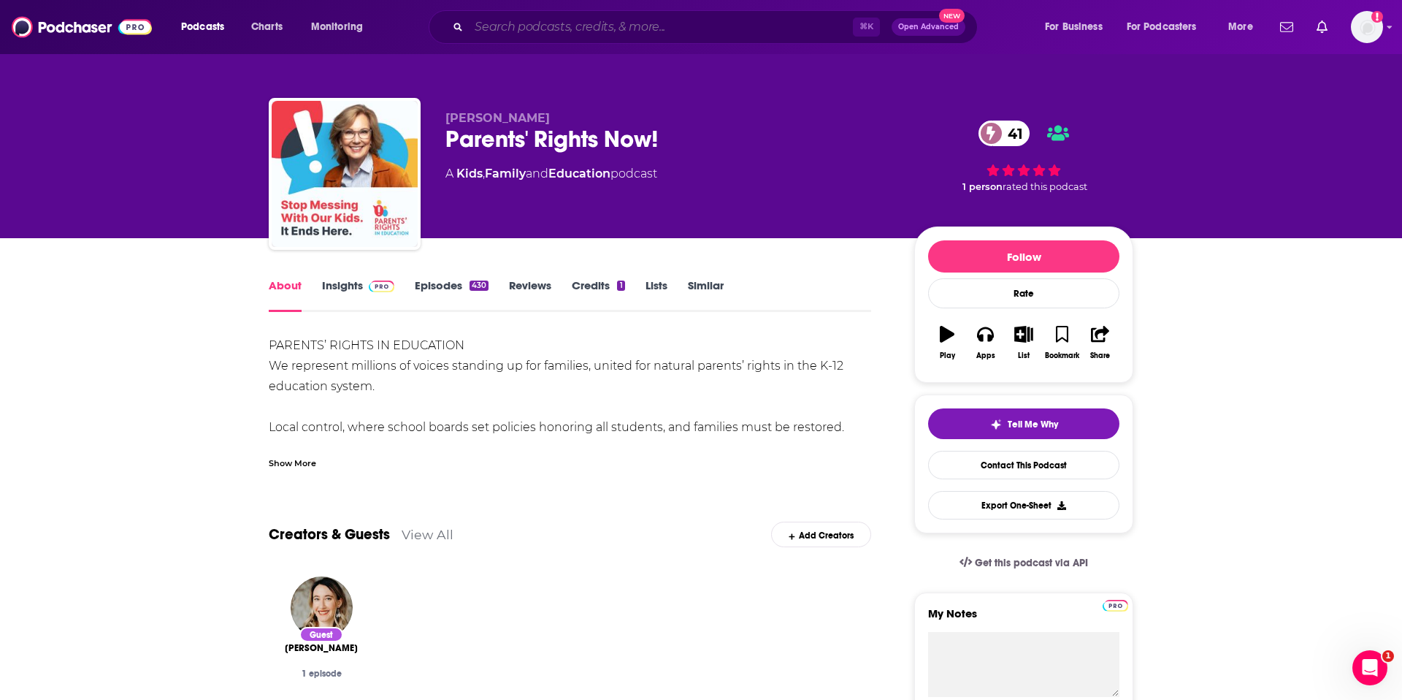
click at [535, 26] on input "Search podcasts, credits, & more..." at bounding box center [661, 26] width 384 height 23
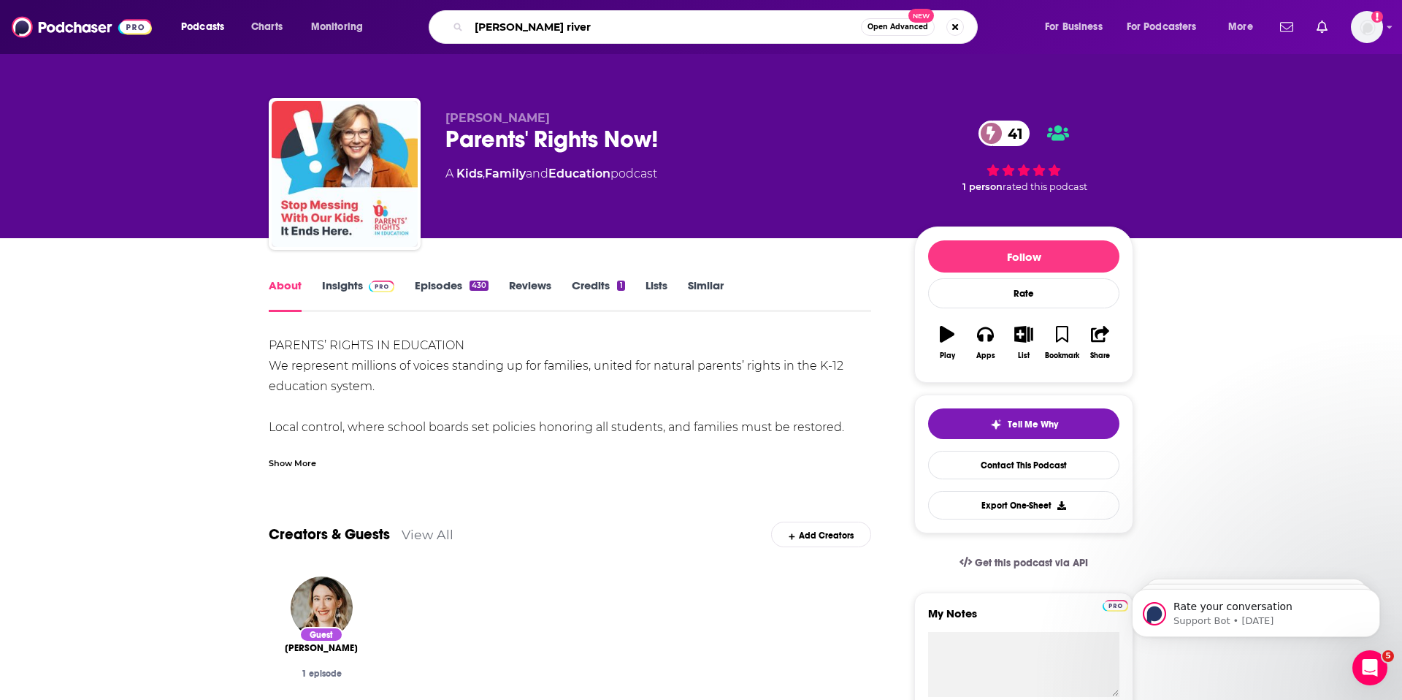
type input "rosalia rivera"
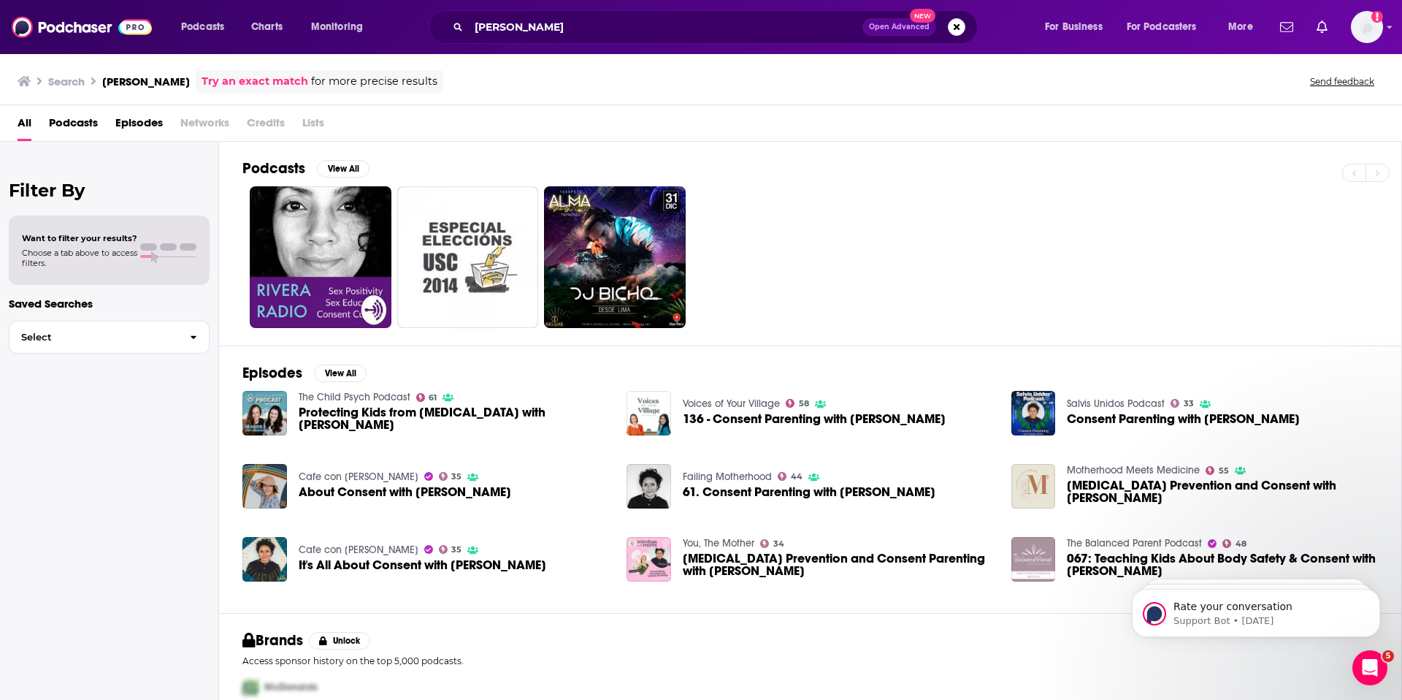
click at [708, 418] on span "136 - Consent Parenting with Rosalia Rivera" at bounding box center [814, 419] width 263 height 12
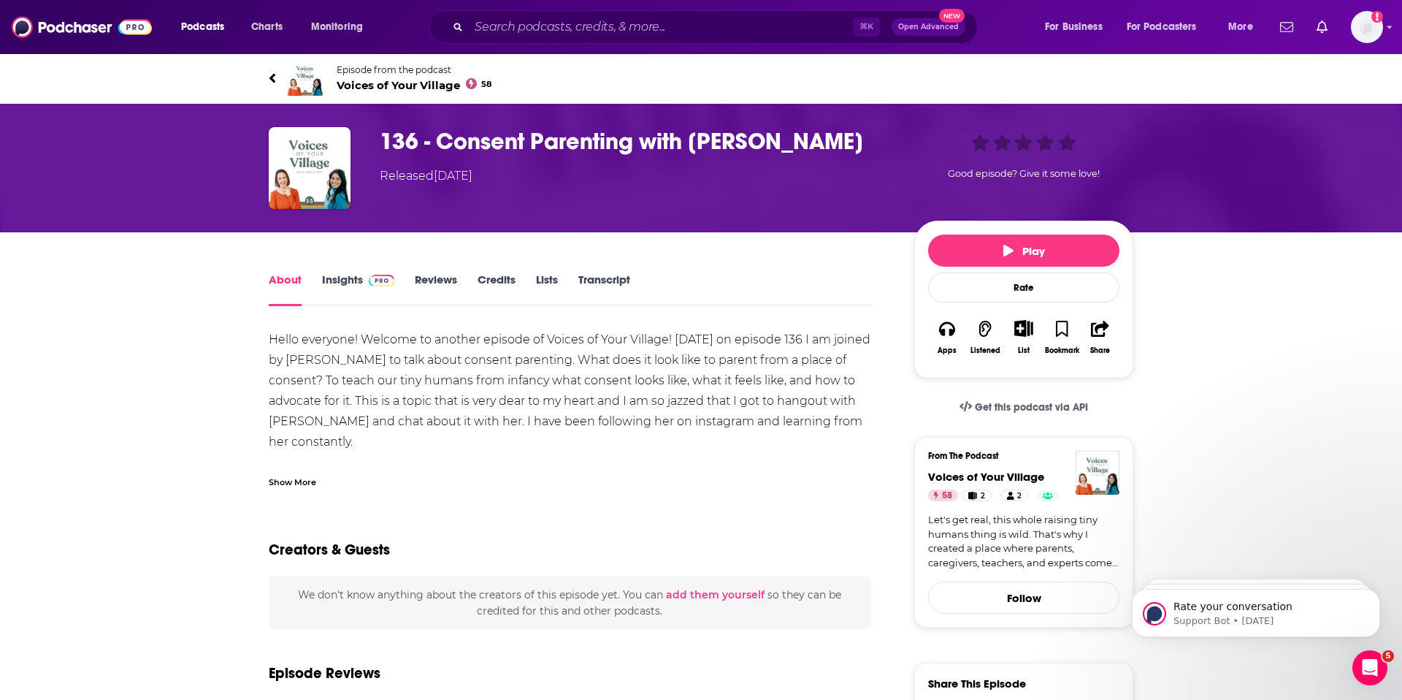
click at [298, 480] on div "Show More" at bounding box center [292, 481] width 47 height 14
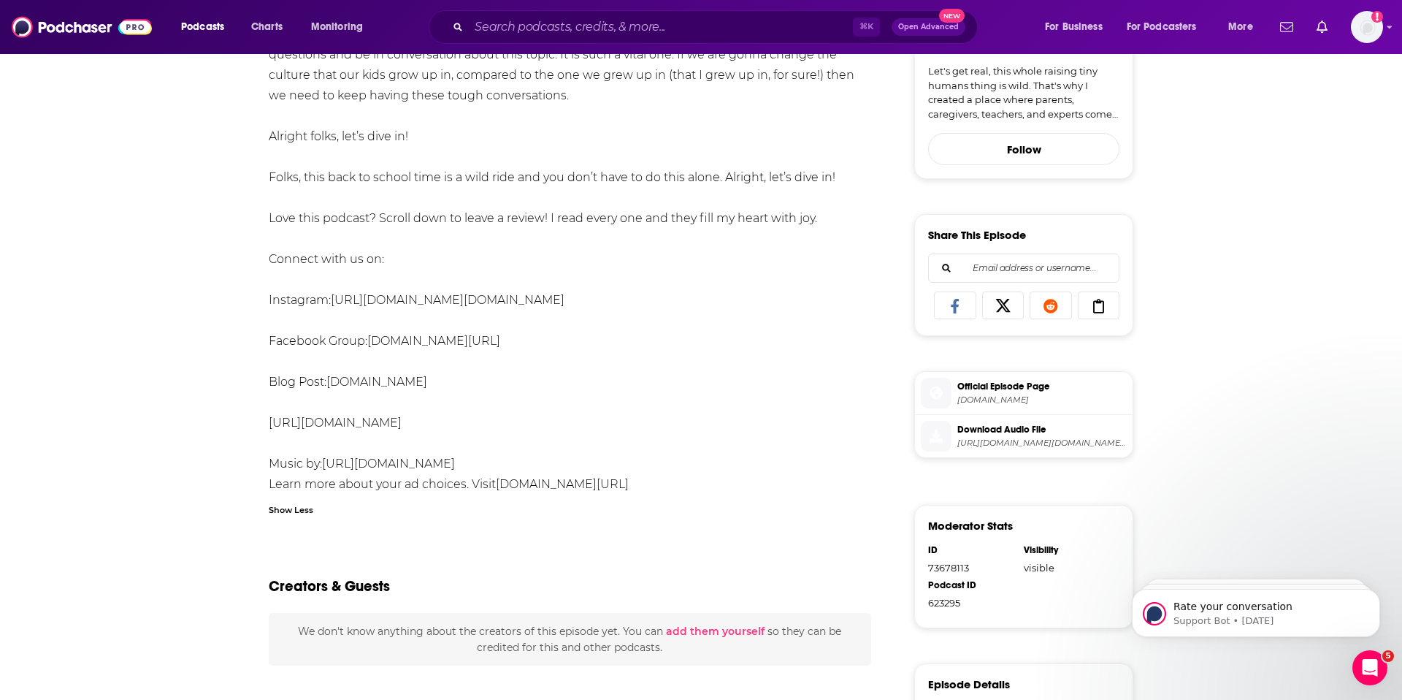
scroll to position [548, 0]
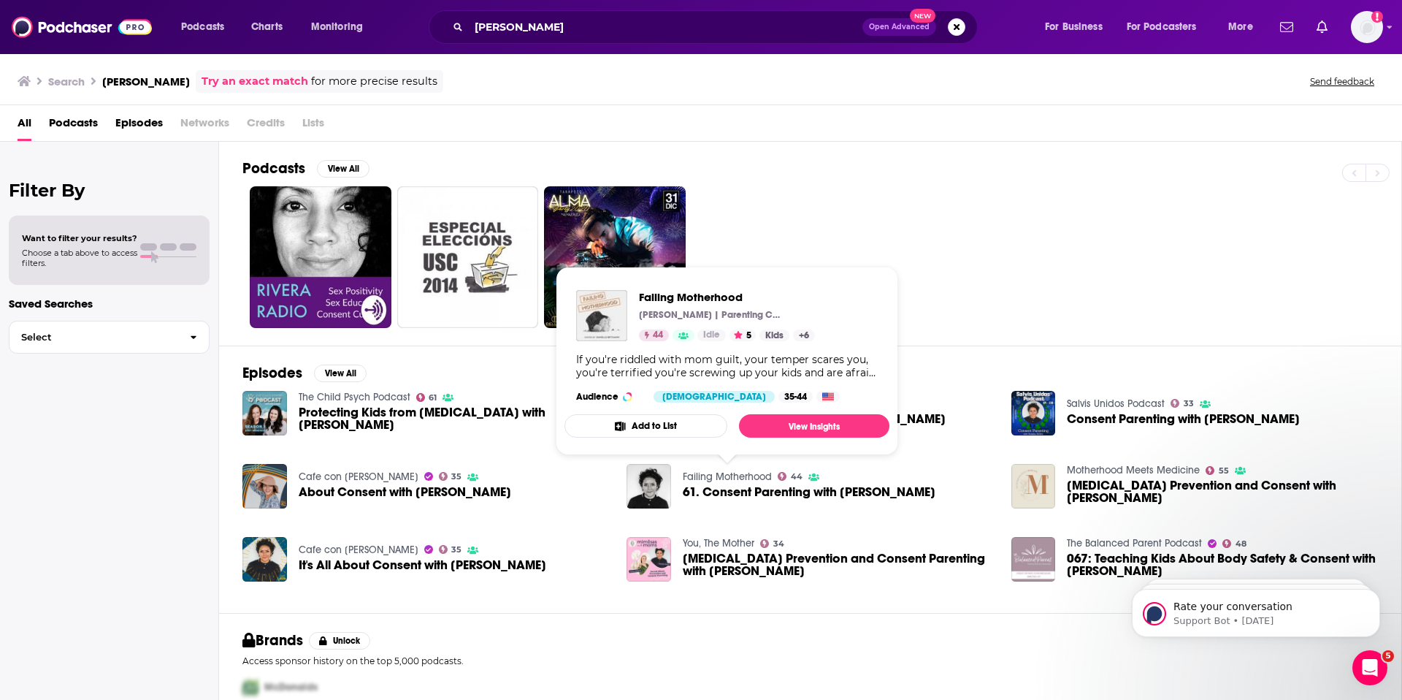
click at [724, 475] on link "Failing Motherhood" at bounding box center [727, 476] width 89 height 12
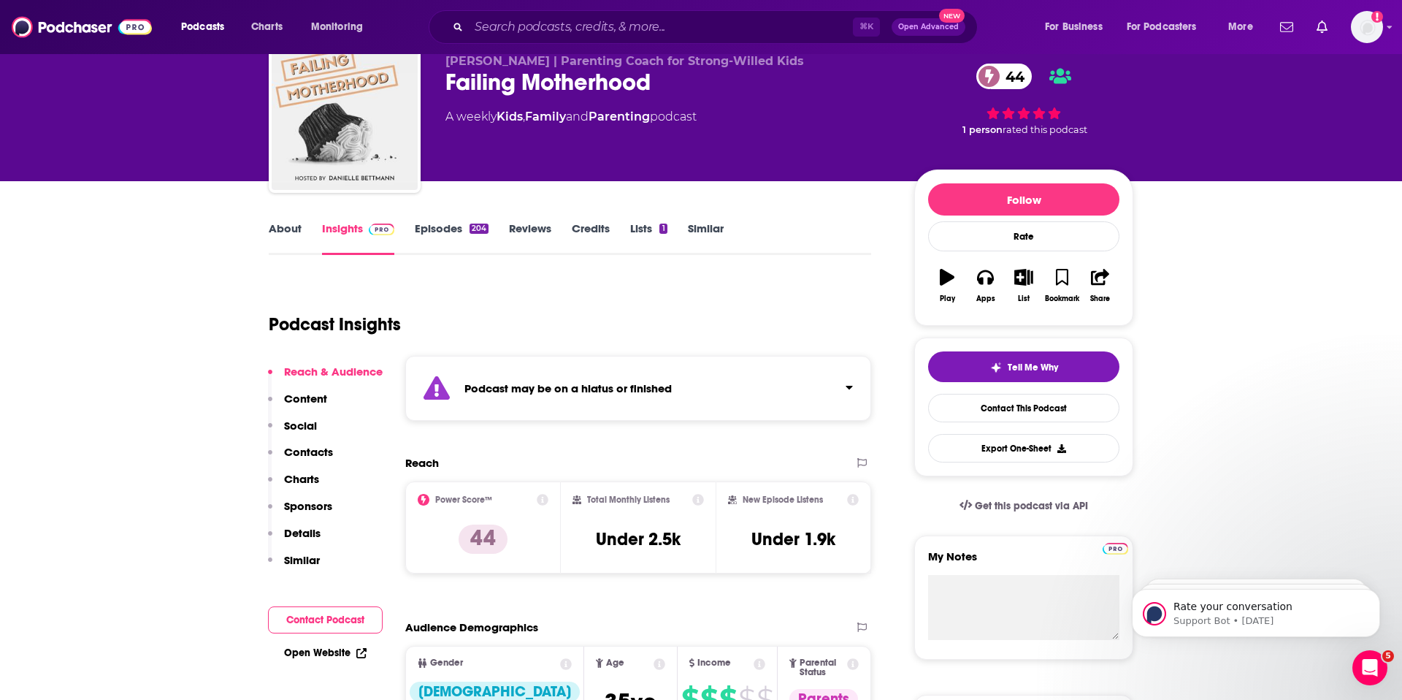
scroll to position [16, 0]
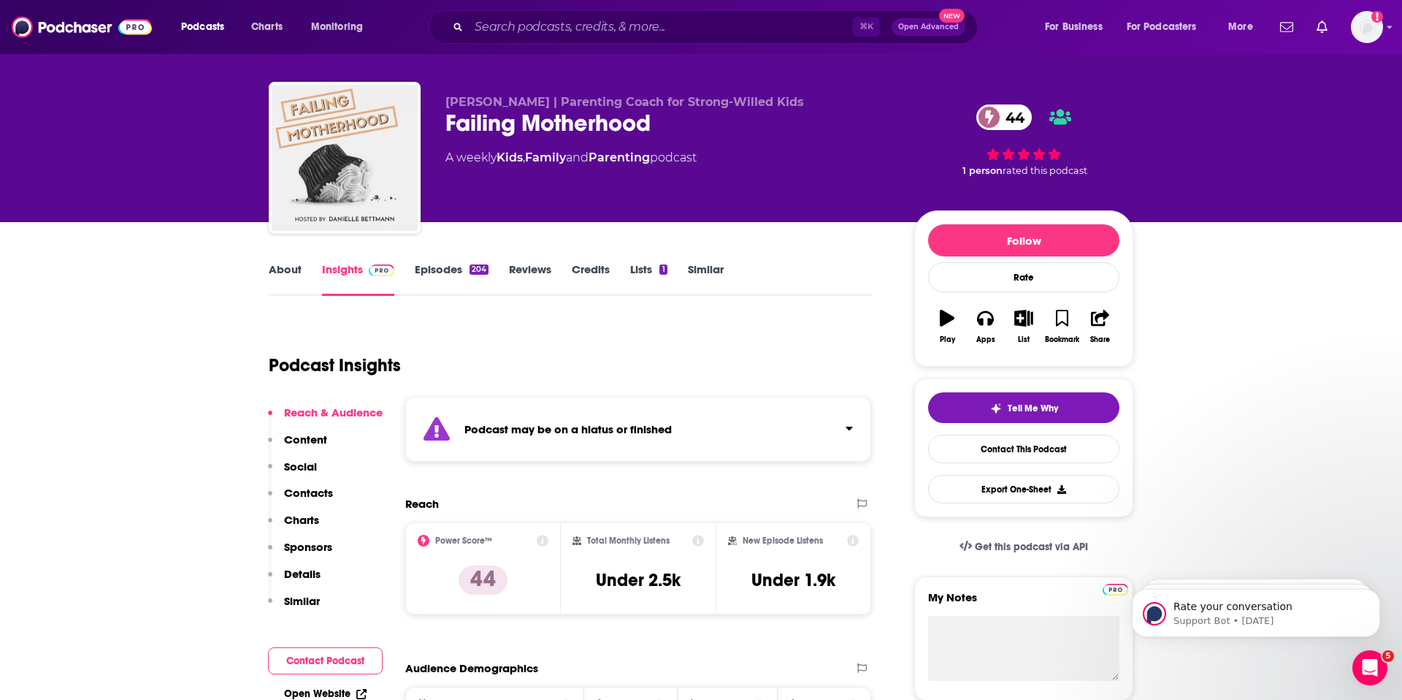
click at [286, 267] on link "About" at bounding box center [285, 279] width 33 height 34
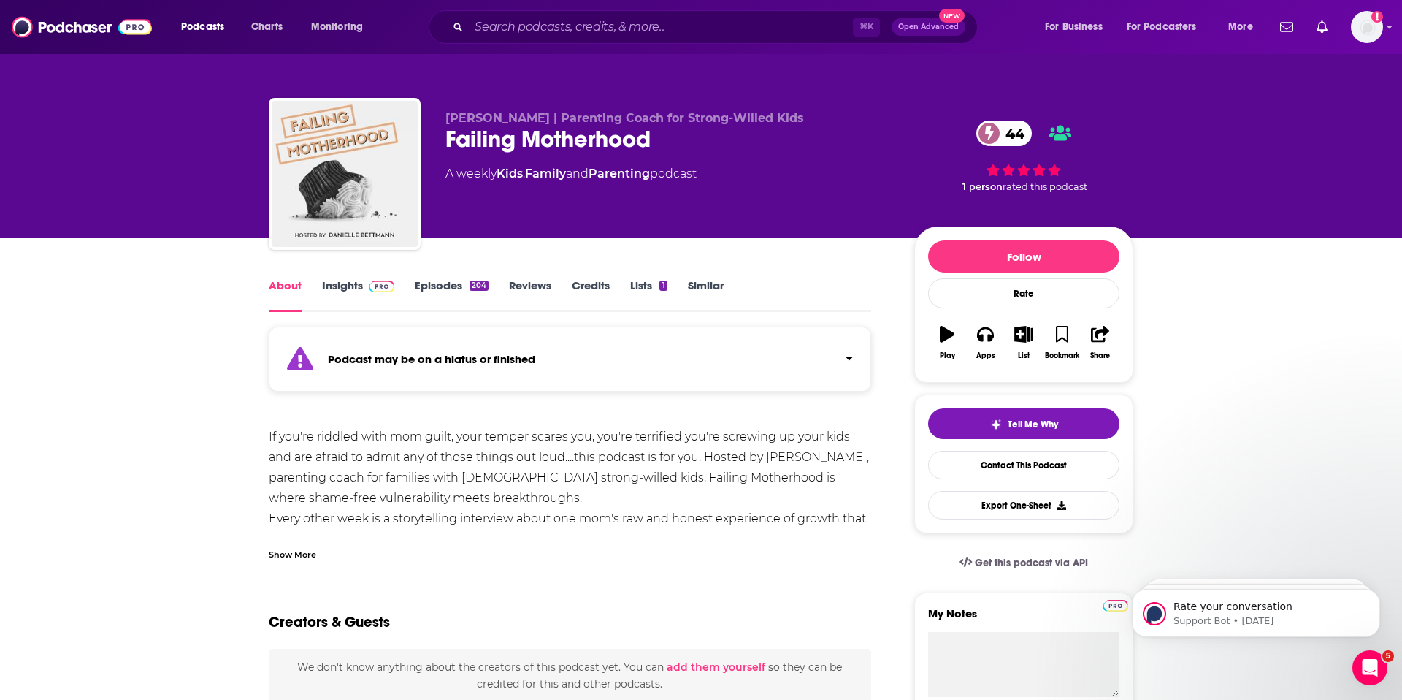
click at [341, 285] on link "Insights" at bounding box center [358, 295] width 72 height 34
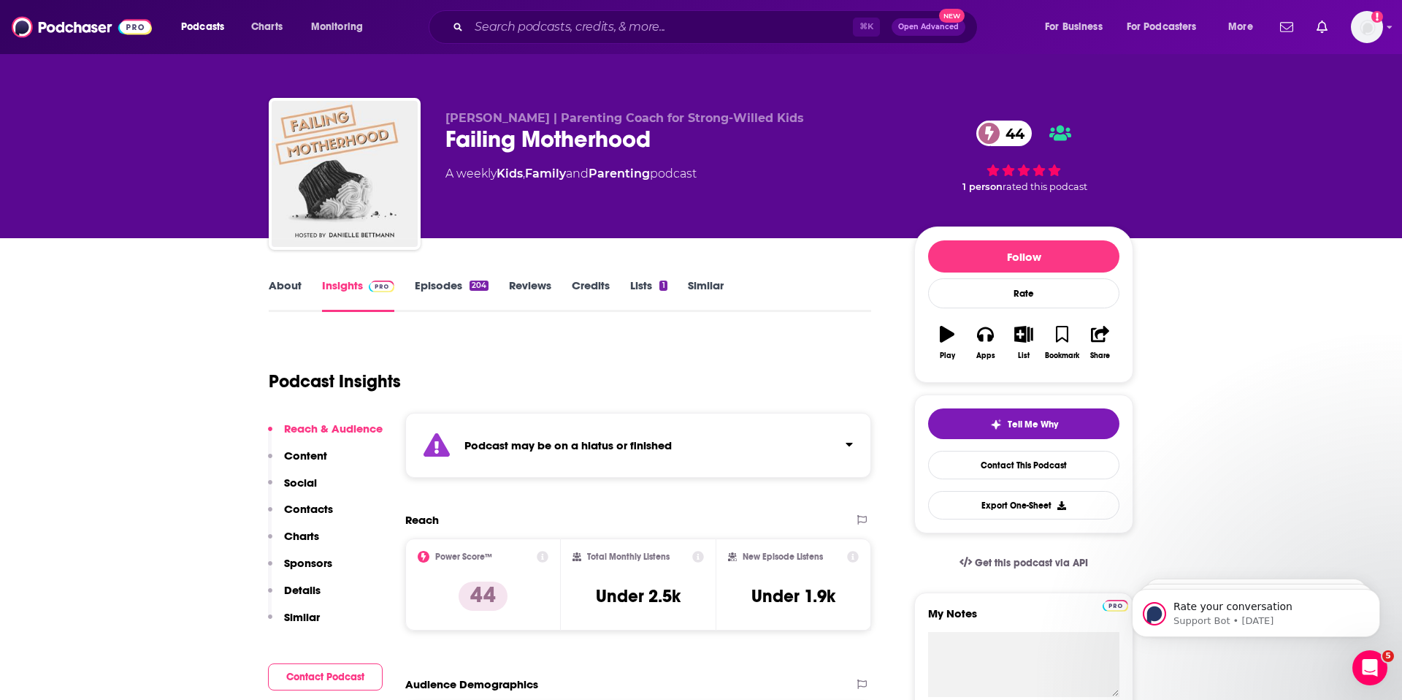
click at [299, 498] on button "Social" at bounding box center [292, 488] width 49 height 27
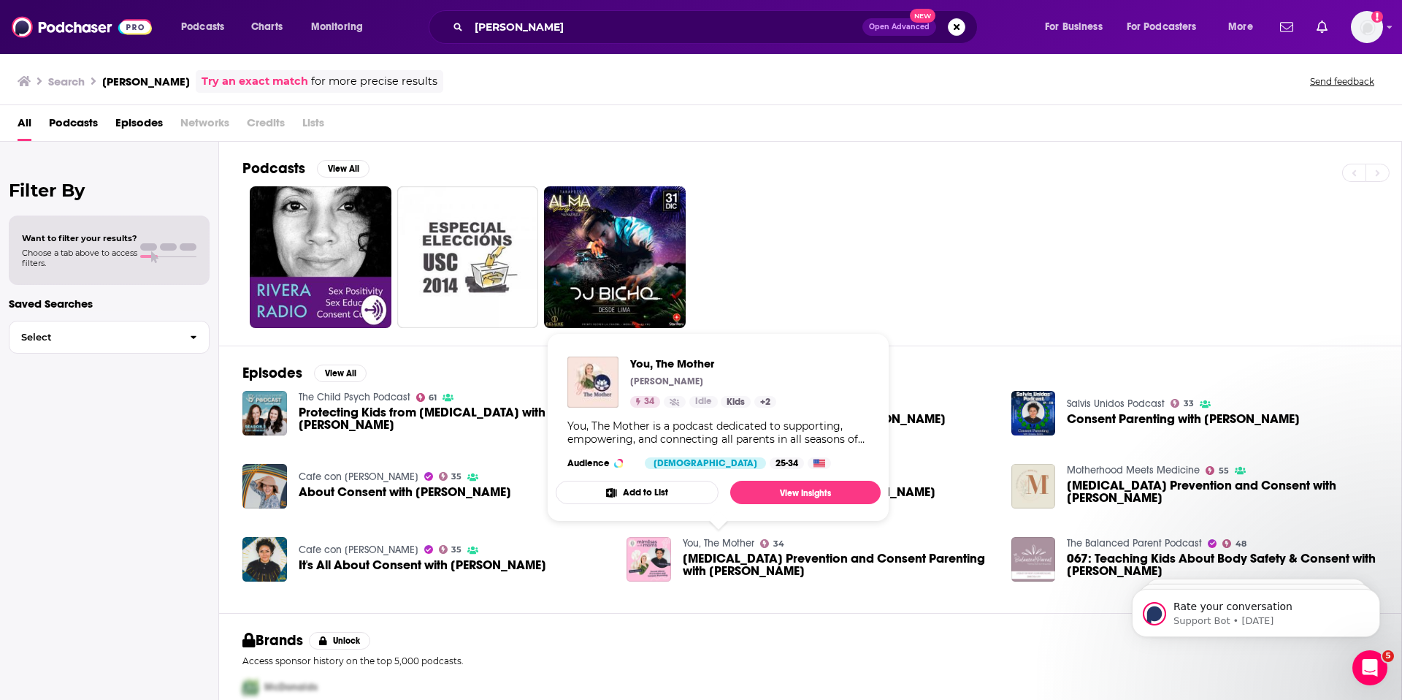
click at [702, 540] on link "You, The Mother" at bounding box center [719, 543] width 72 height 12
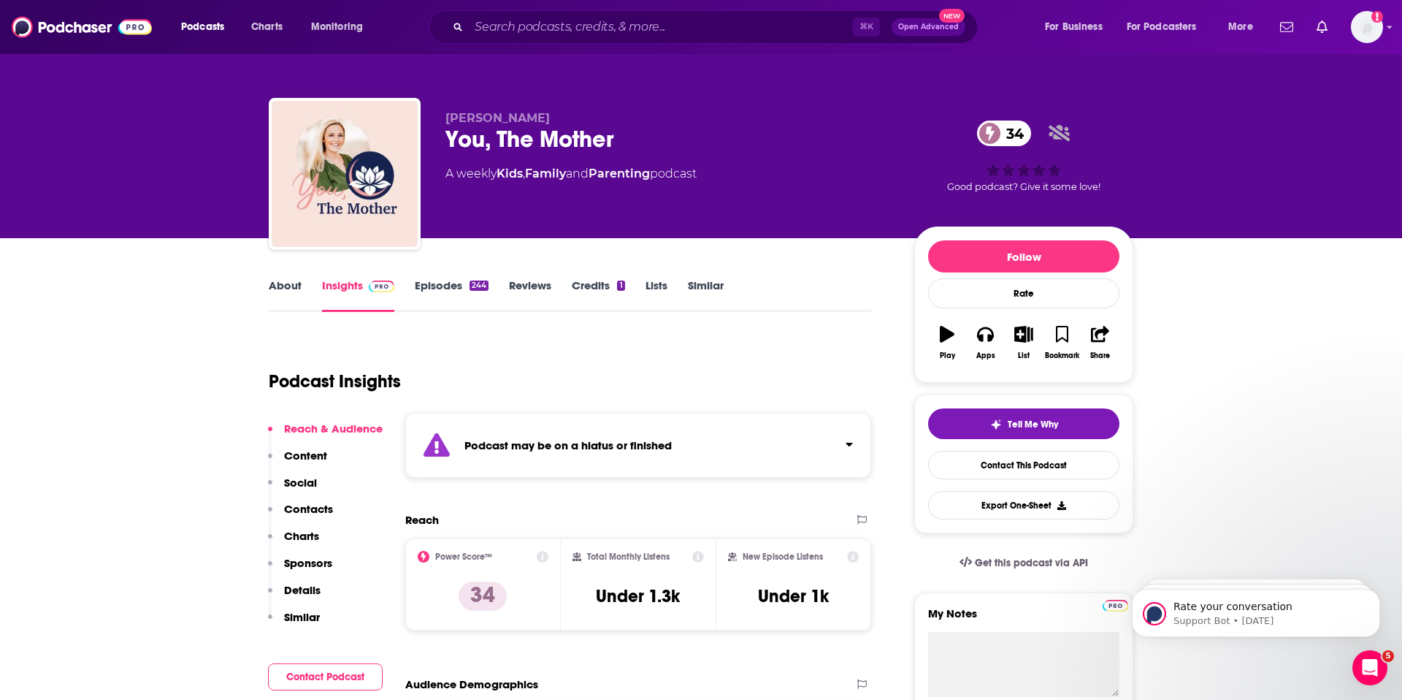
click at [293, 286] on link "About" at bounding box center [285, 295] width 33 height 34
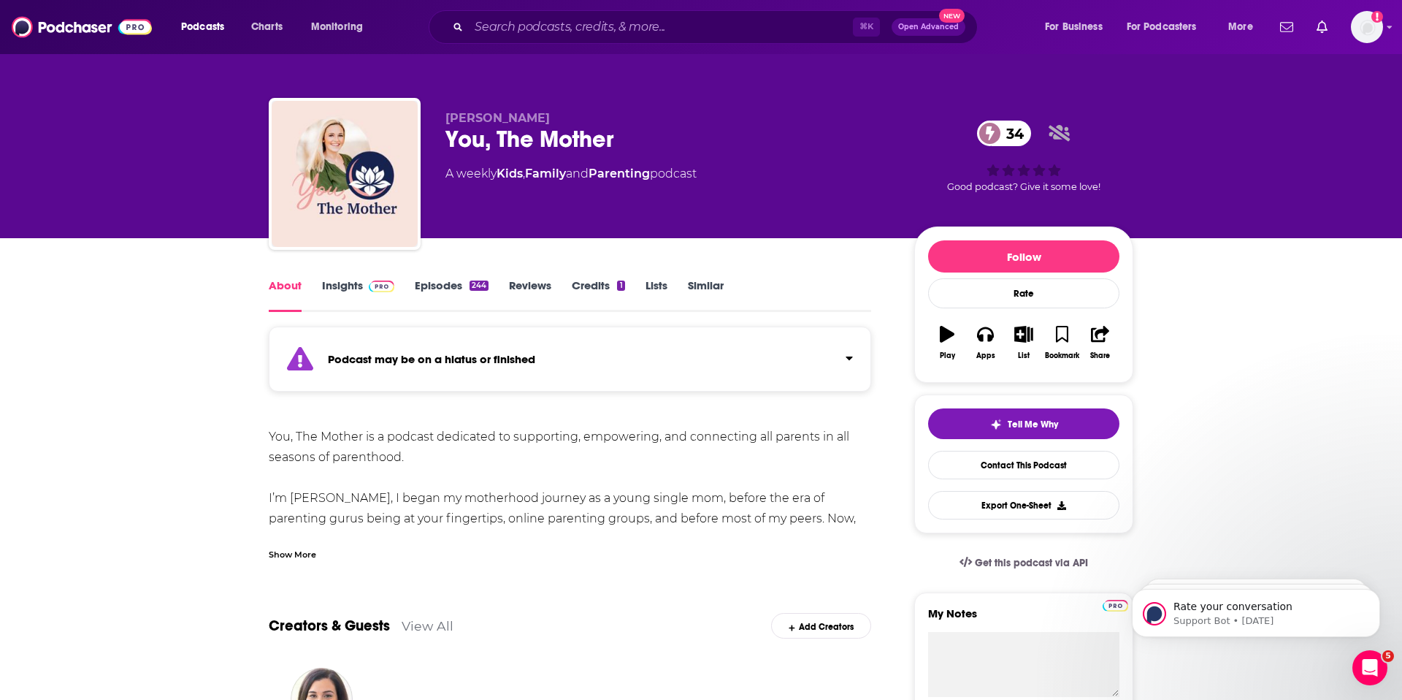
click at [281, 554] on div "Show More" at bounding box center [292, 553] width 47 height 14
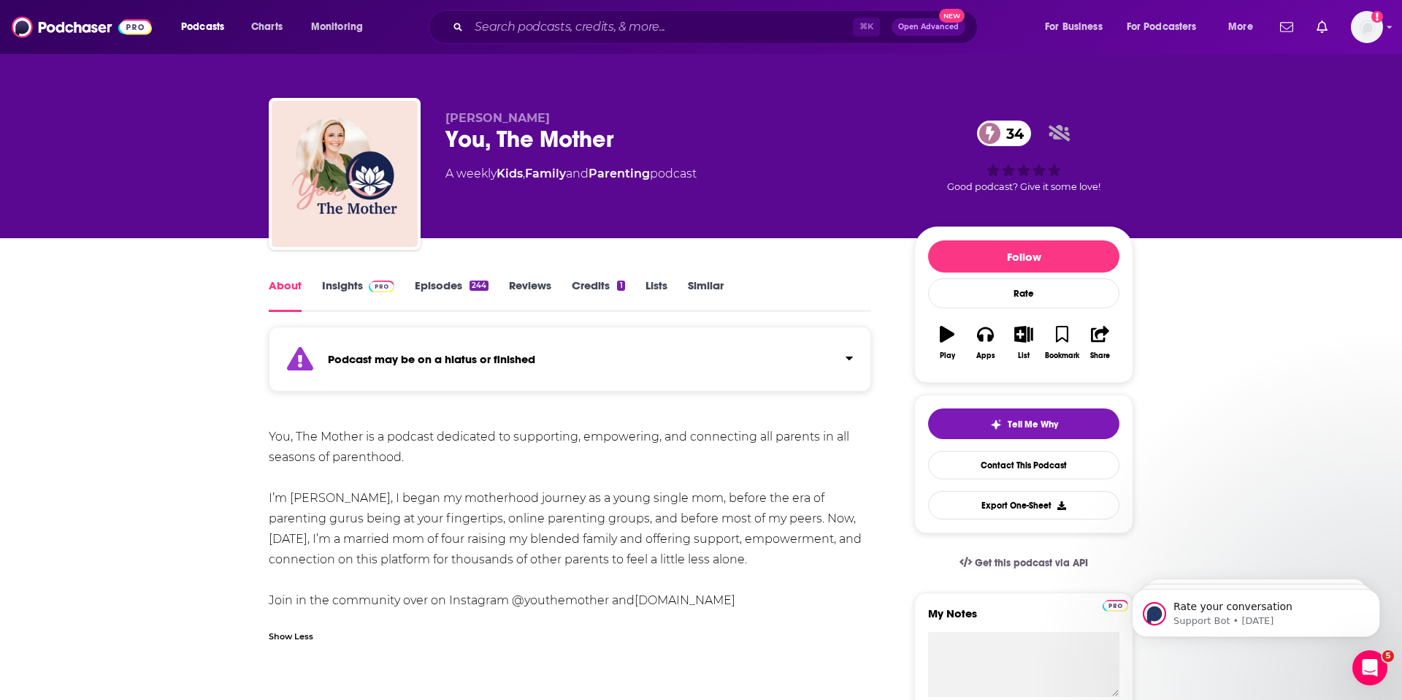
click at [344, 287] on link "Insights" at bounding box center [358, 295] width 72 height 34
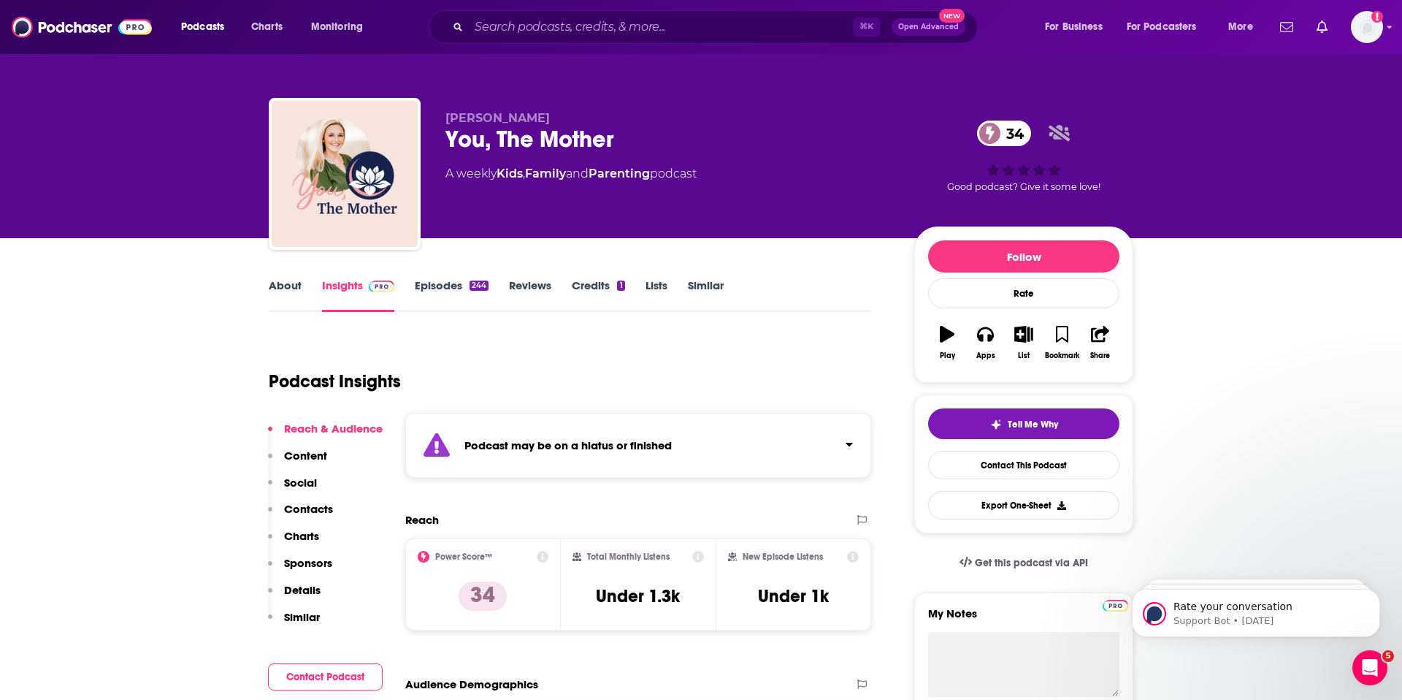
click at [446, 283] on link "Episodes 244" at bounding box center [452, 295] width 74 height 34
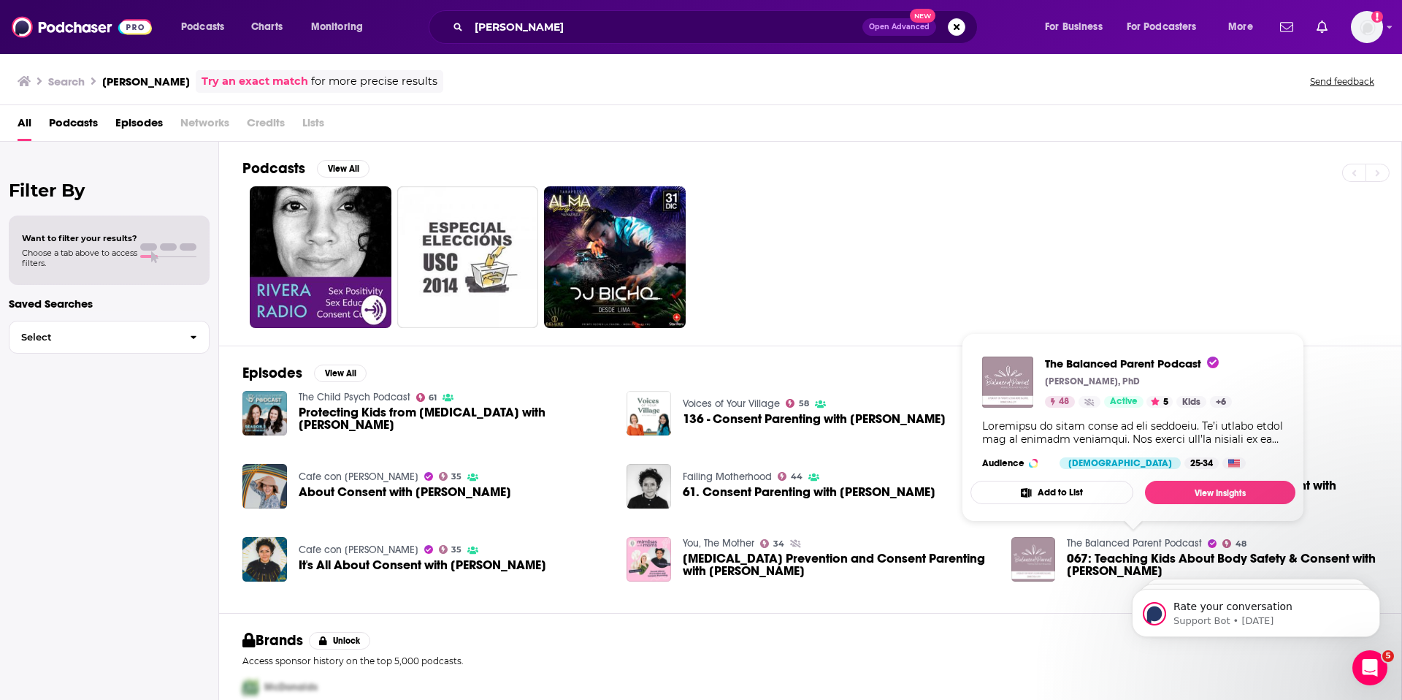
click at [1110, 540] on link "The Balanced Parent Podcast" at bounding box center [1134, 543] width 135 height 12
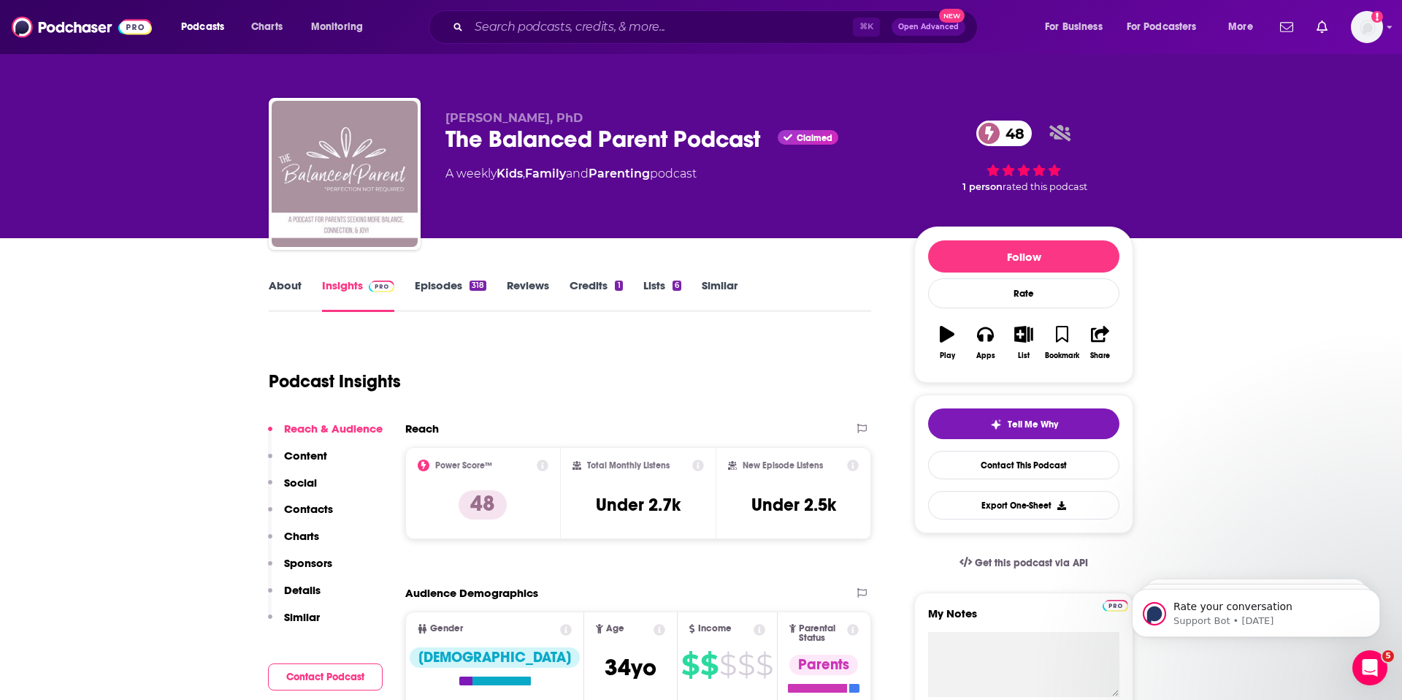
click at [435, 290] on link "Episodes 318" at bounding box center [451, 295] width 72 height 34
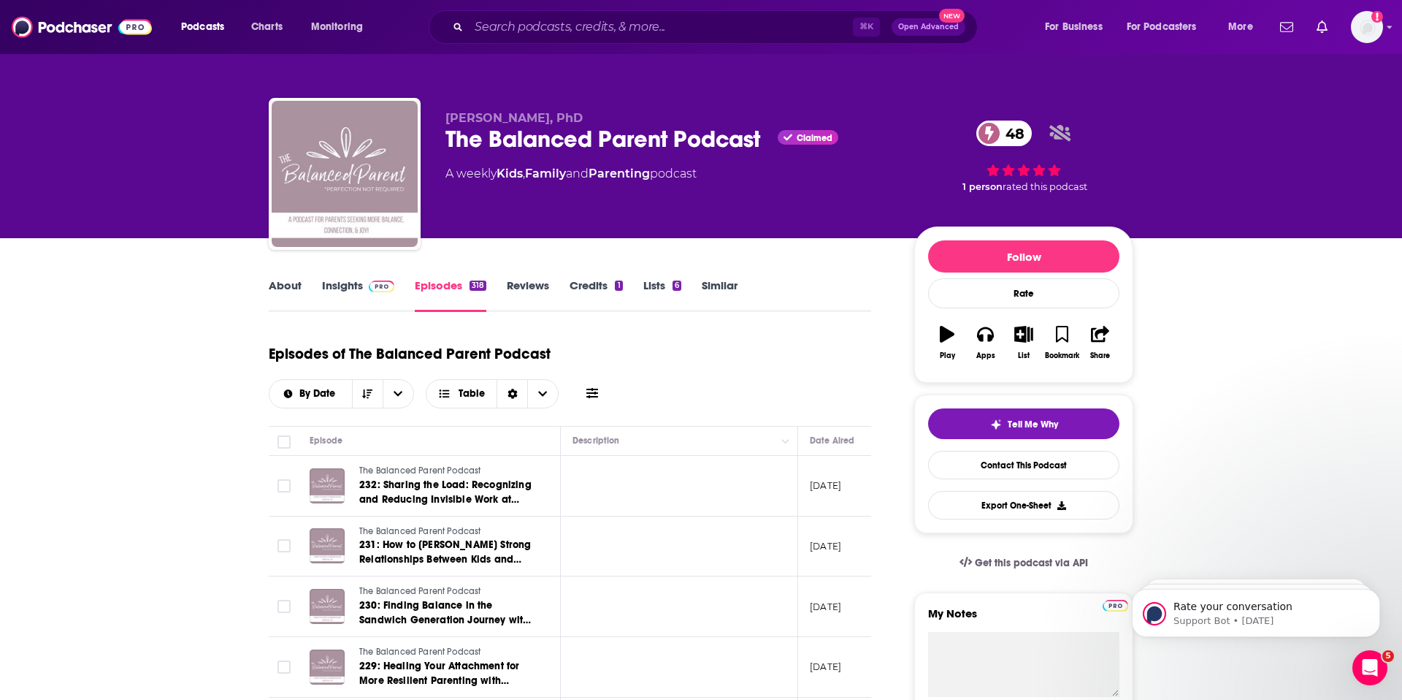
click at [289, 283] on link "About" at bounding box center [285, 295] width 33 height 34
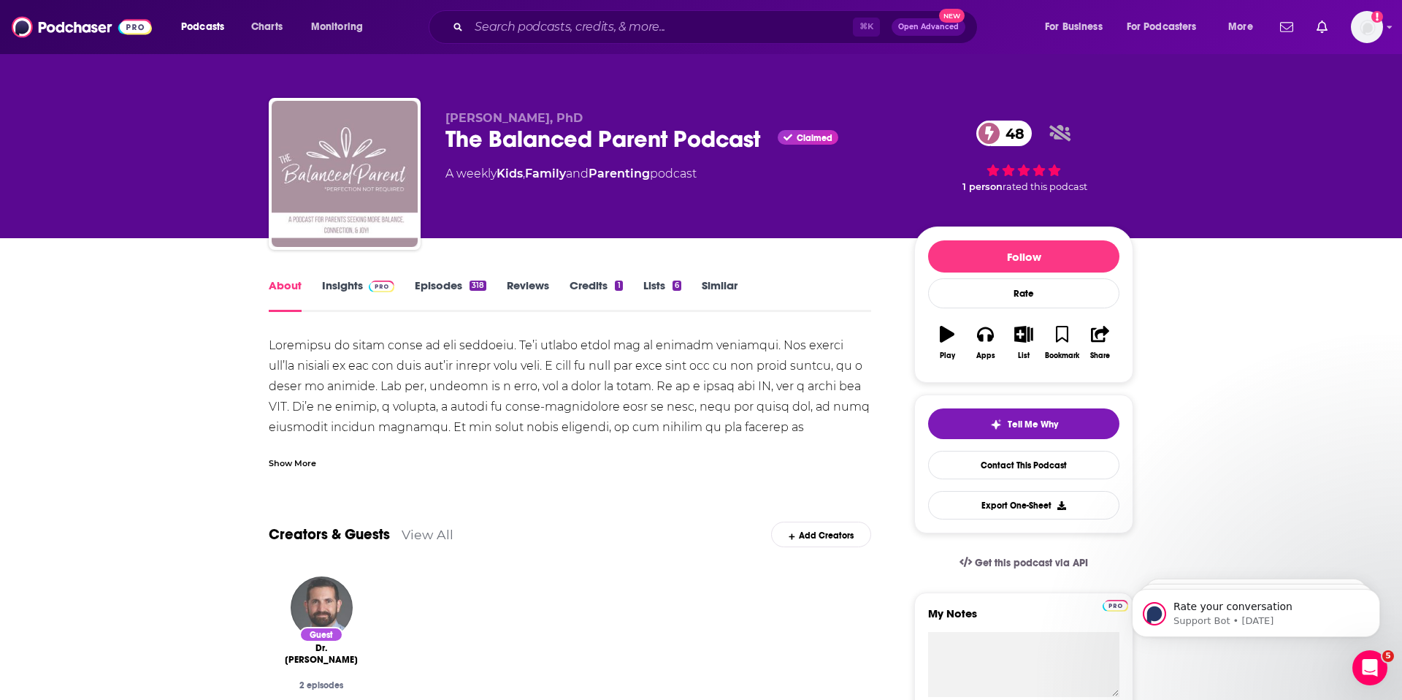
click at [349, 297] on link "Insights" at bounding box center [358, 295] width 72 height 34
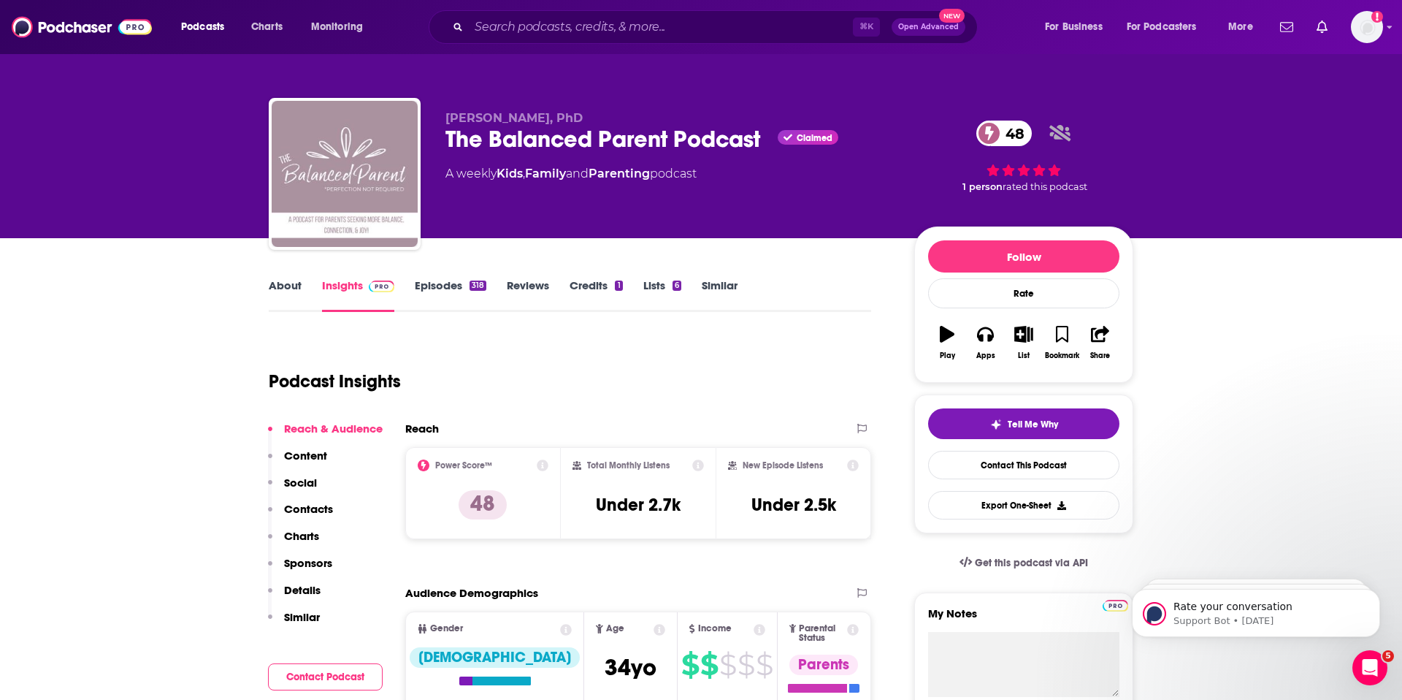
click at [300, 507] on p "Contacts" at bounding box center [308, 509] width 49 height 14
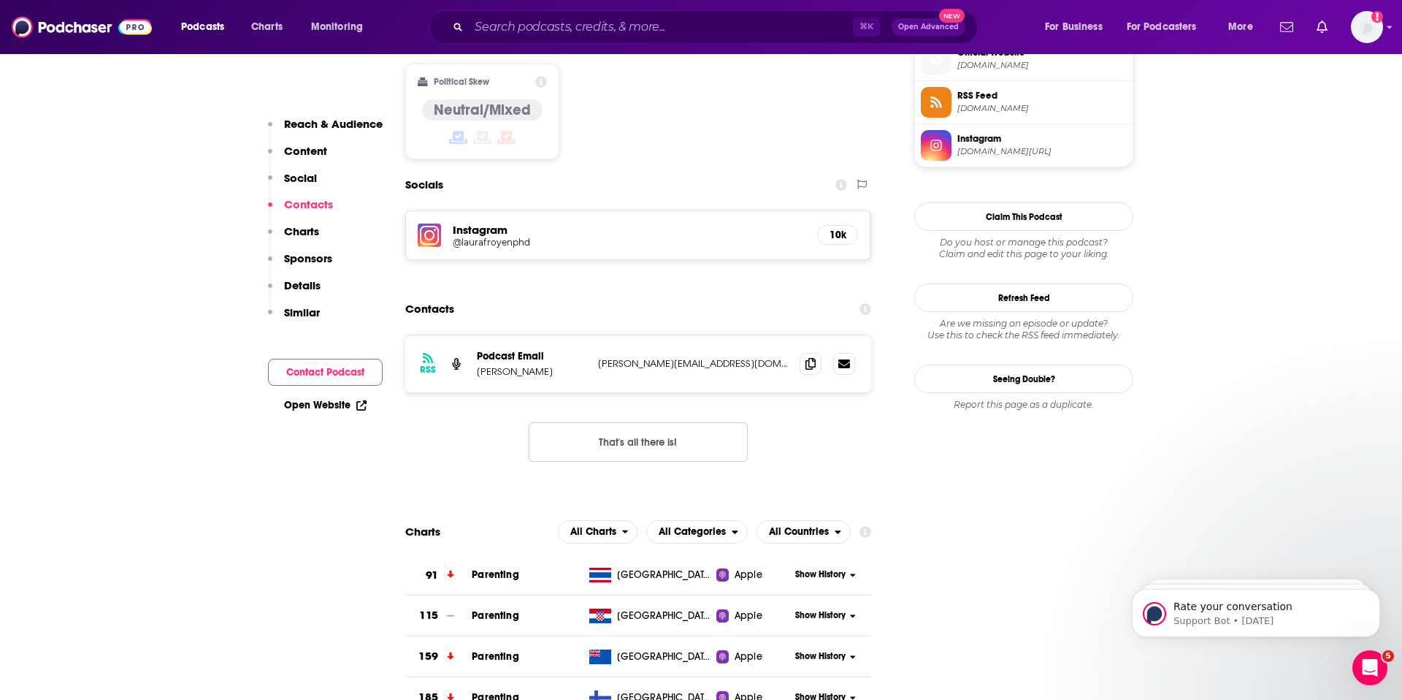
scroll to position [1203, 0]
click at [811, 356] on icon at bounding box center [811, 362] width 10 height 12
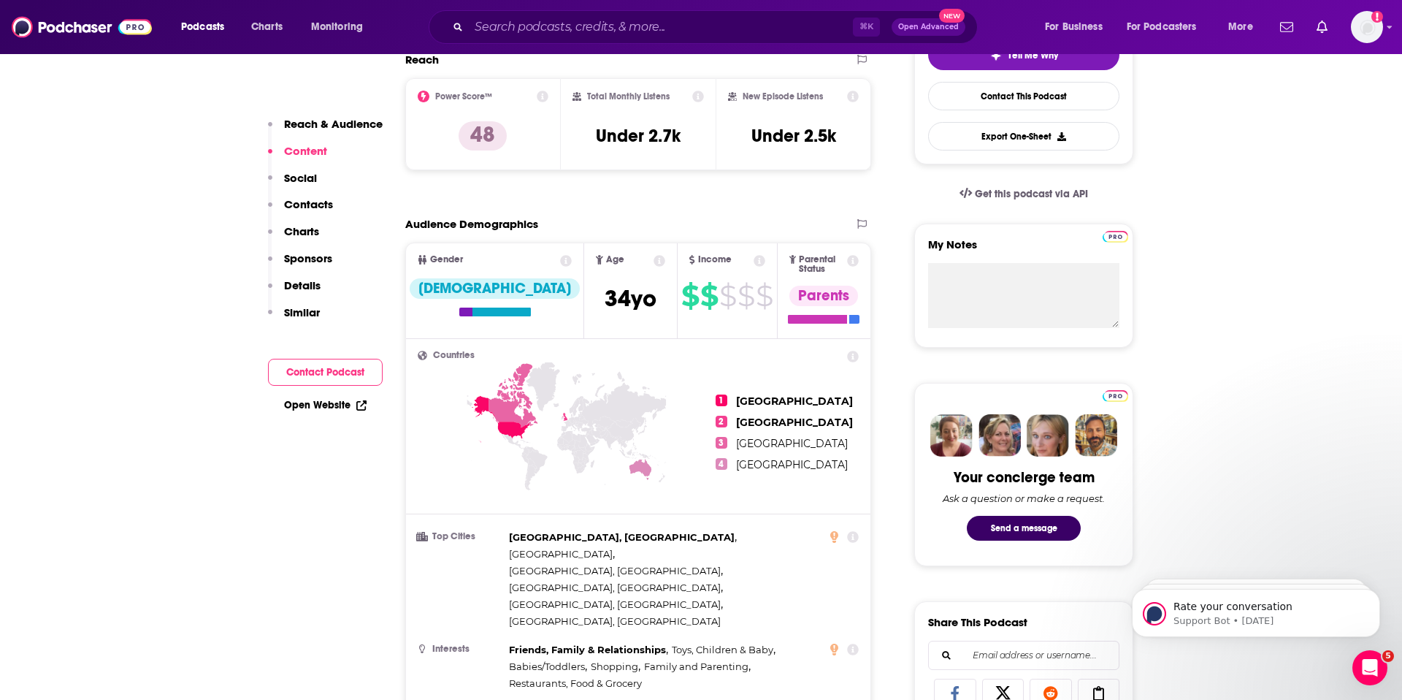
scroll to position [0, 0]
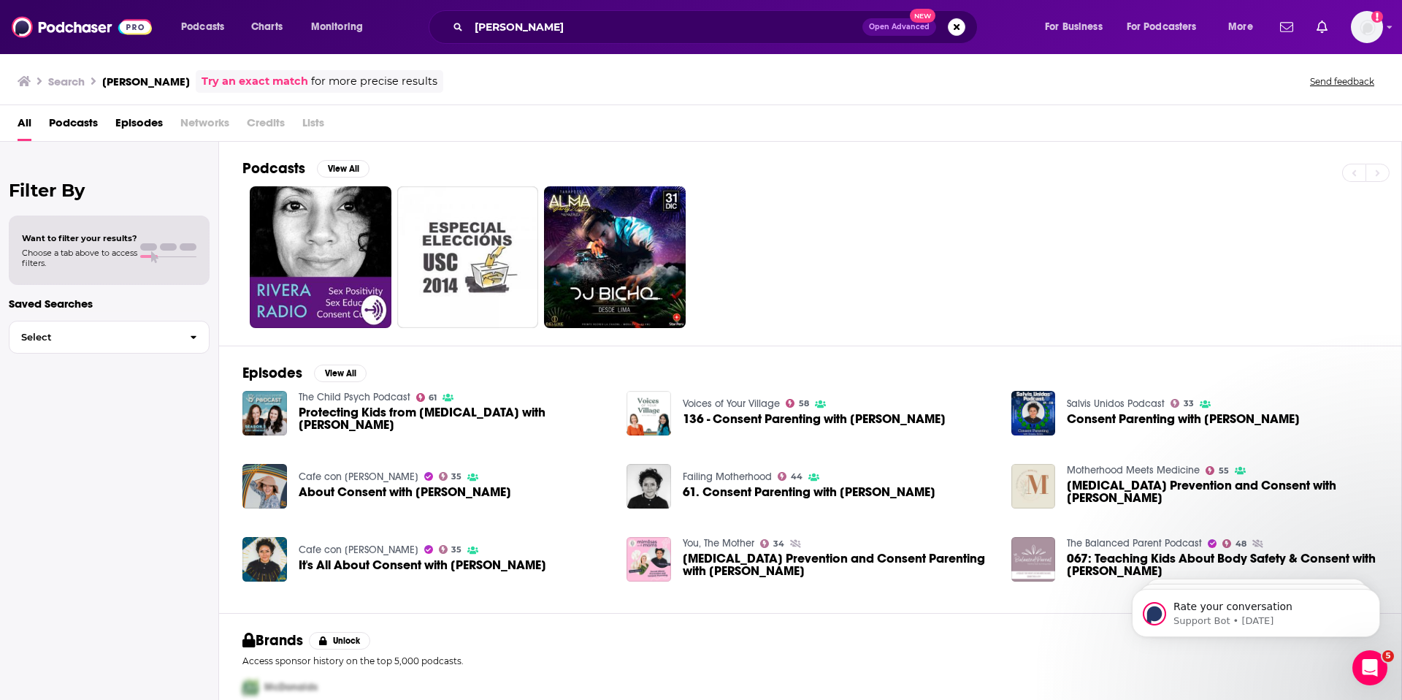
click at [1163, 468] on link "Motherhood Meets Medicine" at bounding box center [1133, 470] width 133 height 12
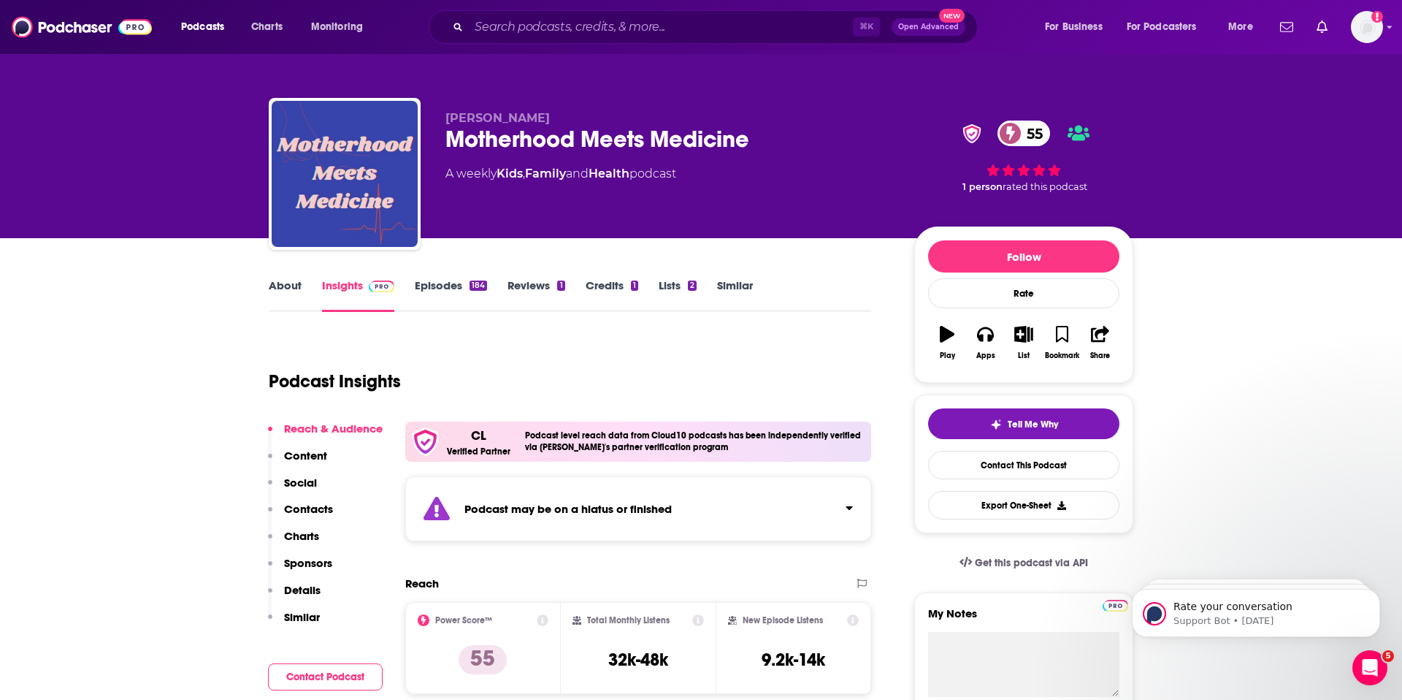
click at [284, 286] on link "About" at bounding box center [285, 295] width 33 height 34
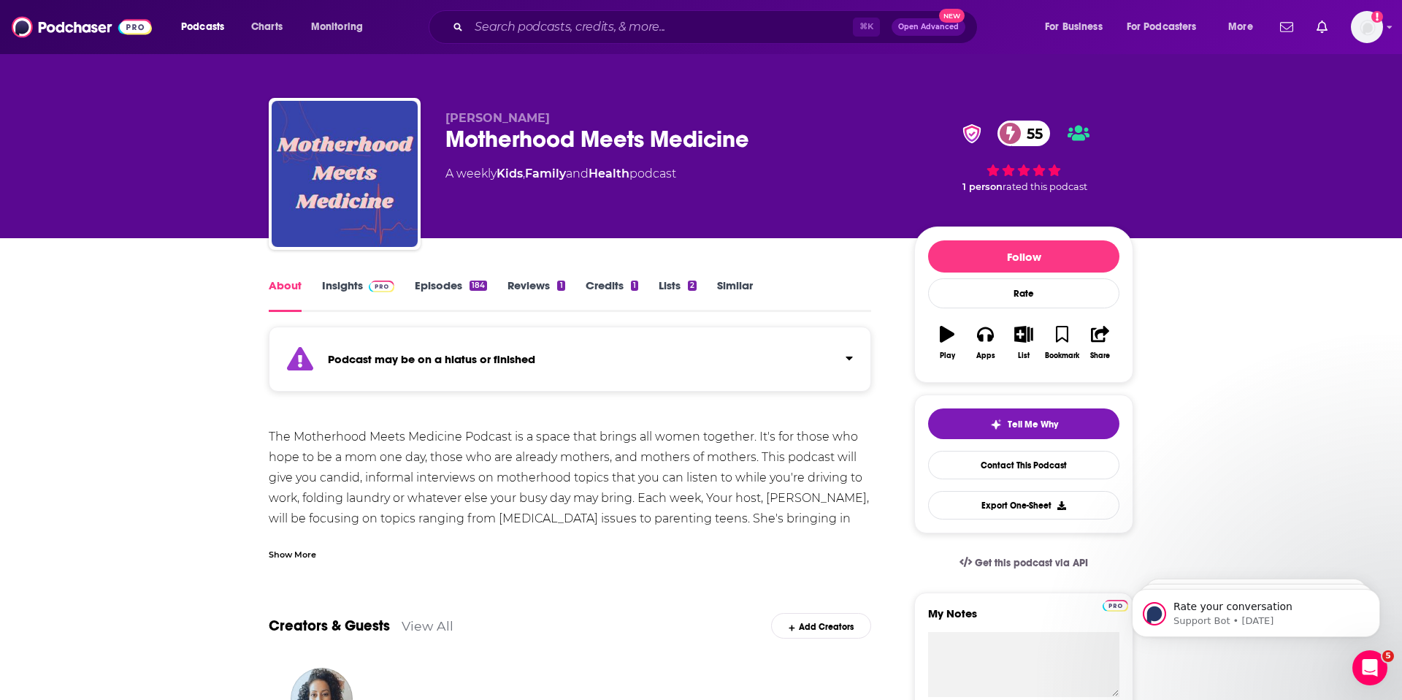
click at [434, 286] on link "Episodes 184" at bounding box center [451, 295] width 72 height 34
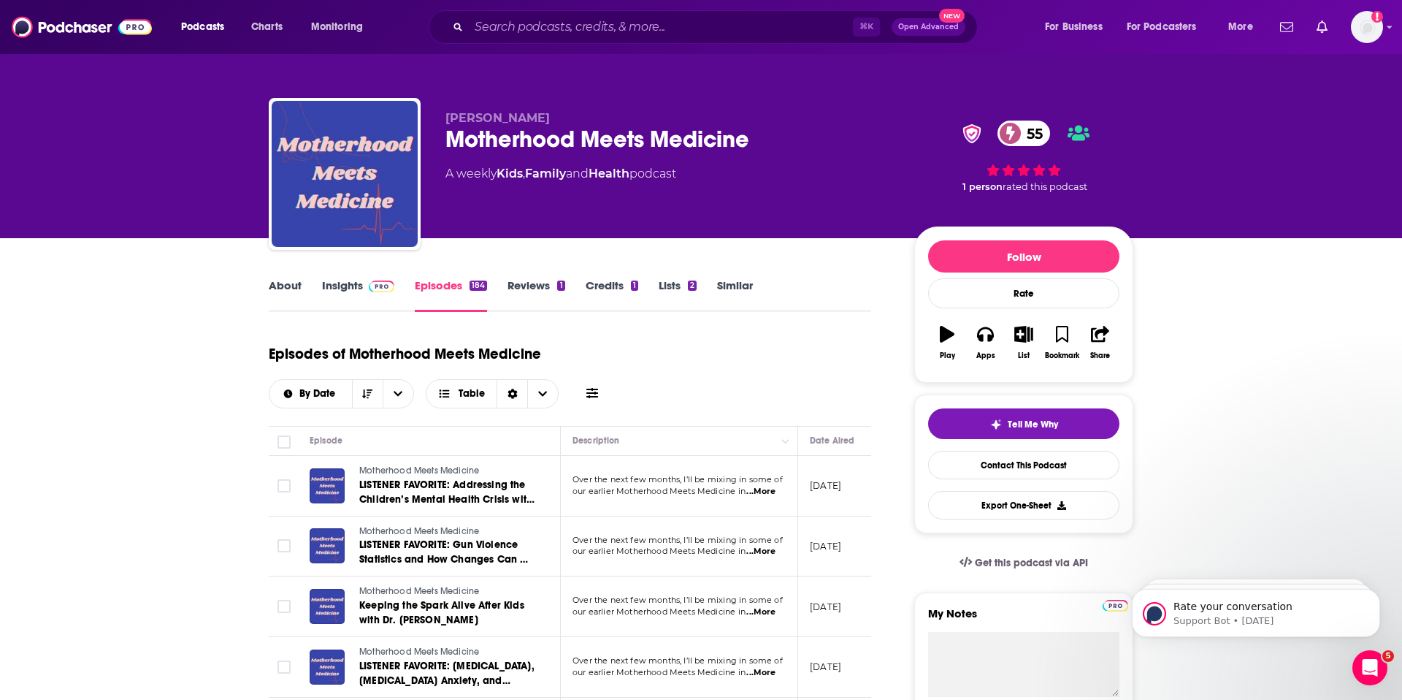
click at [342, 285] on link "Insights" at bounding box center [358, 295] width 72 height 34
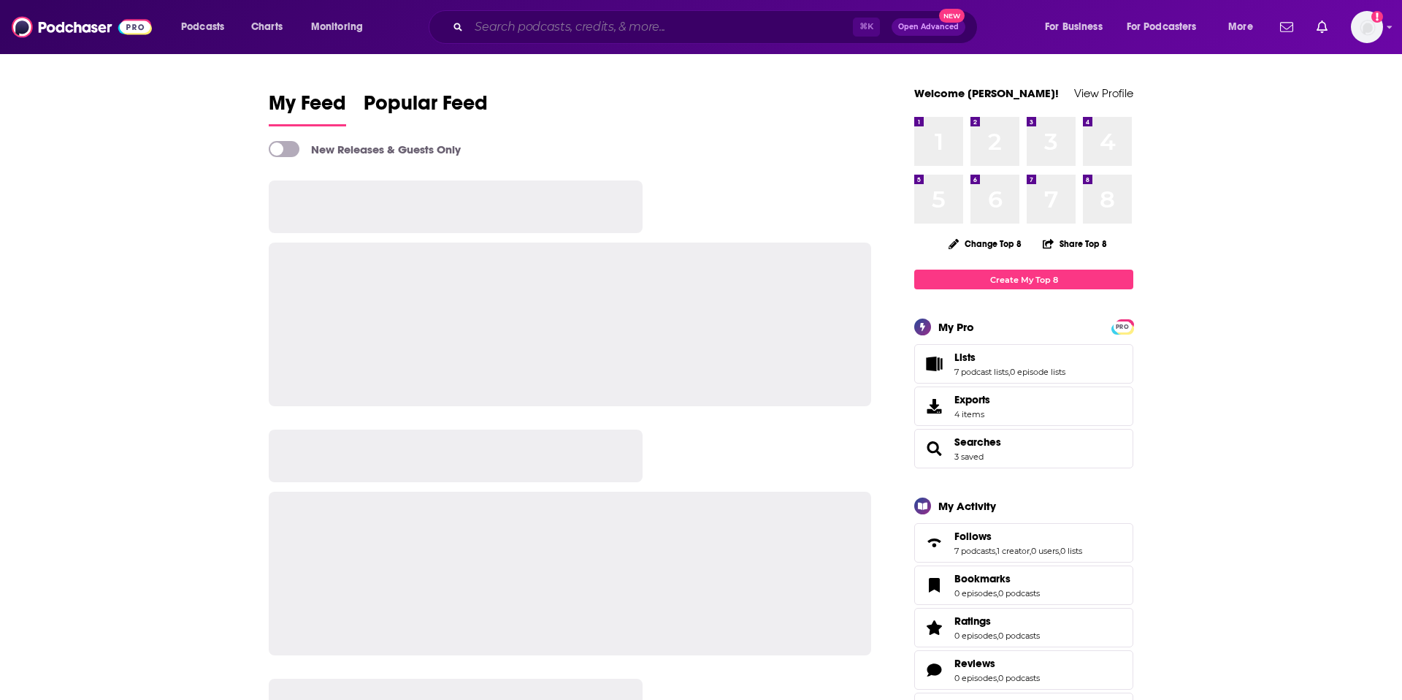
click at [509, 25] on input "Search podcasts, credits, & more..." at bounding box center [661, 26] width 384 height 23
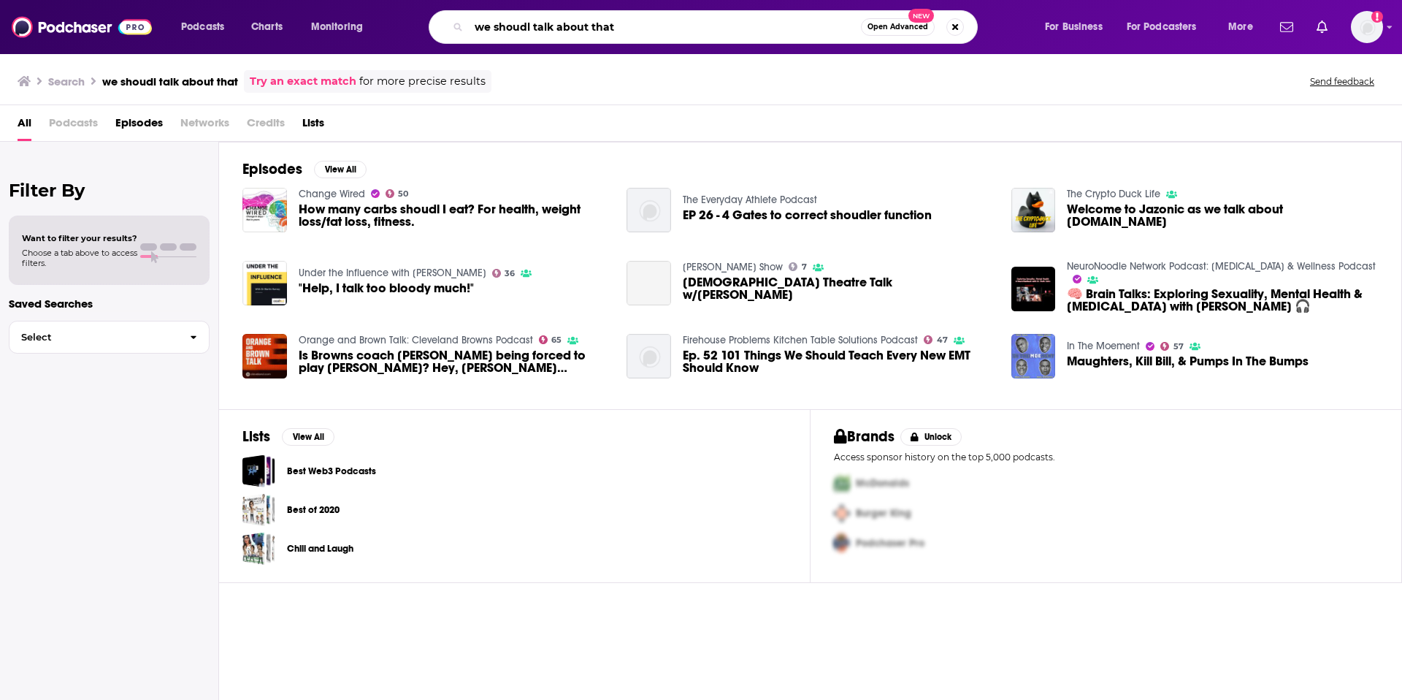
drag, startPoint x: 532, startPoint y: 24, endPoint x: 521, endPoint y: 24, distance: 11.0
click at [521, 24] on input "we shoudl talk about that" at bounding box center [665, 26] width 392 height 23
type input "we should talk about that"
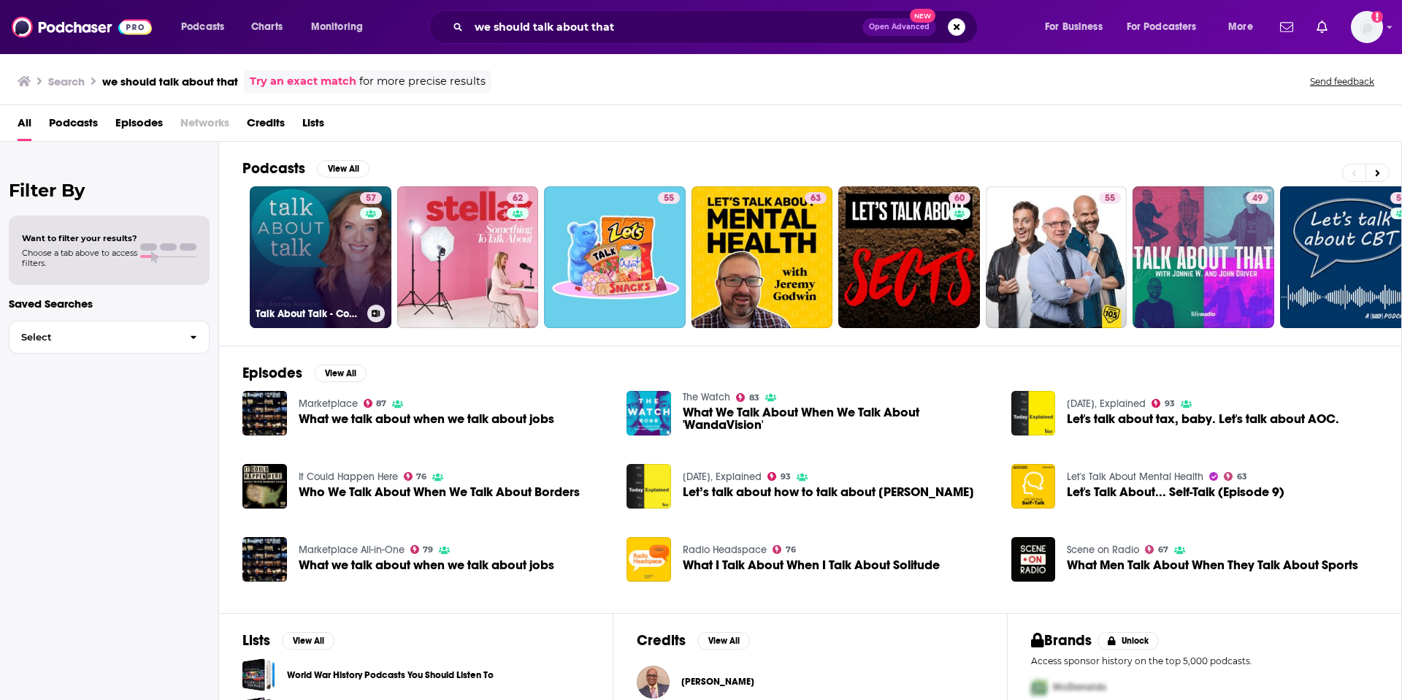
click at [356, 271] on link "57 Talk About Talk - Communication Skills Training" at bounding box center [321, 257] width 142 height 142
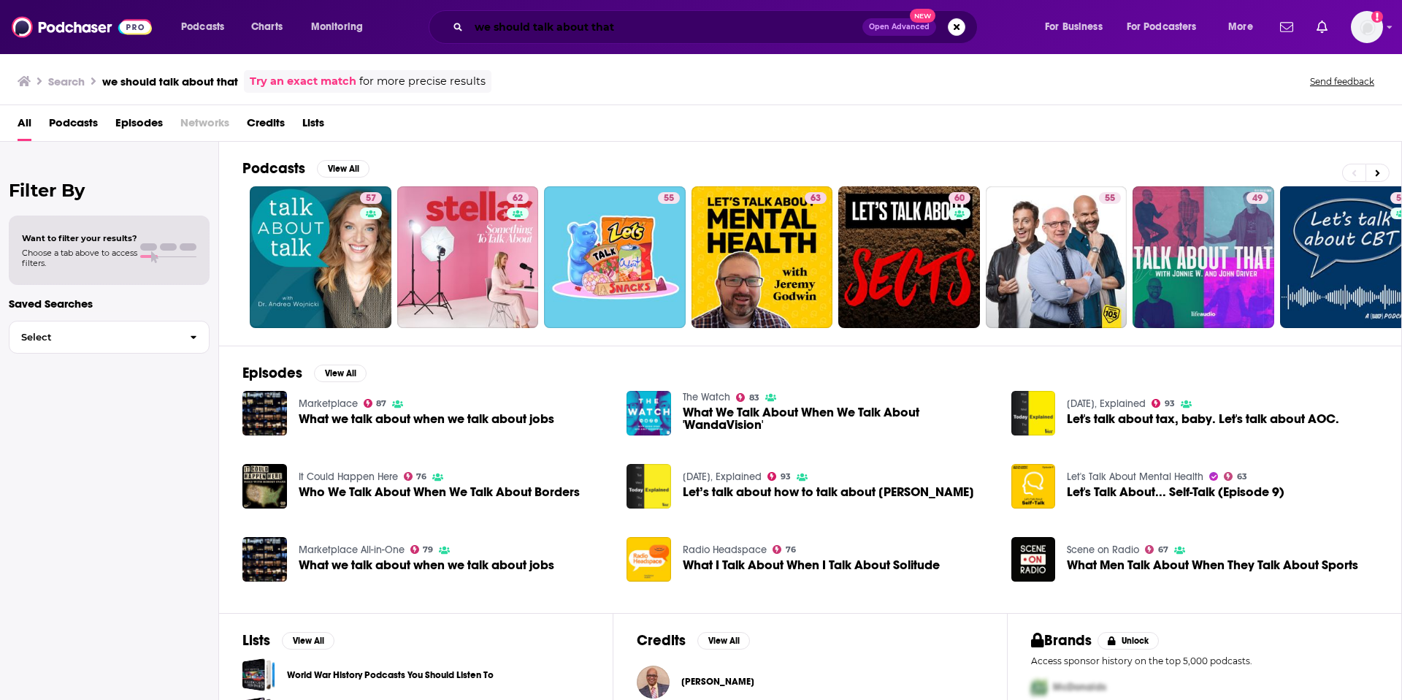
click at [630, 29] on input "we should talk about that" at bounding box center [666, 26] width 394 height 23
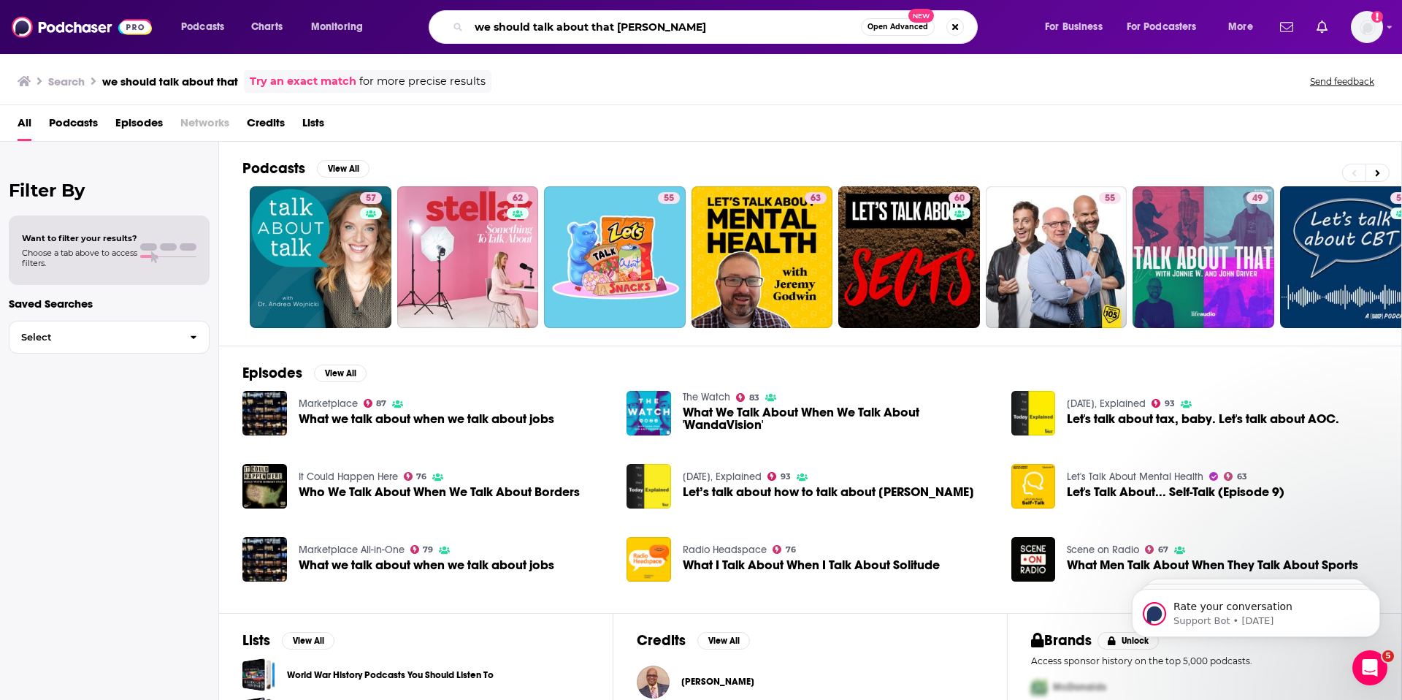
type input "we should talk about that jessica kidwell"
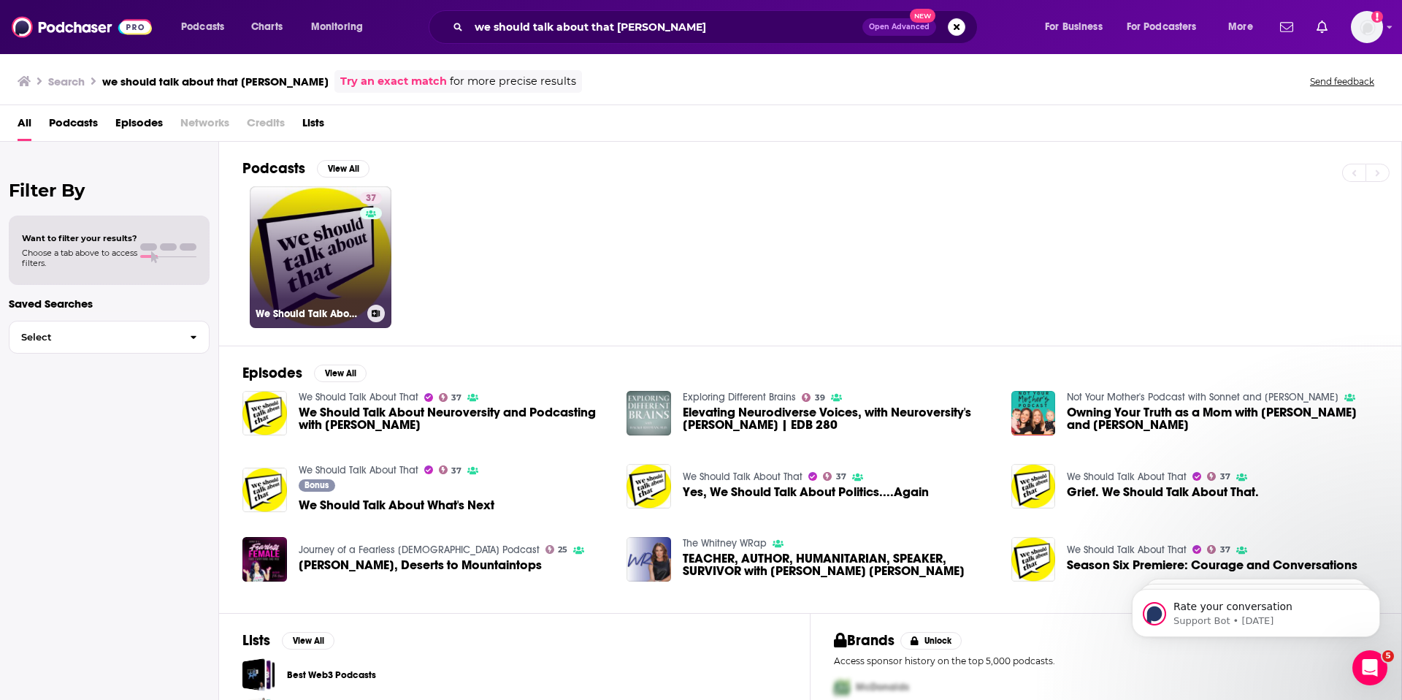
click at [267, 257] on link "37 We Should Talk About That" at bounding box center [321, 257] width 142 height 142
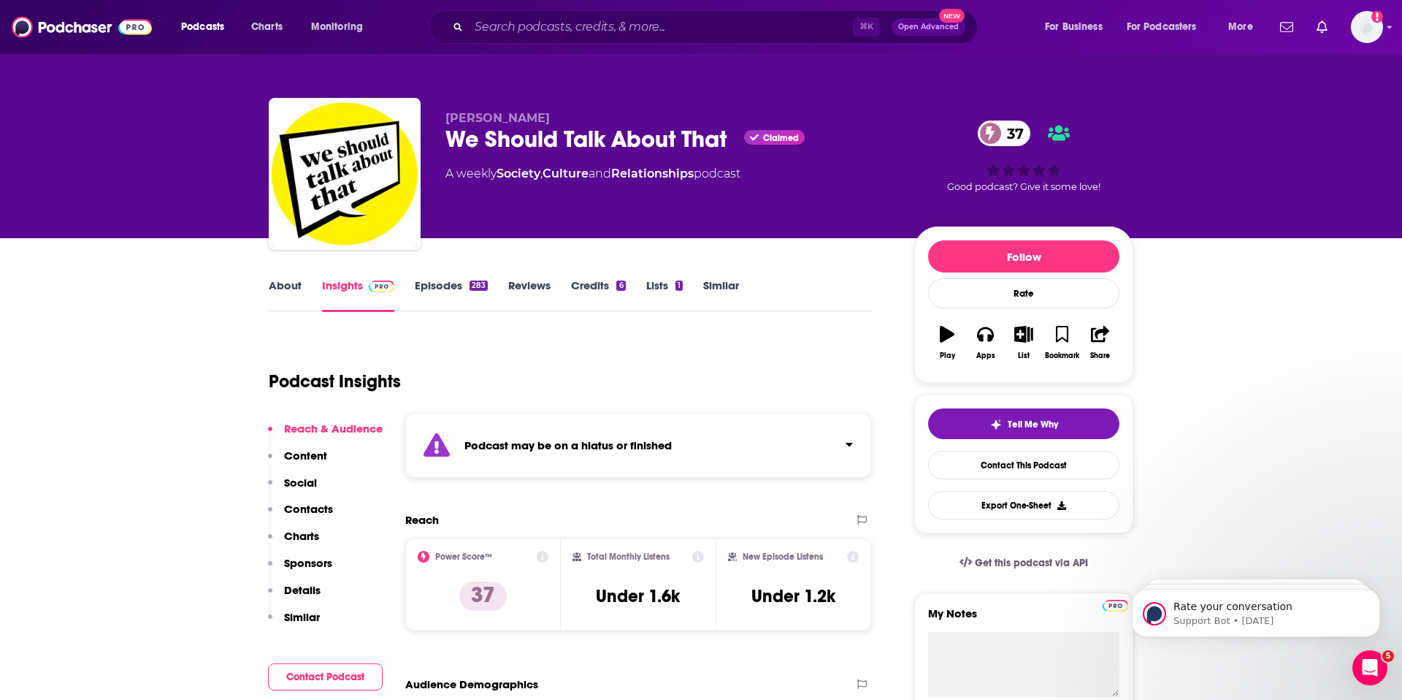
click at [437, 289] on link "Episodes 283" at bounding box center [451, 295] width 73 height 34
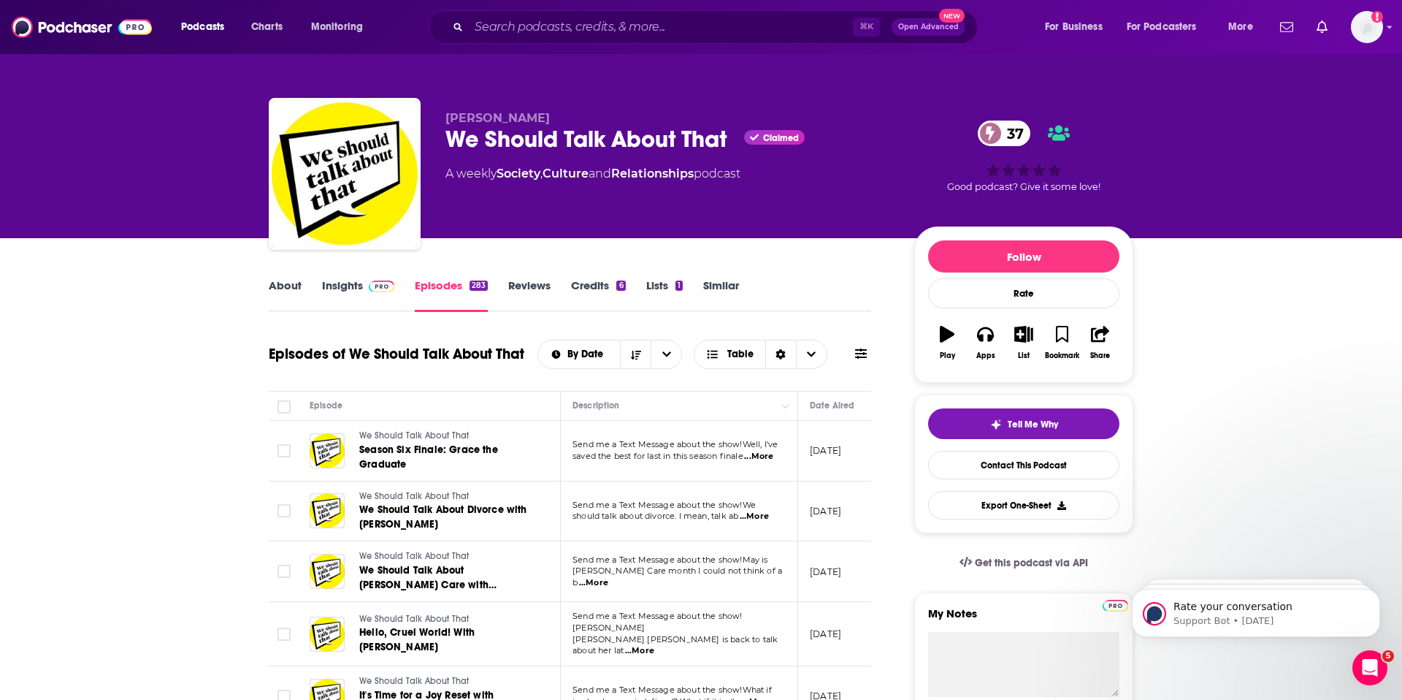
click at [769, 454] on span "...More" at bounding box center [758, 457] width 29 height 12
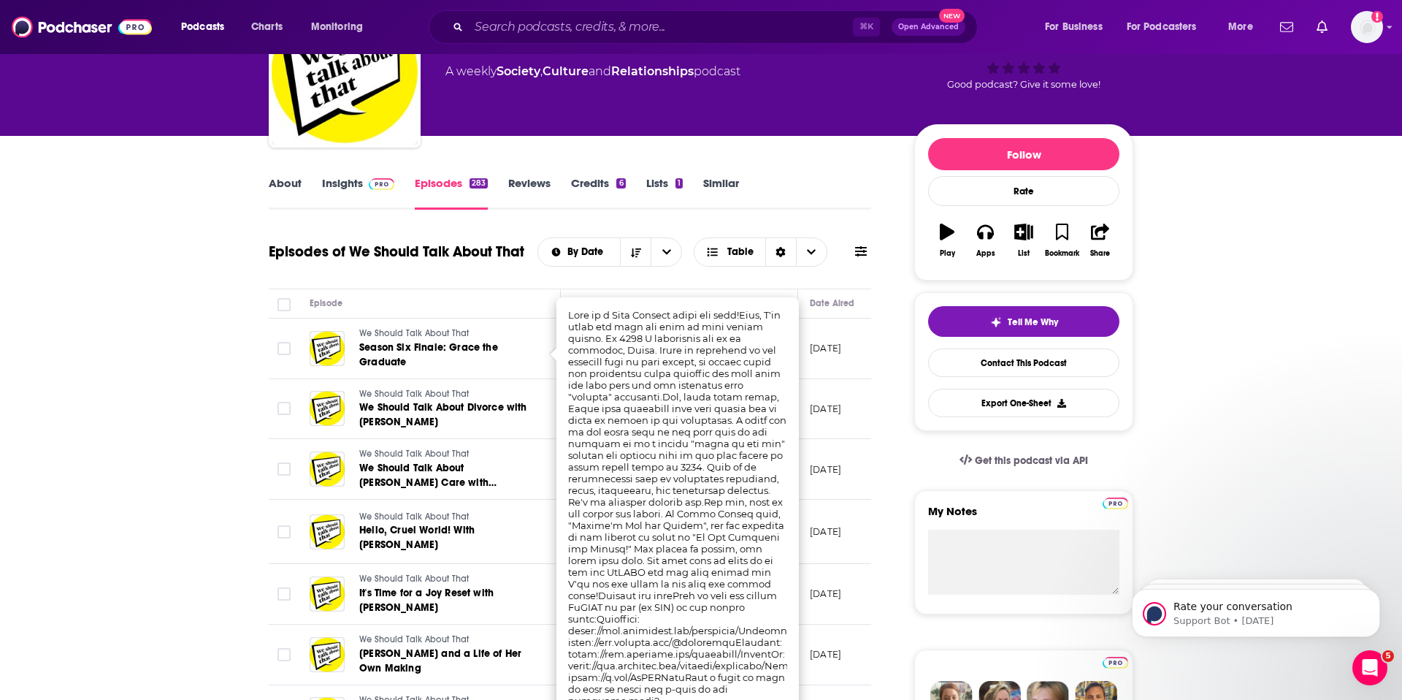
scroll to position [165, 0]
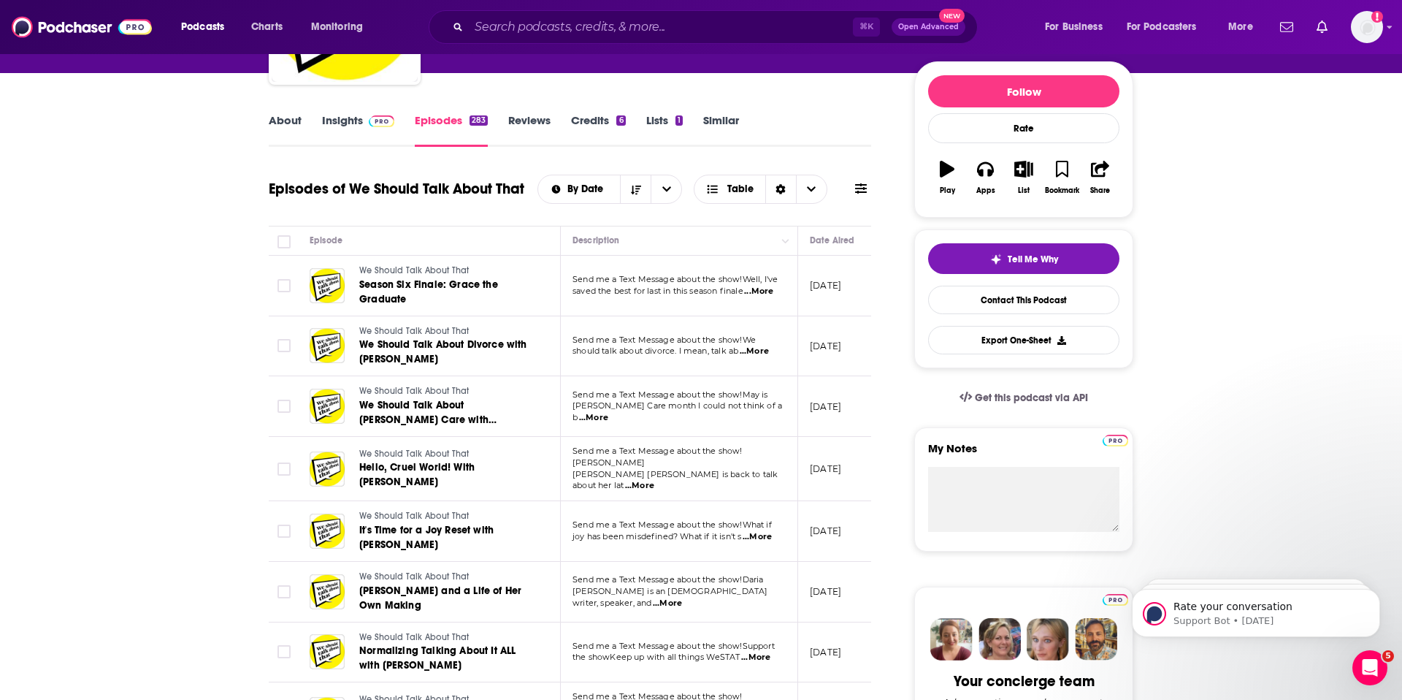
scroll to position [0, 0]
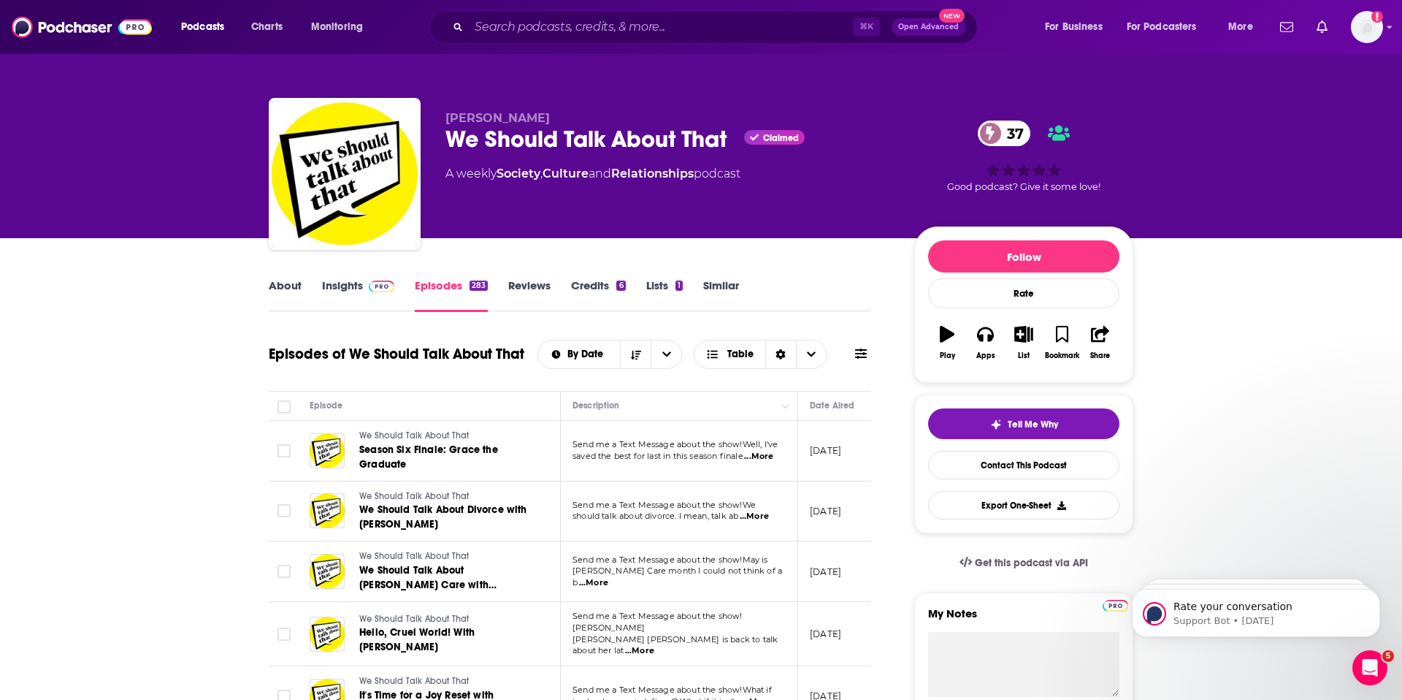
click at [340, 289] on link "Insights" at bounding box center [358, 295] width 72 height 34
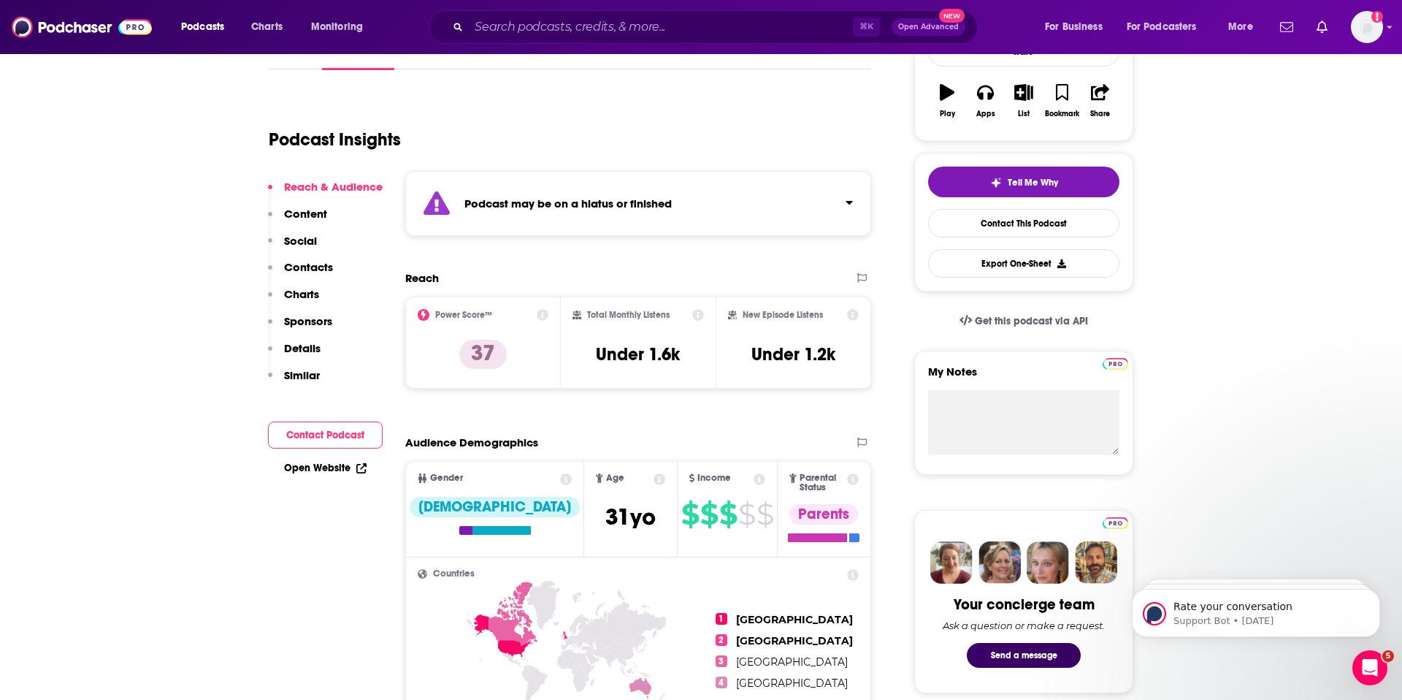
scroll to position [293, 0]
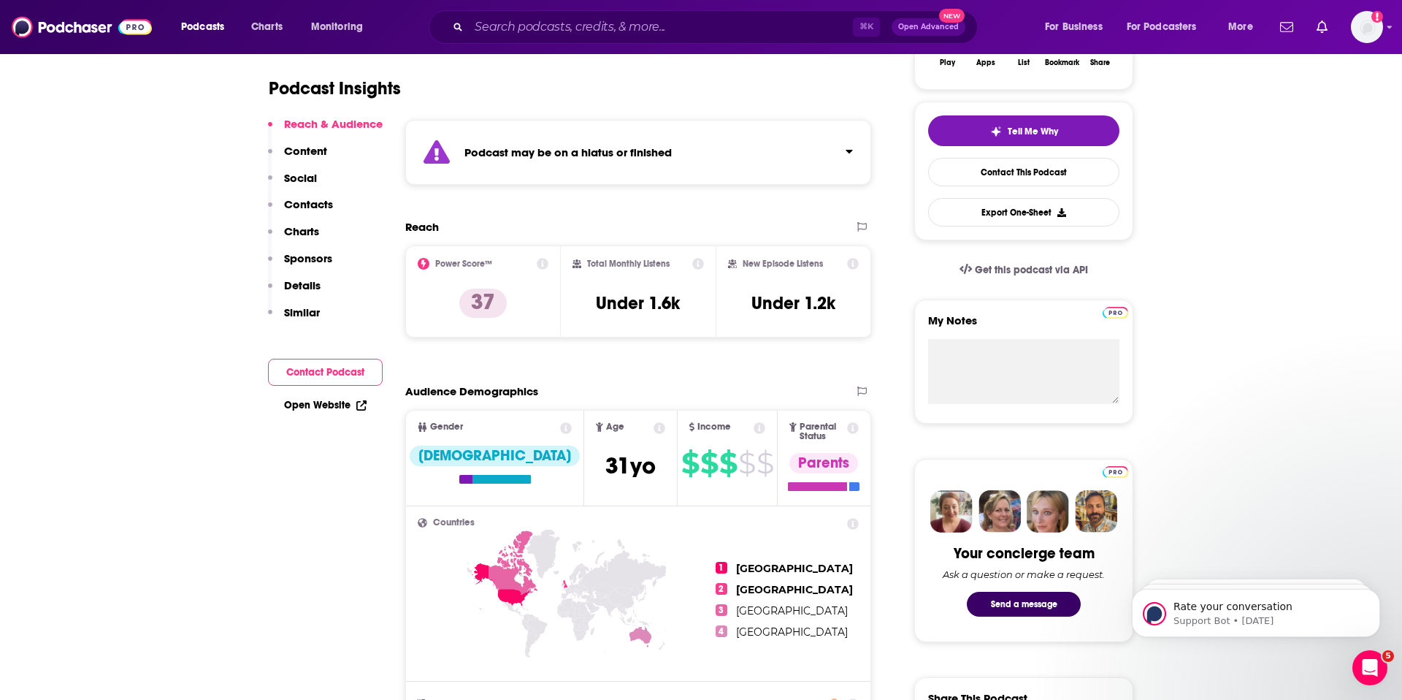
click at [313, 204] on p "Contacts" at bounding box center [308, 204] width 49 height 14
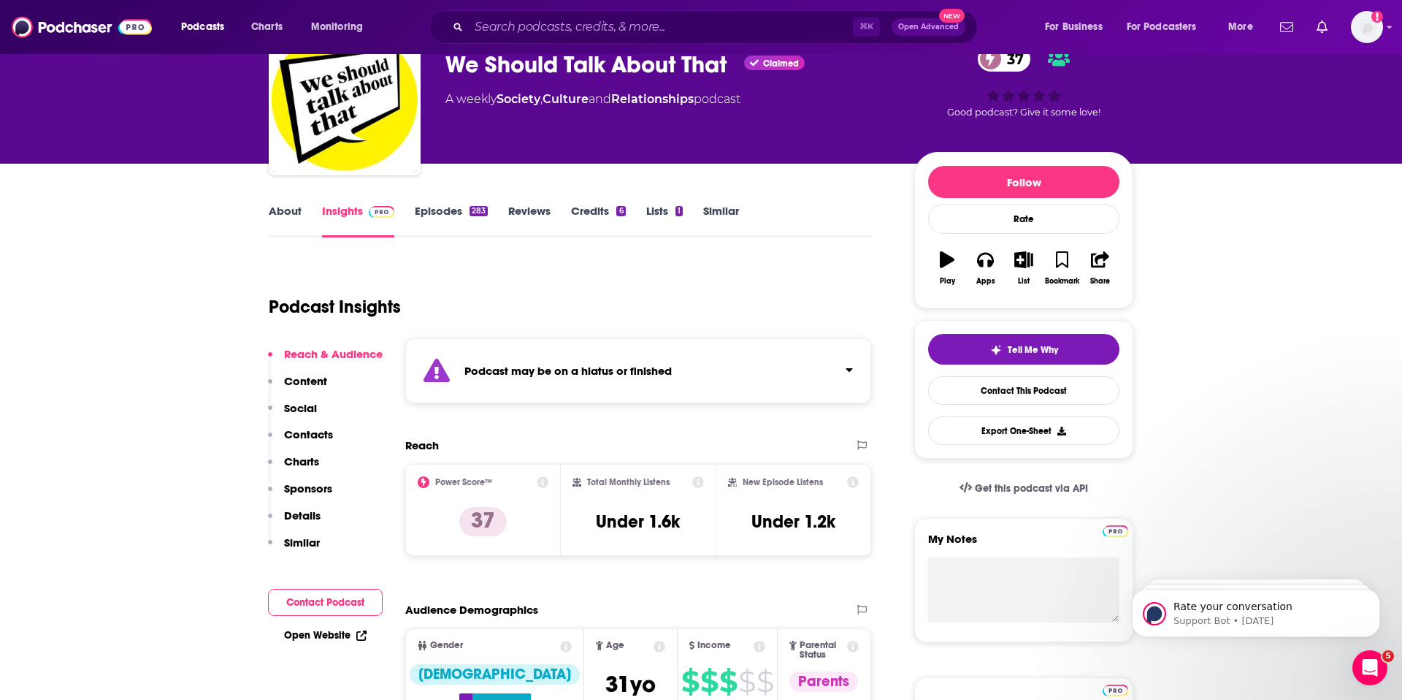
scroll to position [0, 0]
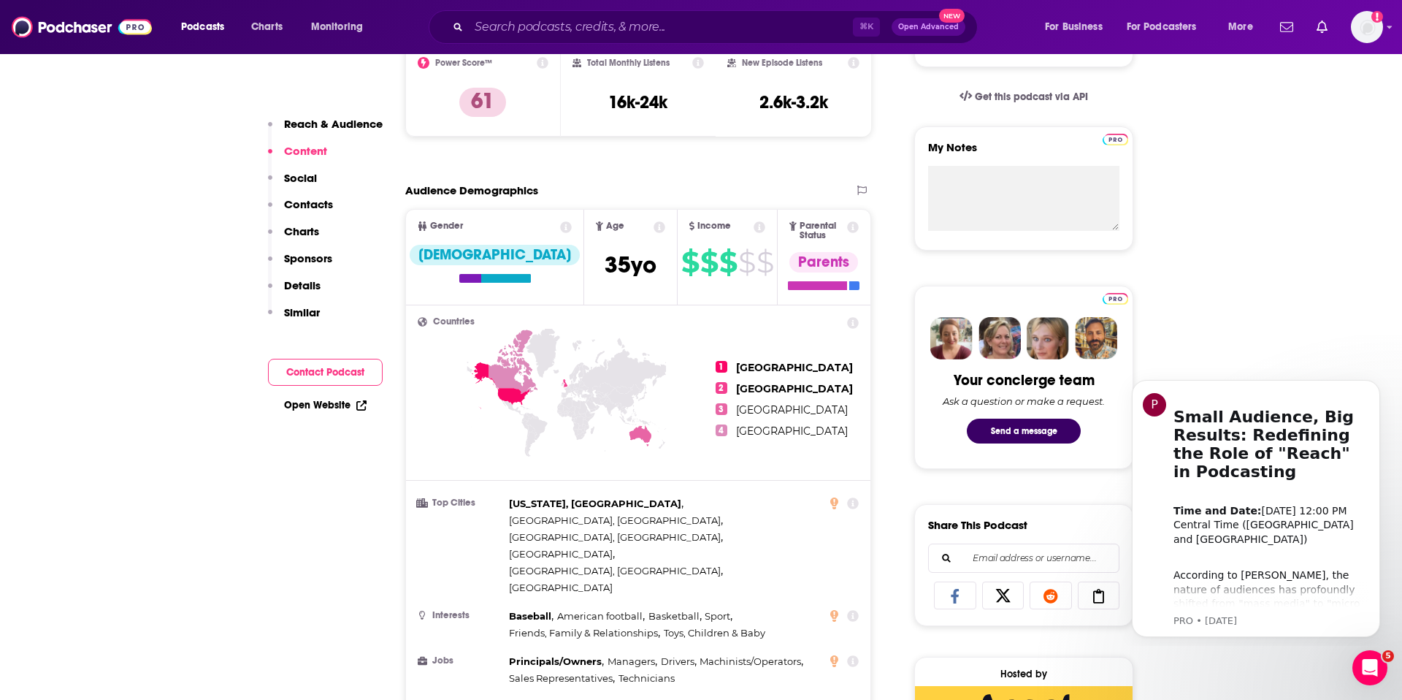
scroll to position [95, 0]
